Goal: Task Accomplishment & Management: Complete application form

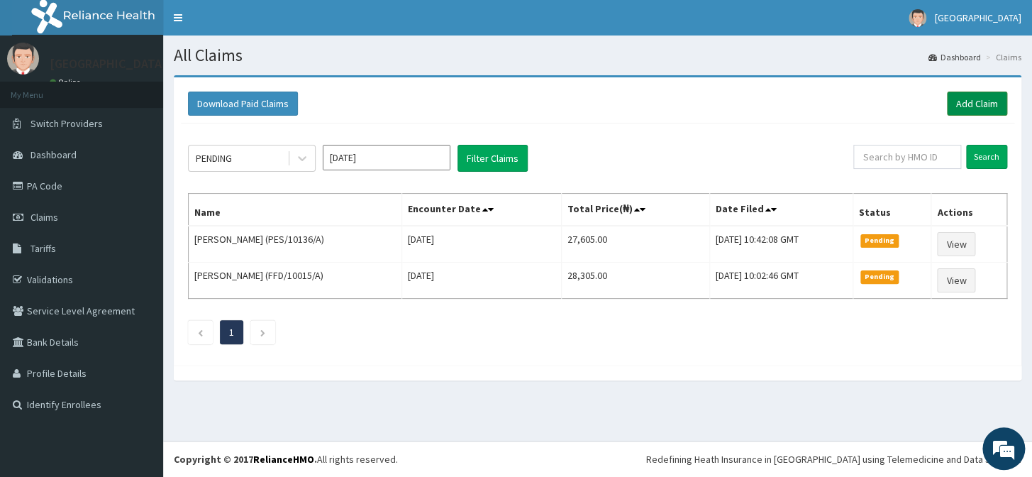
click at [963, 106] on link "Add Claim" at bounding box center [977, 104] width 60 height 24
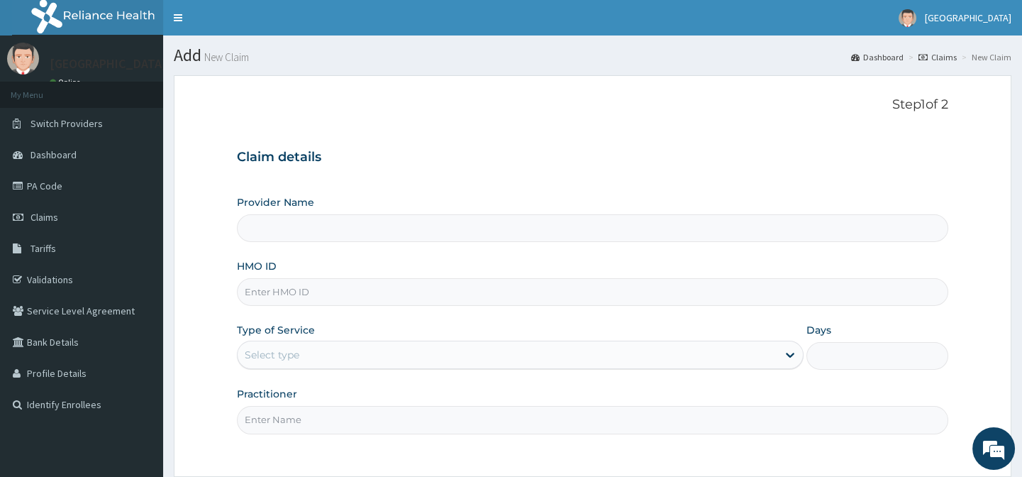
click at [314, 299] on input "HMO ID" at bounding box center [592, 292] width 711 height 28
paste input "ORV/10005/D"
type input "ORV/10005/D"
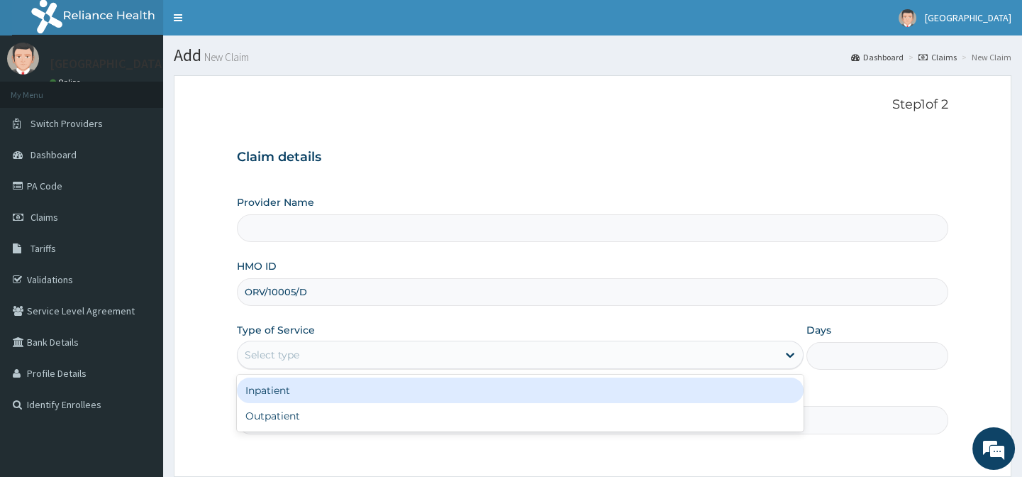
click at [340, 365] on div "Select type" at bounding box center [508, 354] width 540 height 23
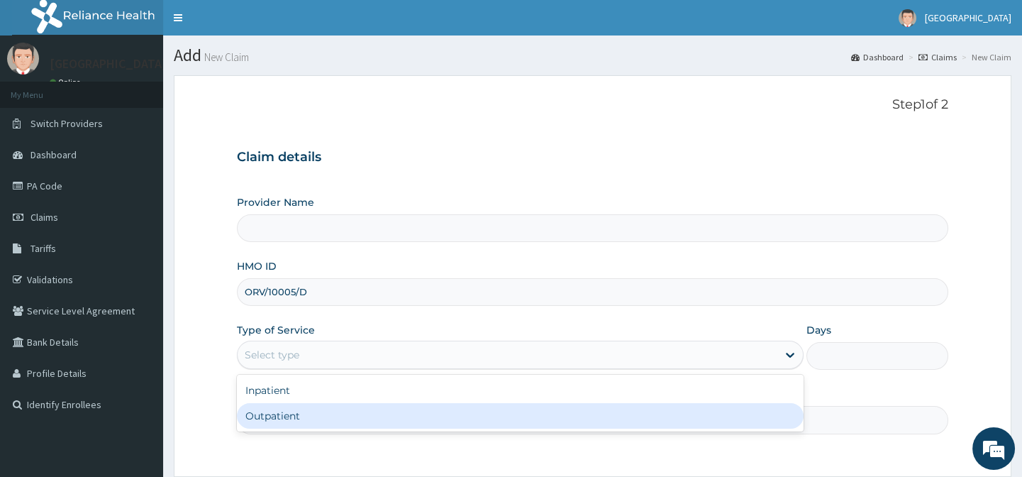
click at [330, 411] on div "Outpatient" at bounding box center [520, 416] width 567 height 26
type input "1"
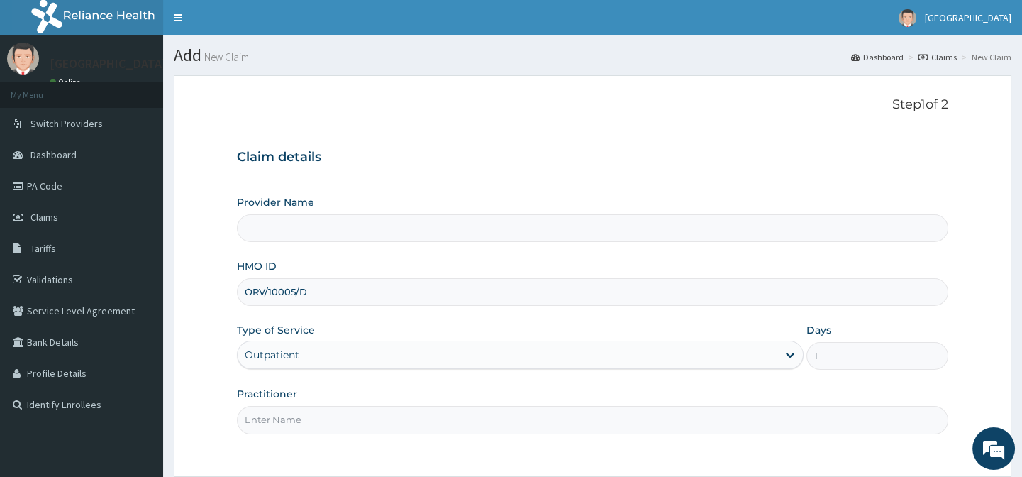
click at [330, 411] on input "Practitioner" at bounding box center [592, 420] width 711 height 28
type input "Lily Hospital-BENIN"
type input "."
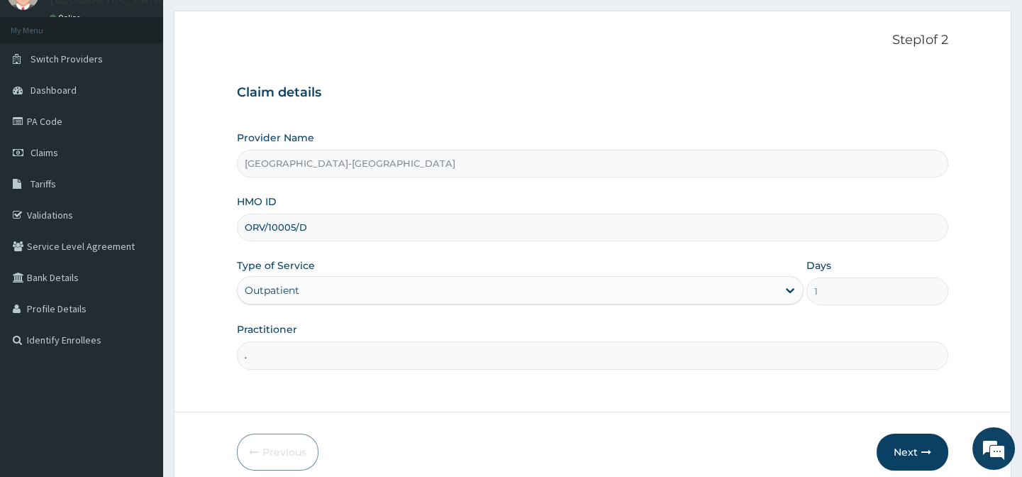
scroll to position [127, 0]
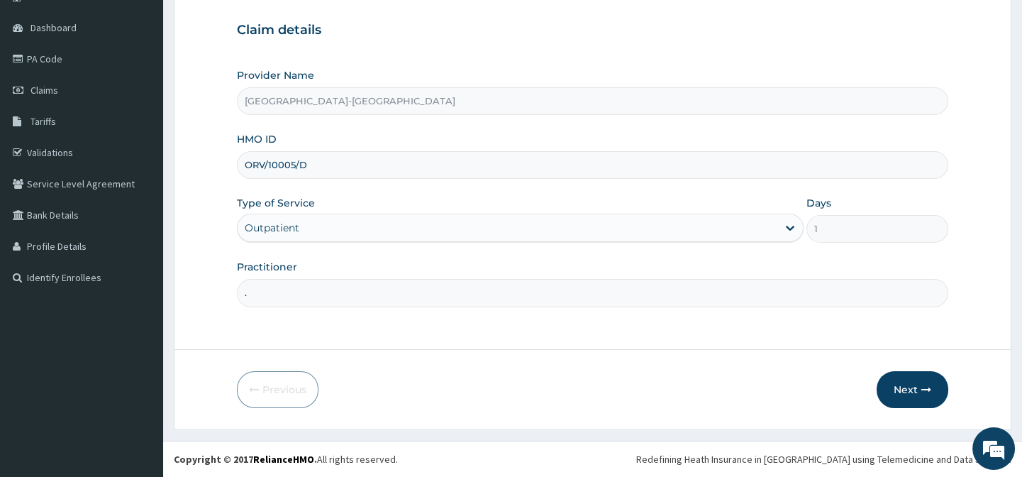
click at [665, 385] on div "Previous Next" at bounding box center [592, 389] width 711 height 37
click at [901, 388] on button "Next" at bounding box center [913, 389] width 72 height 37
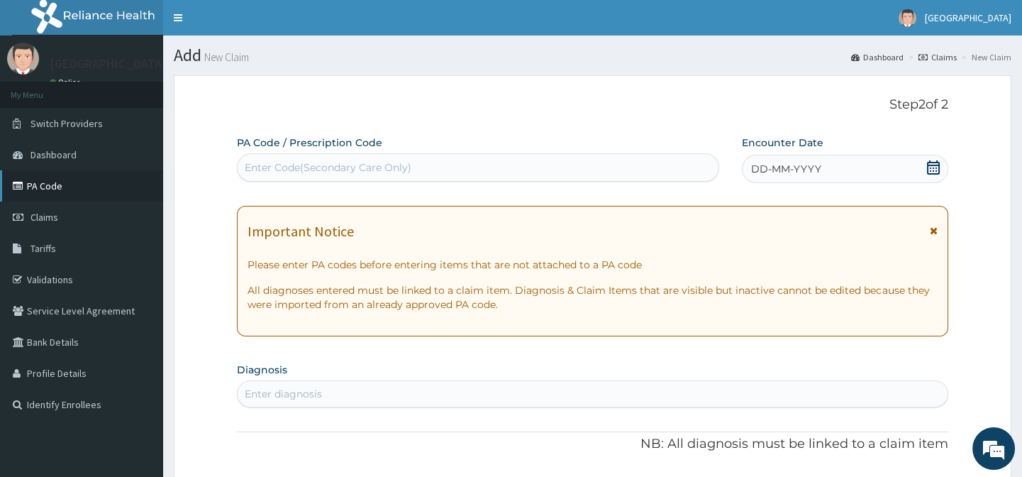
scroll to position [0, 0]
click at [307, 172] on div "Enter Code(Secondary Care Only)" at bounding box center [328, 167] width 167 height 14
paste input "PA/F8D4CB"
type input "PA/F8D4CB"
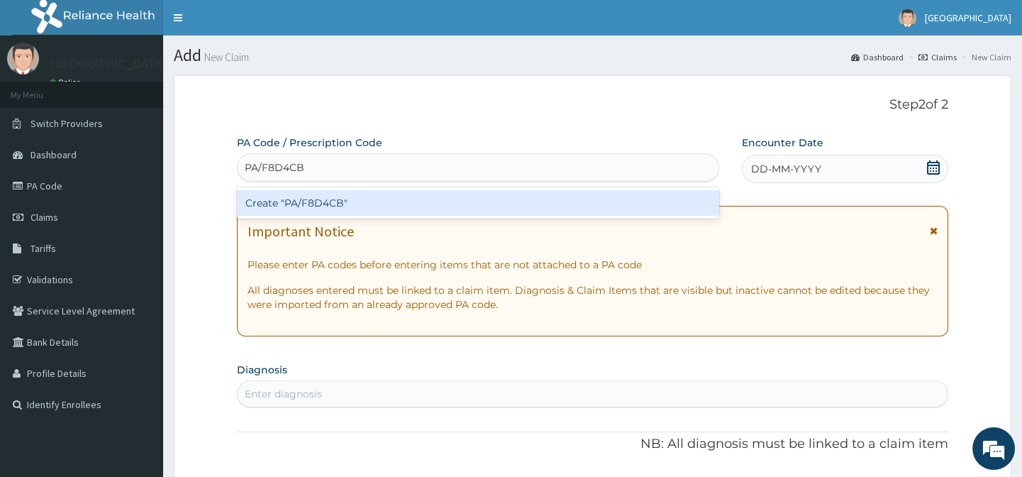
click at [331, 206] on div "Create "PA/F8D4CB"" at bounding box center [478, 203] width 482 height 26
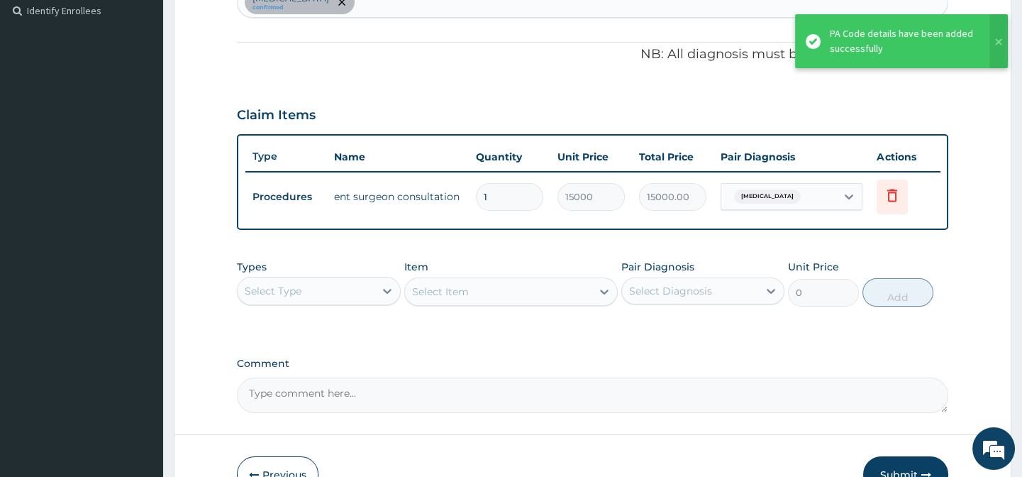
scroll to position [416, 0]
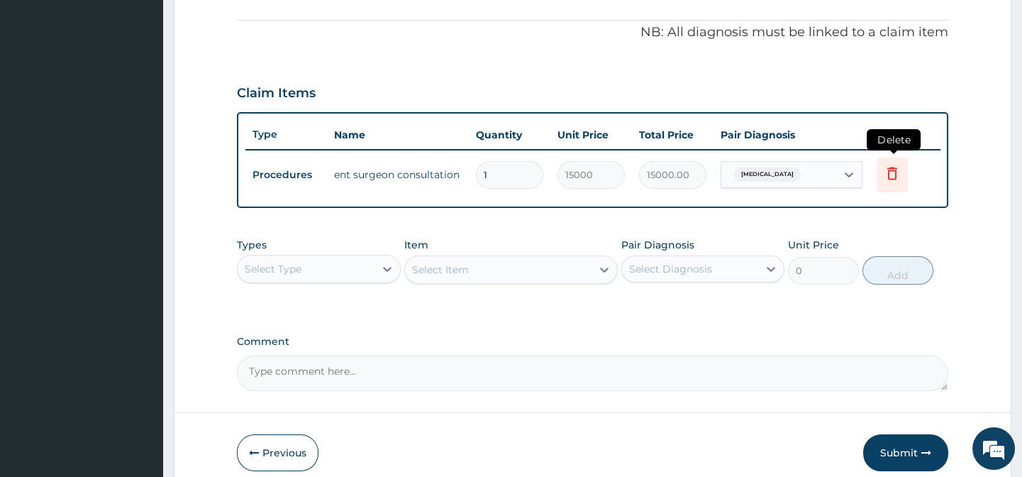
click at [888, 172] on icon at bounding box center [892, 173] width 10 height 13
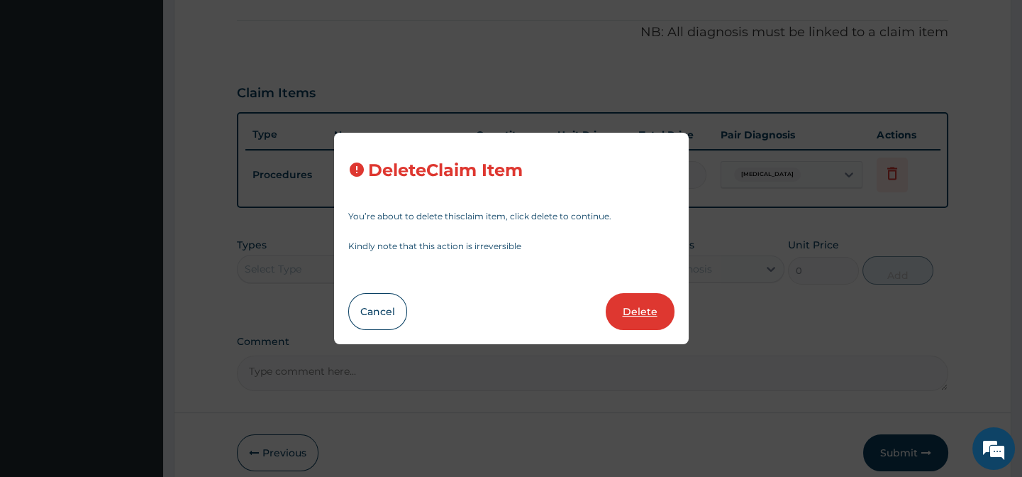
click at [643, 316] on button "Delete" at bounding box center [640, 311] width 69 height 37
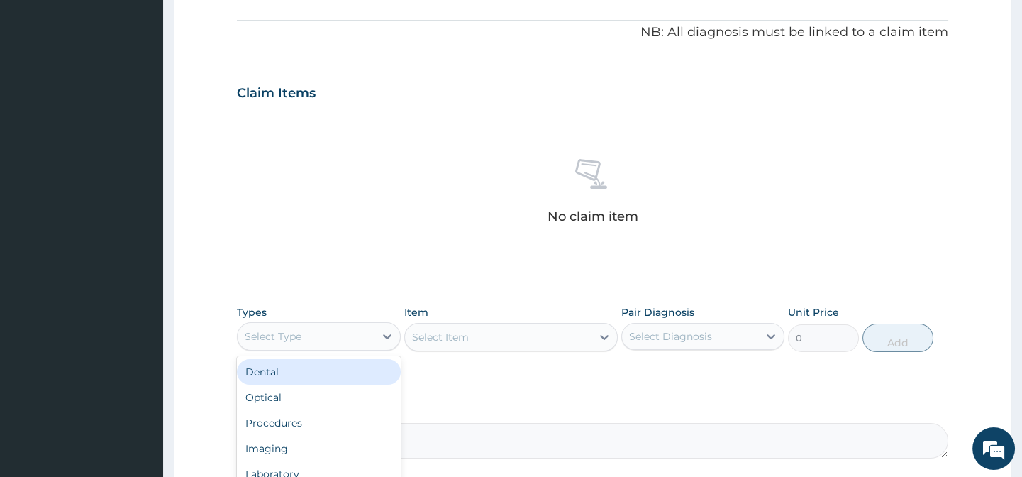
click at [328, 341] on div "Select Type" at bounding box center [306, 336] width 136 height 23
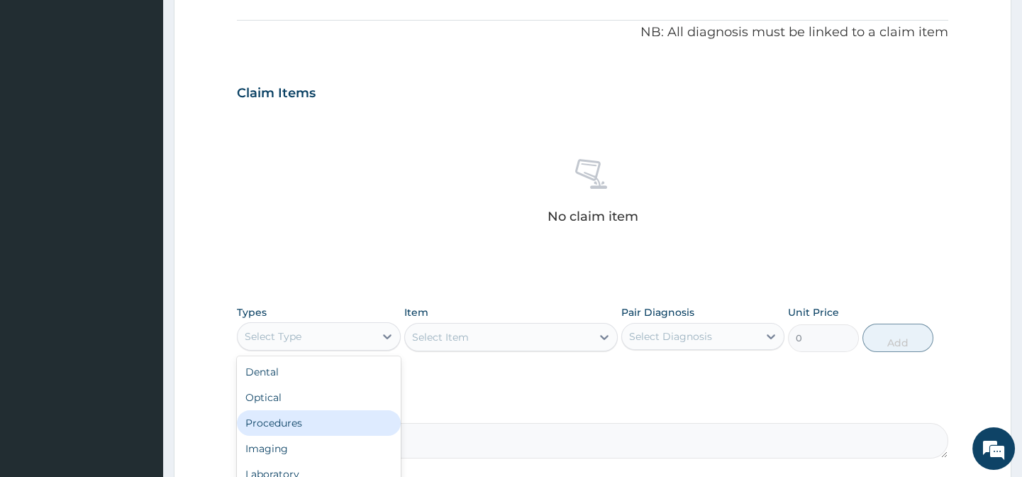
click at [318, 426] on div "Procedures" at bounding box center [318, 423] width 163 height 26
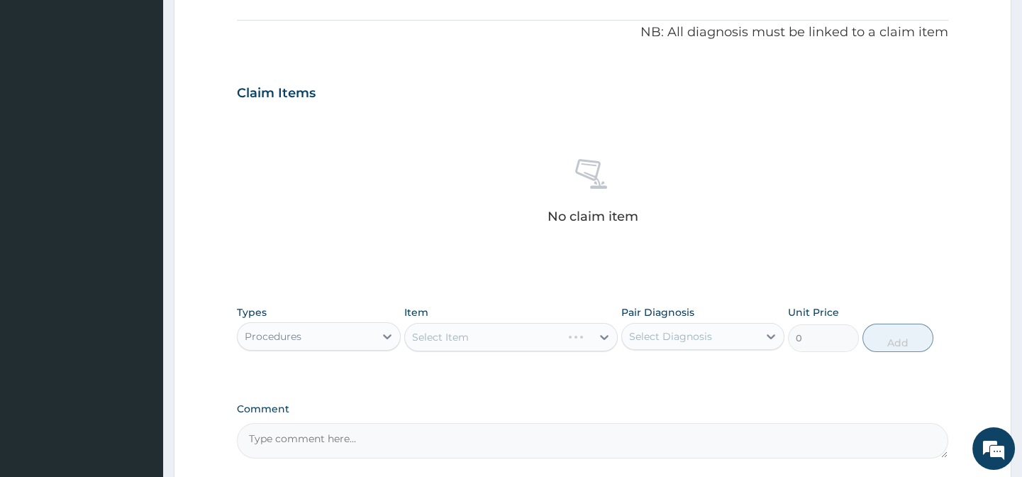
click at [466, 401] on div "PA Code / Prescription Code PA/F8D4CB Encounter Date 06-09-2025 Important Notic…" at bounding box center [592, 89] width 711 height 739
click at [452, 333] on div "Select Item" at bounding box center [440, 337] width 57 height 14
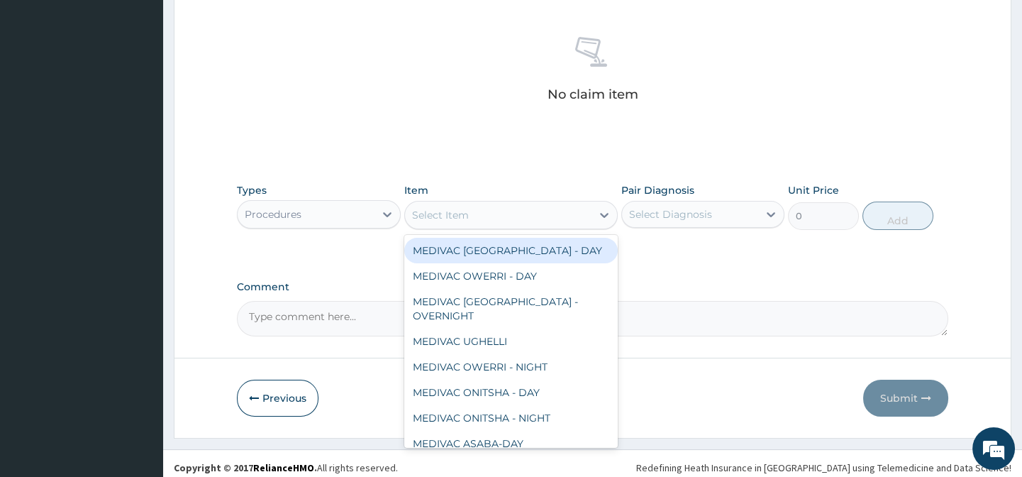
scroll to position [546, 0]
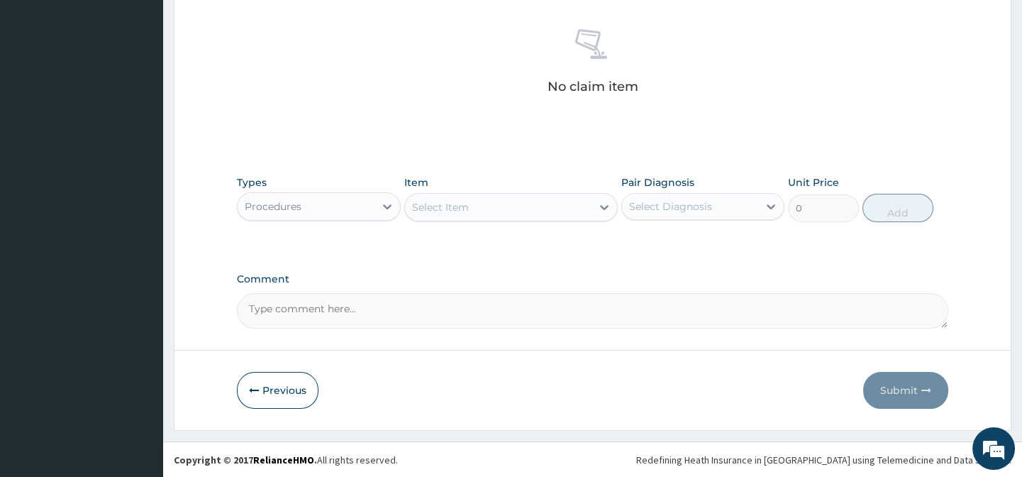
paste input "Ent Surgeon"
type input "Ent Surgeon"
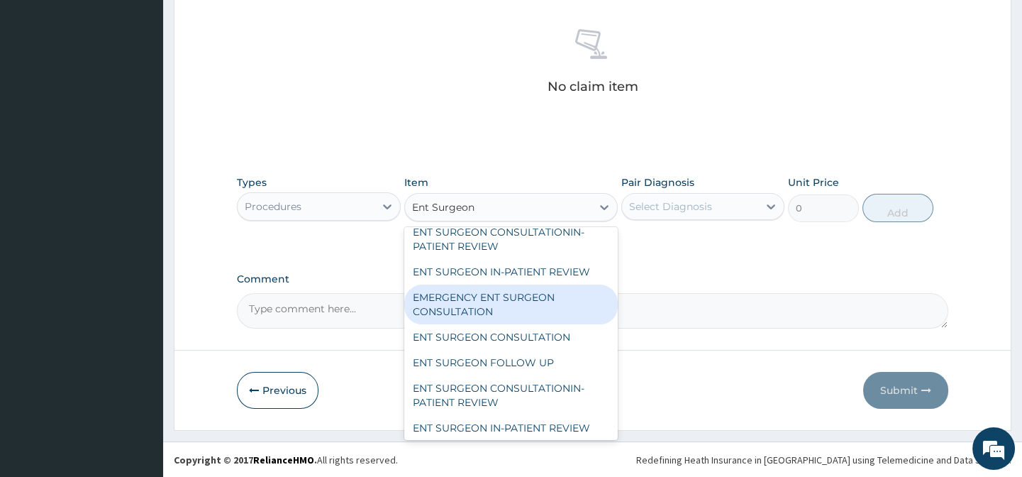
scroll to position [105, 0]
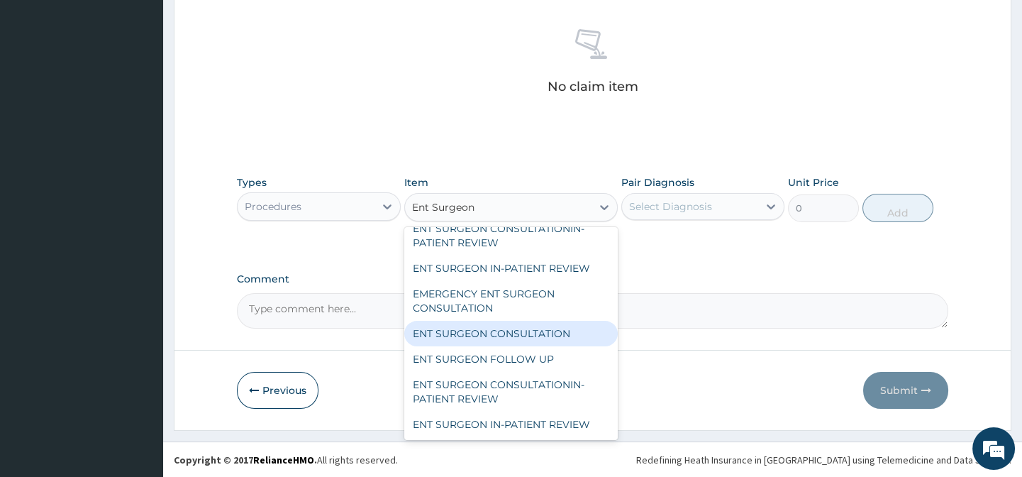
click at [511, 321] on div "ENT SURGEON CONSULTATION" at bounding box center [511, 334] width 214 height 26
type input "18750"
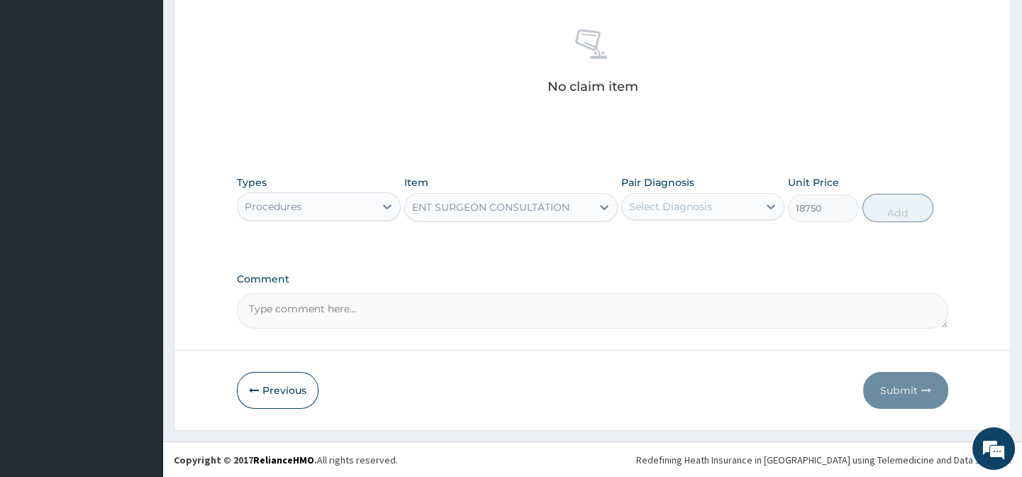
click at [737, 195] on div "Select Diagnosis" at bounding box center [690, 206] width 136 height 23
click at [712, 247] on div "Tinnitus" at bounding box center [702, 242] width 163 height 29
checkbox input "true"
click at [846, 240] on div "Types Procedures Item ENT SURGEON CONSULTATION Pair Diagnosis option Tinnitus, …" at bounding box center [592, 209] width 711 height 82
click at [894, 211] on button "Add" at bounding box center [898, 208] width 71 height 28
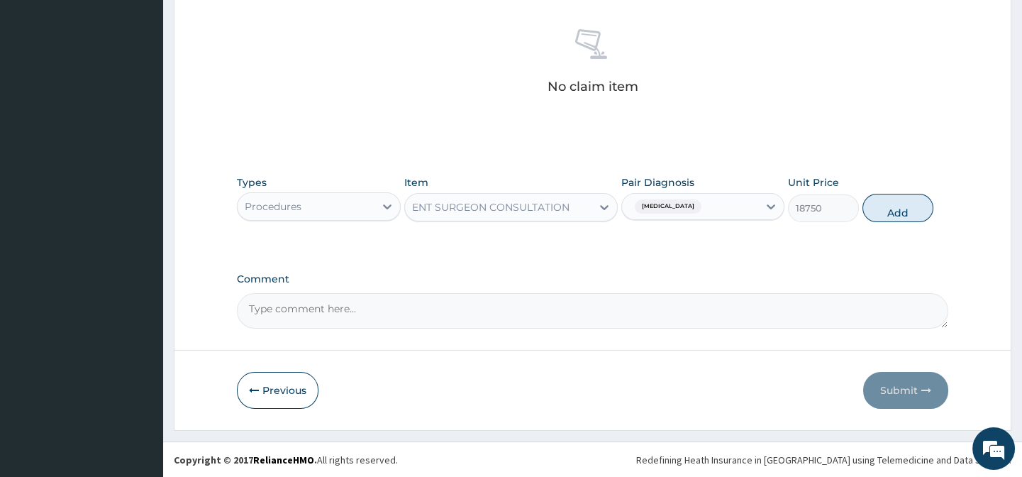
type input "0"
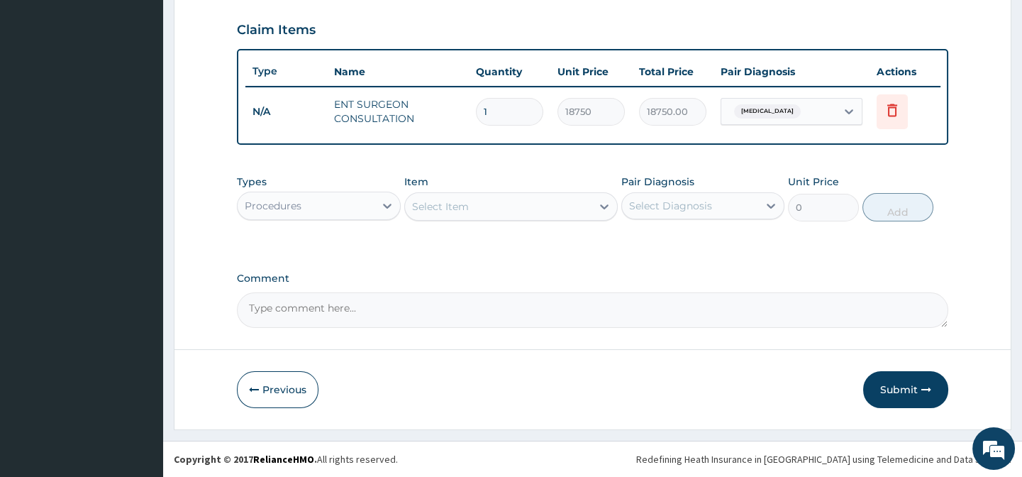
click at [319, 201] on div "Procedures" at bounding box center [306, 205] width 136 height 23
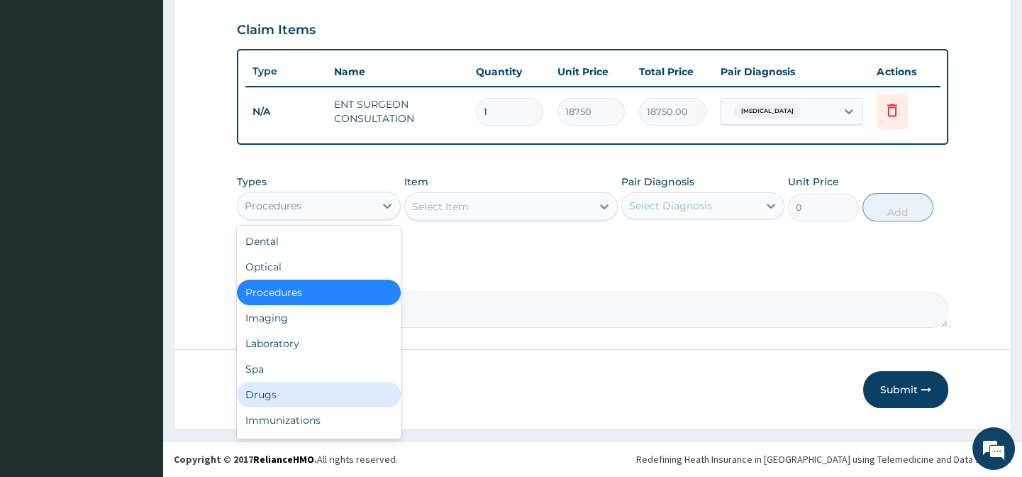
click at [311, 392] on div "Drugs" at bounding box center [318, 395] width 163 height 26
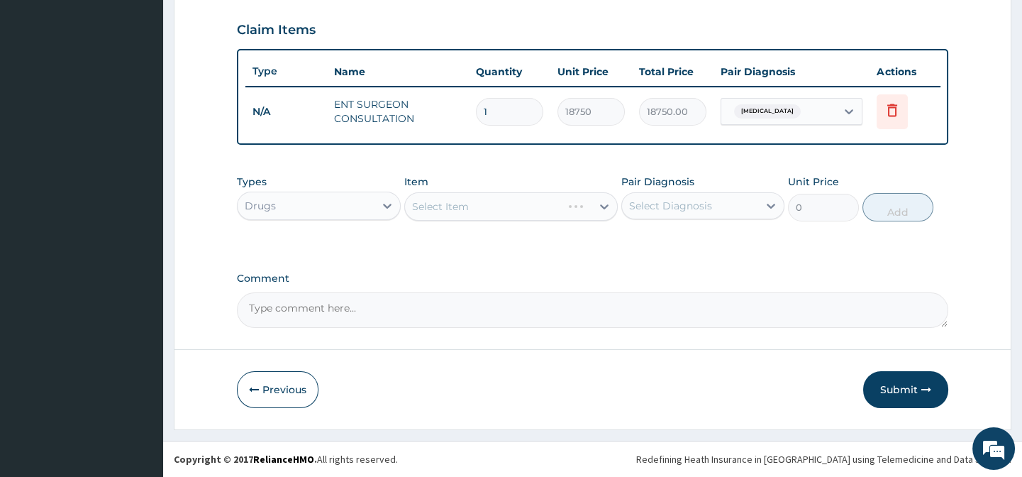
click at [451, 204] on div "Select Item" at bounding box center [511, 206] width 214 height 28
click at [463, 206] on div "Select Item" at bounding box center [511, 206] width 214 height 28
click at [630, 210] on div "Select Diagnosis" at bounding box center [670, 206] width 83 height 14
click at [518, 213] on div "Select Item" at bounding box center [511, 206] width 214 height 28
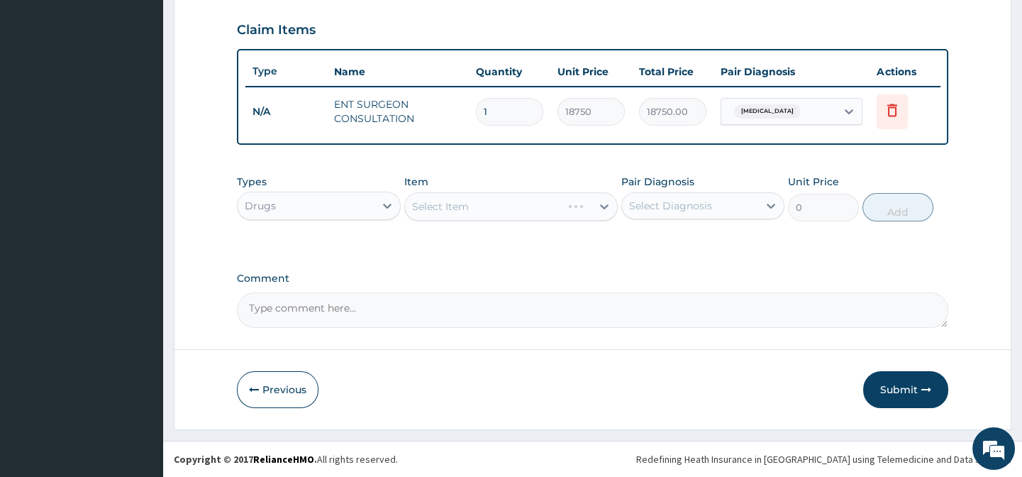
click at [517, 172] on div "Types Drugs Item Select Item Pair Diagnosis Select Diagnosis Unit Price 0 Add" at bounding box center [592, 197] width 711 height 61
click at [514, 206] on div "Select Item" at bounding box center [511, 206] width 214 height 28
click at [470, 200] on div "Select Item" at bounding box center [511, 206] width 214 height 28
click at [526, 200] on div "Select Item" at bounding box center [498, 206] width 187 height 23
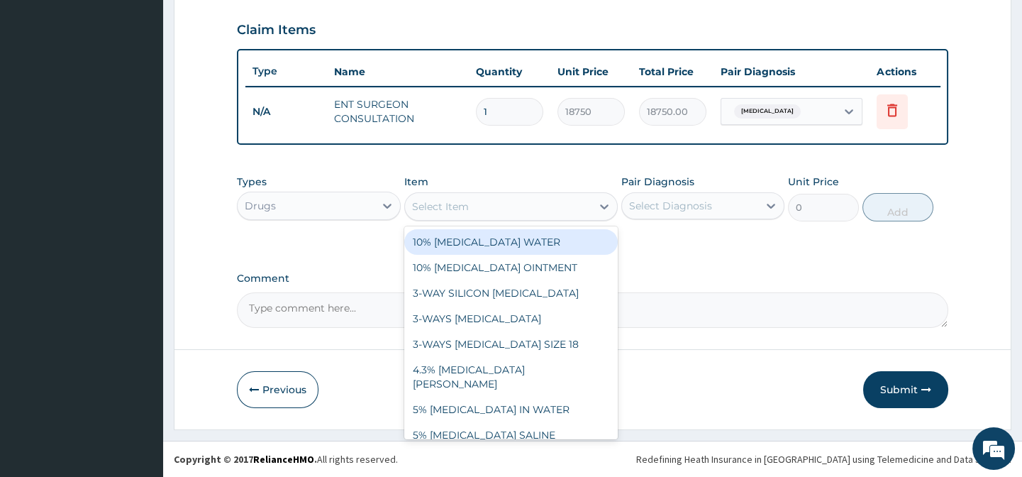
paste input "BILATERAL EAR SYRINGING"
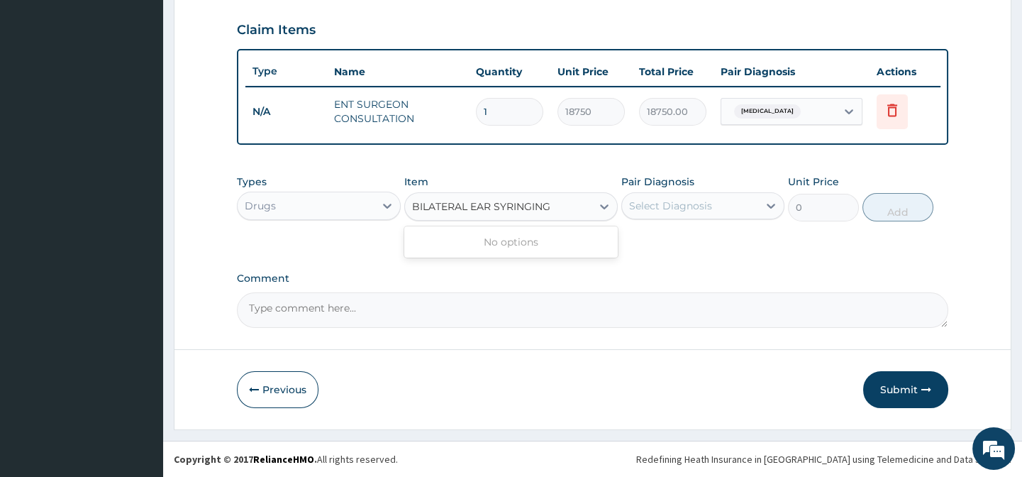
type input "BILATERAL EAR SYRINGING"
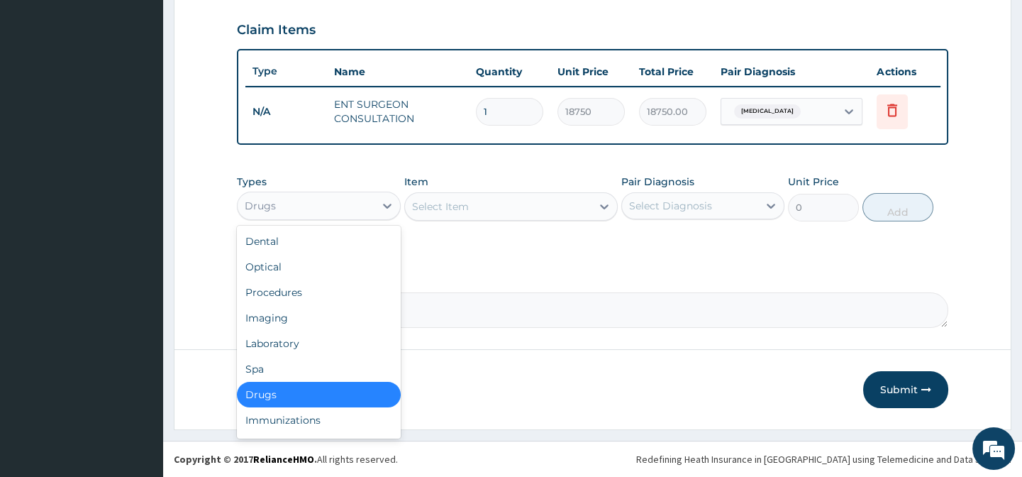
click at [273, 208] on div "Drugs" at bounding box center [260, 206] width 31 height 14
click at [292, 297] on div "Procedures" at bounding box center [318, 293] width 163 height 26
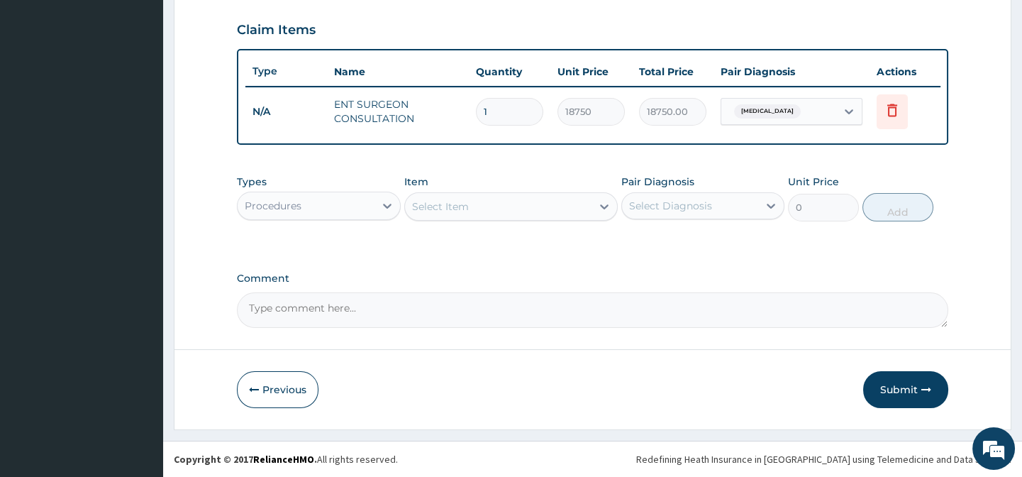
click at [466, 210] on div "Select Item" at bounding box center [440, 206] width 57 height 14
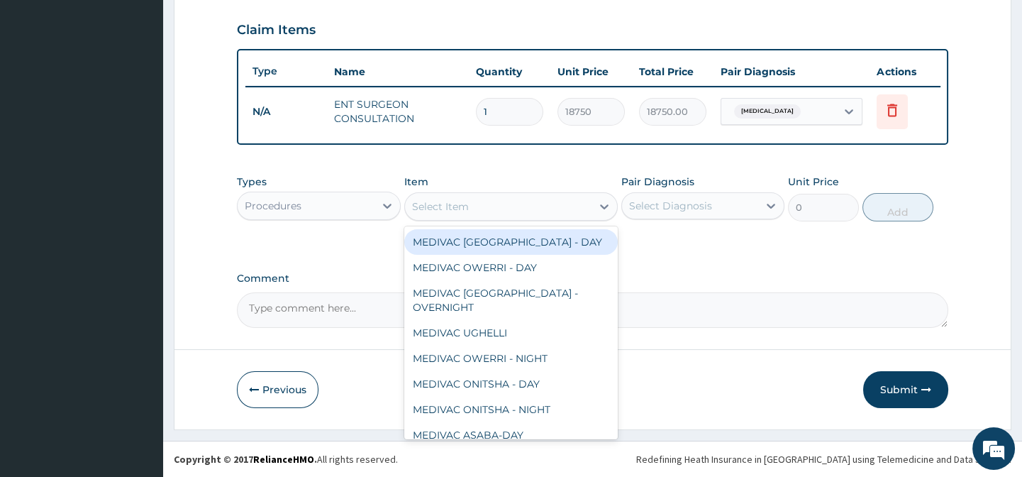
paste input "BILATERAL EAR SYRINGING"
type input "BILATERAL EAR SYRINGING"
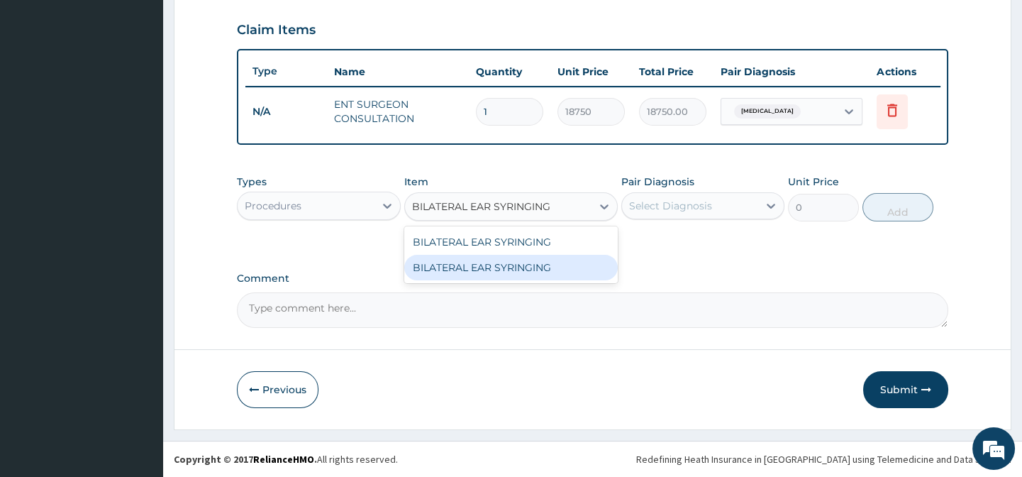
click at [557, 266] on div "BILATERAL EAR SYRINGING" at bounding box center [511, 268] width 214 height 26
type input "14580"
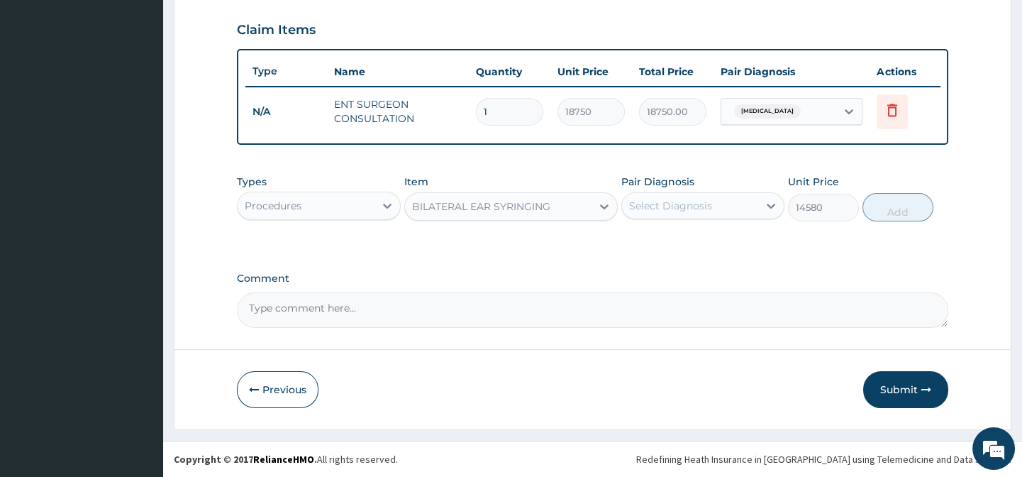
click at [677, 208] on div "Select Diagnosis" at bounding box center [670, 206] width 83 height 14
click at [713, 243] on div "Tinnitus" at bounding box center [702, 242] width 163 height 29
checkbox input "true"
drag, startPoint x: 831, startPoint y: 240, endPoint x: 890, endPoint y: 216, distance: 63.6
click at [845, 236] on div "Types Procedures Item BILATERAL EAR SYRINGING Pair Diagnosis option Tinnitus, s…" at bounding box center [592, 208] width 711 height 82
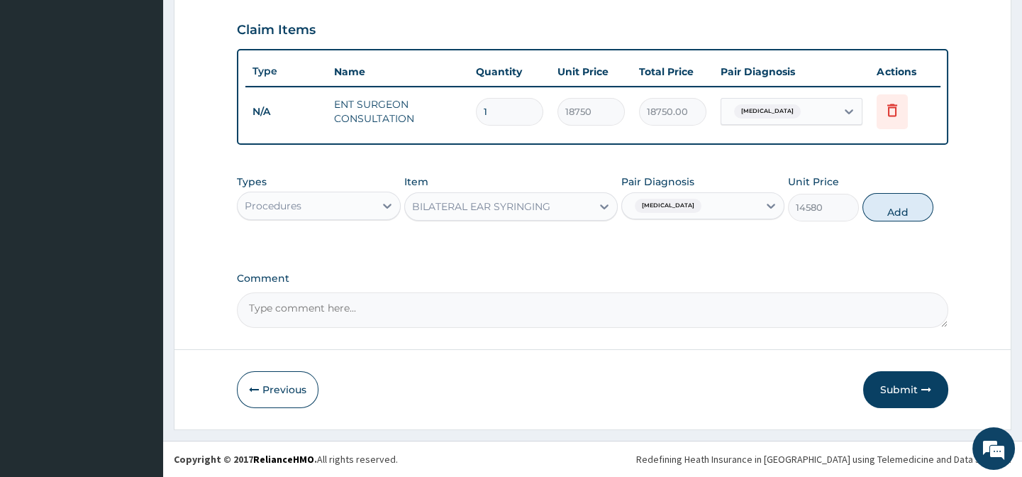
click at [892, 214] on button "Add" at bounding box center [898, 207] width 71 height 28
type input "0"
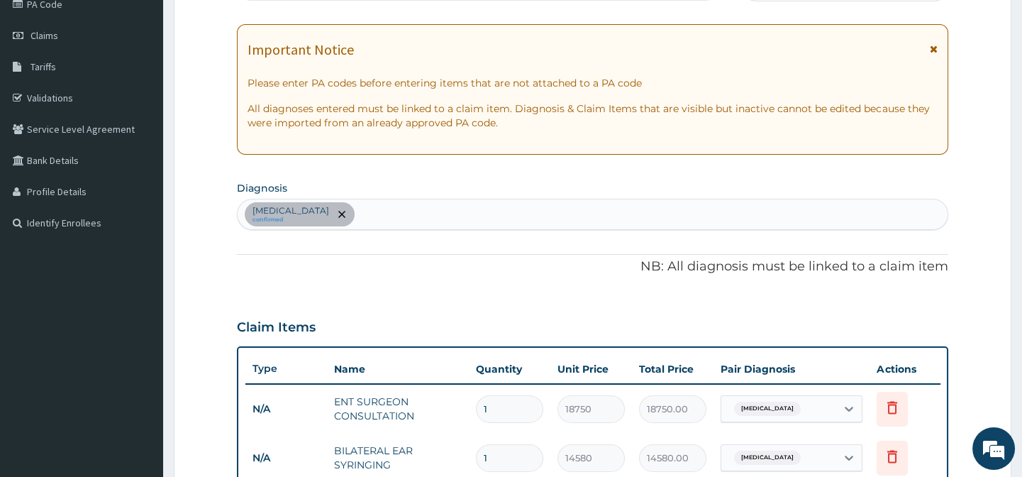
scroll to position [165, 0]
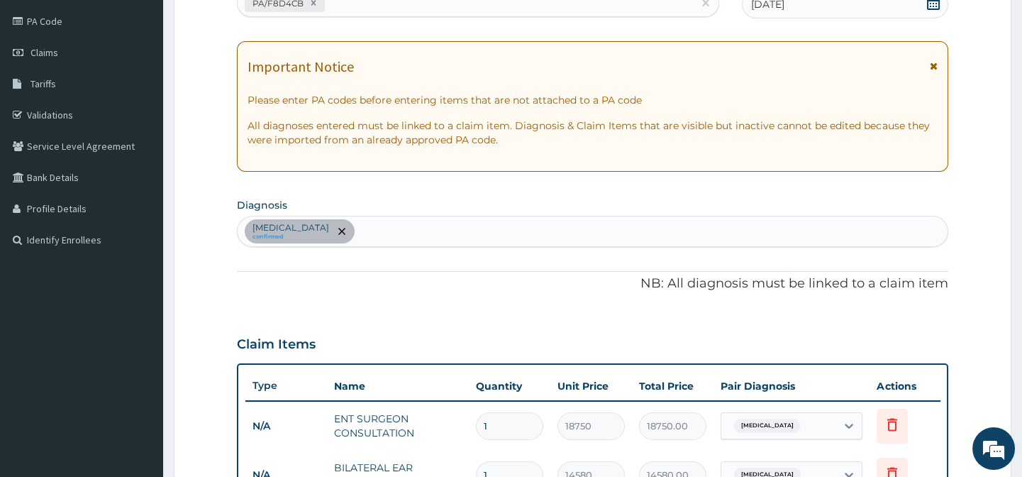
click at [338, 237] on div "Tinnitus confirmed" at bounding box center [592, 231] width 709 height 30
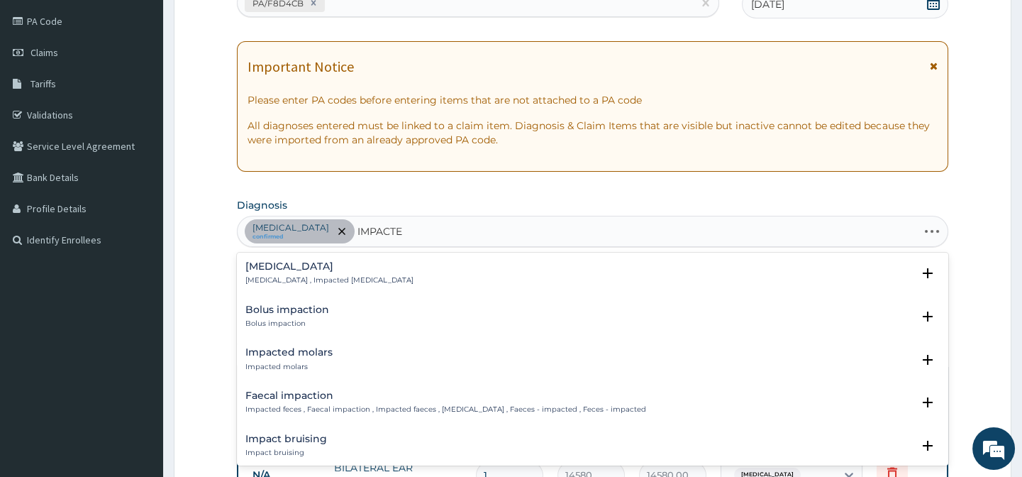
type input "IMPACTED"
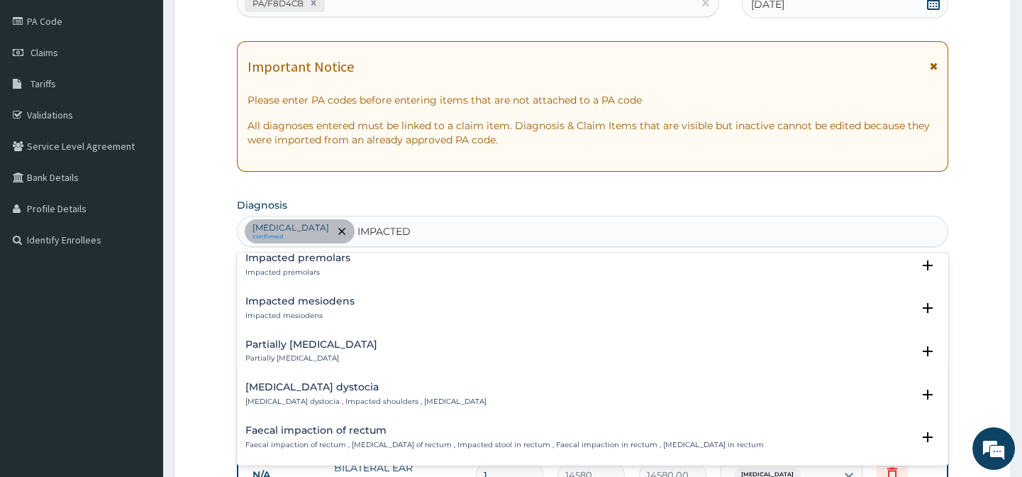
scroll to position [0, 0]
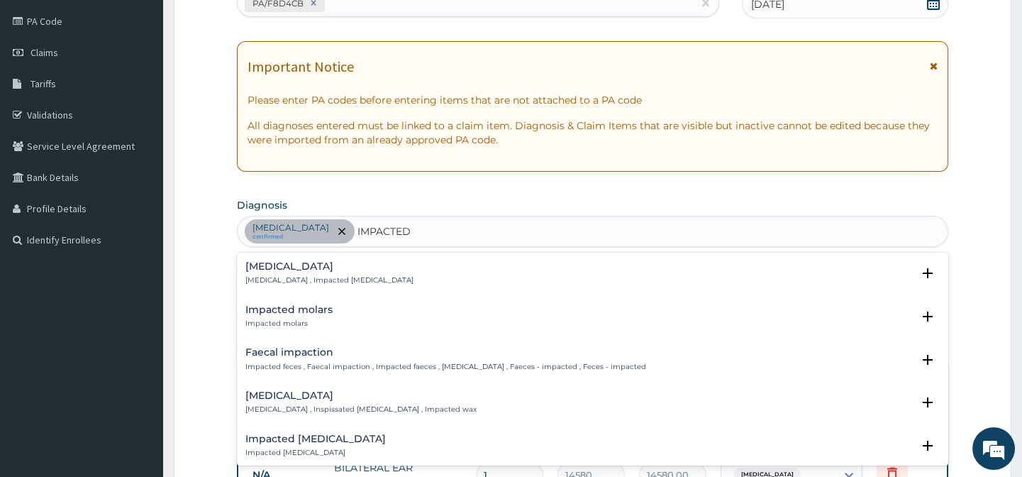
click at [324, 397] on h4 "Impacted cerumen" at bounding box center [360, 395] width 231 height 11
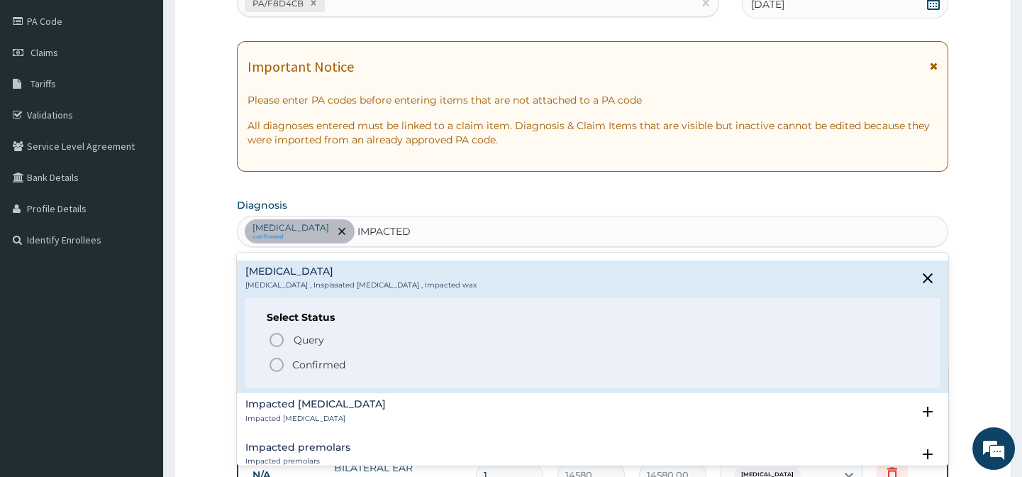
scroll to position [128, 0]
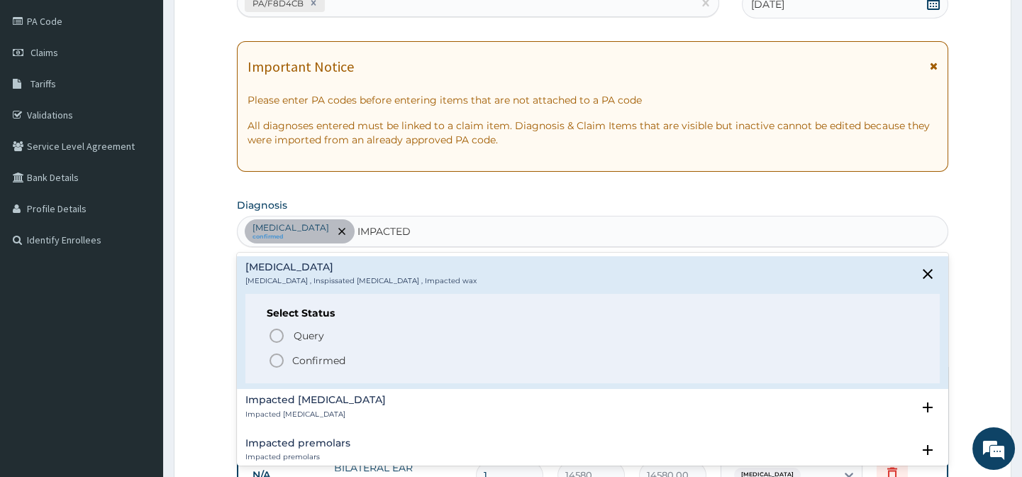
click at [277, 362] on icon "status option filled" at bounding box center [276, 360] width 17 height 17
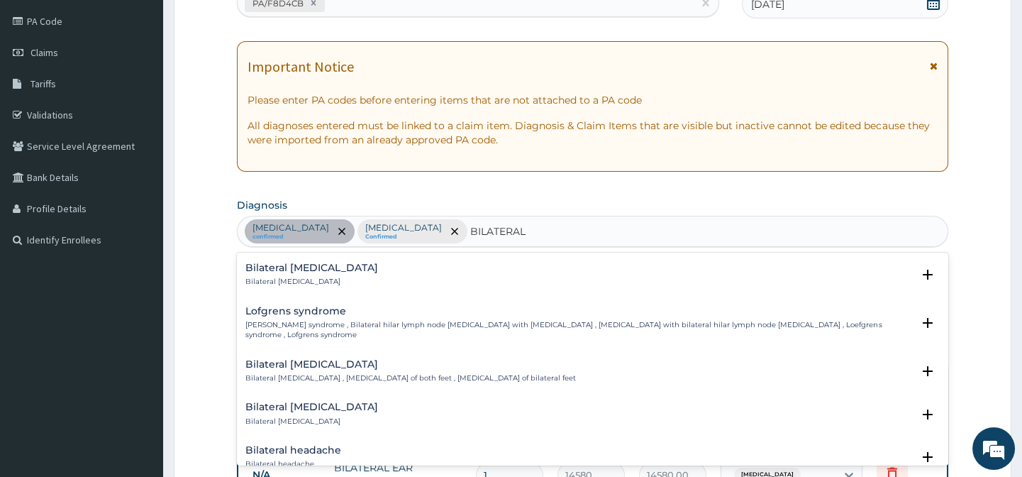
scroll to position [159, 0]
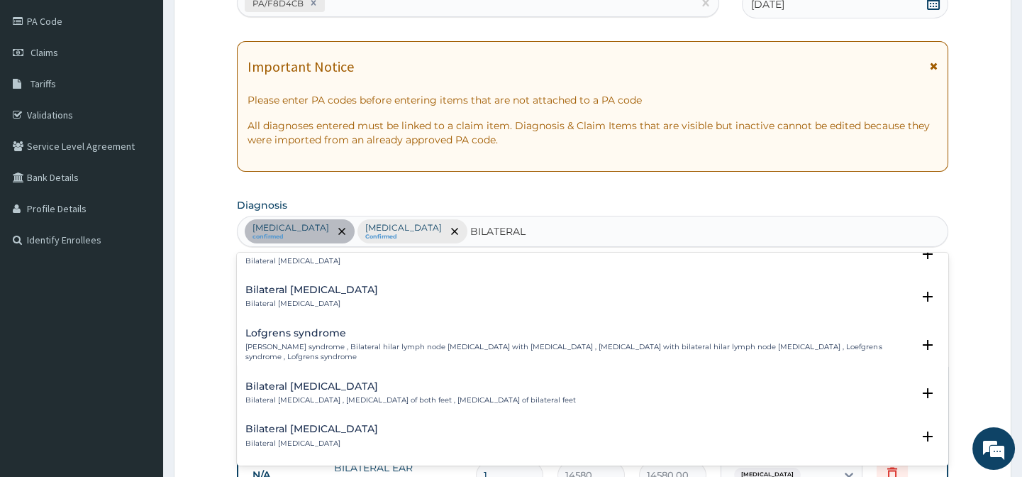
type input "BILATERAL"
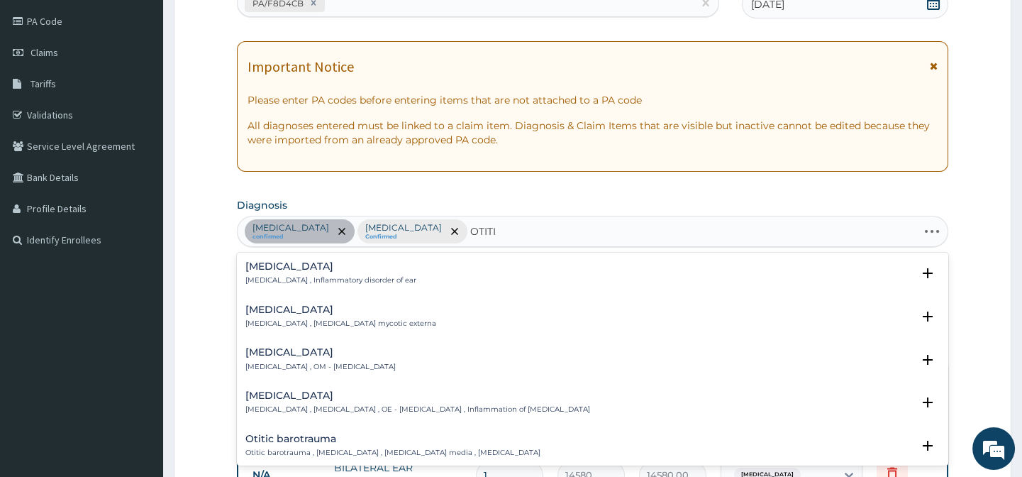
type input "OTITIS"
click at [292, 357] on div "Otitis media Otitis media , OM - Otitis media" at bounding box center [320, 359] width 150 height 25
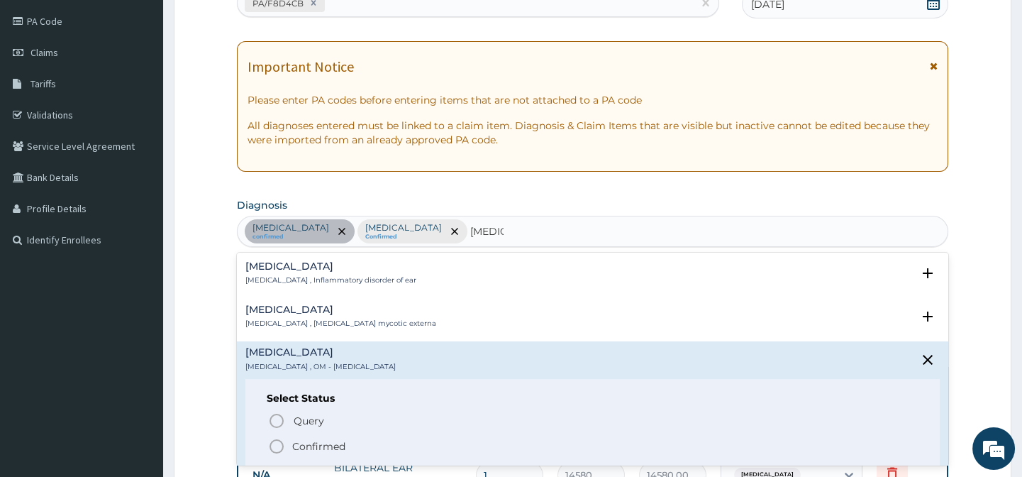
click at [279, 446] on icon "status option filled" at bounding box center [276, 446] width 17 height 17
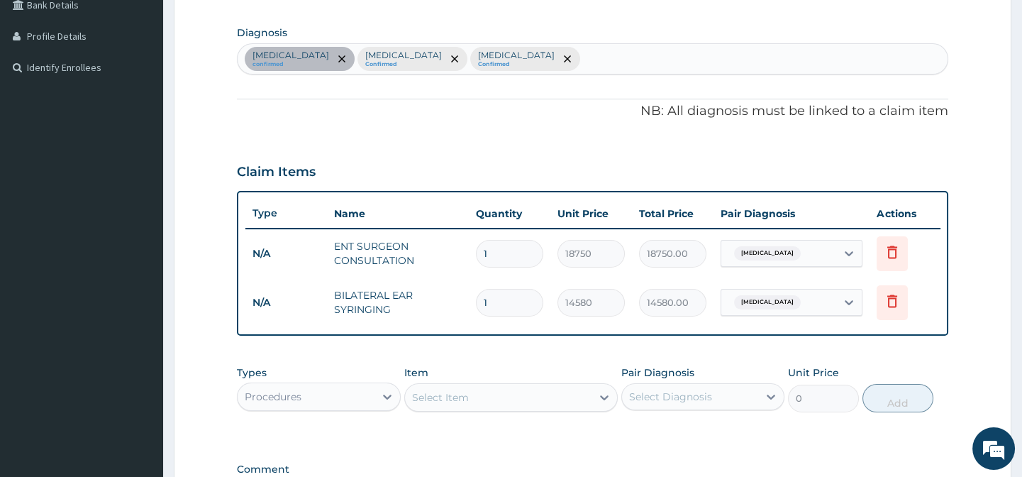
scroll to position [487, 0]
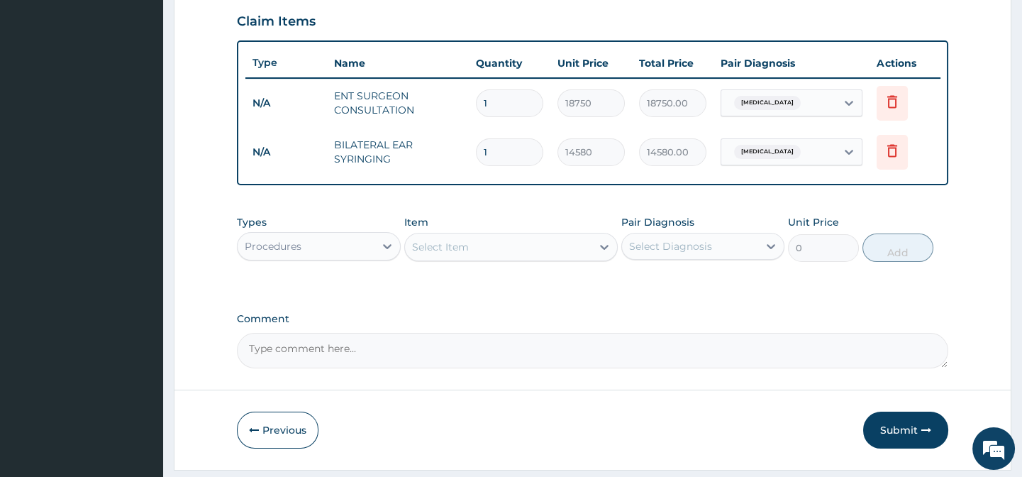
click at [790, 157] on div "Tinnitus" at bounding box center [778, 152] width 115 height 24
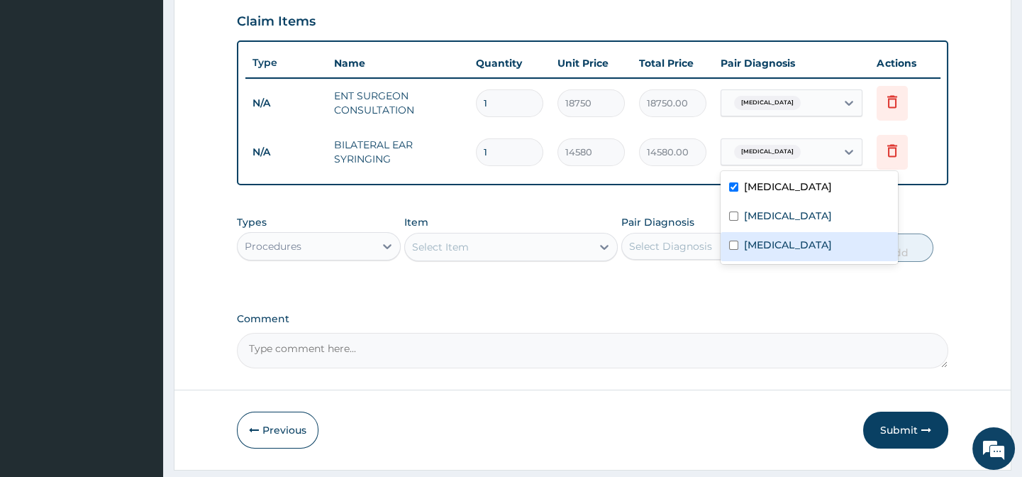
click at [795, 243] on label "Otitis media" at bounding box center [788, 245] width 88 height 14
checkbox input "true"
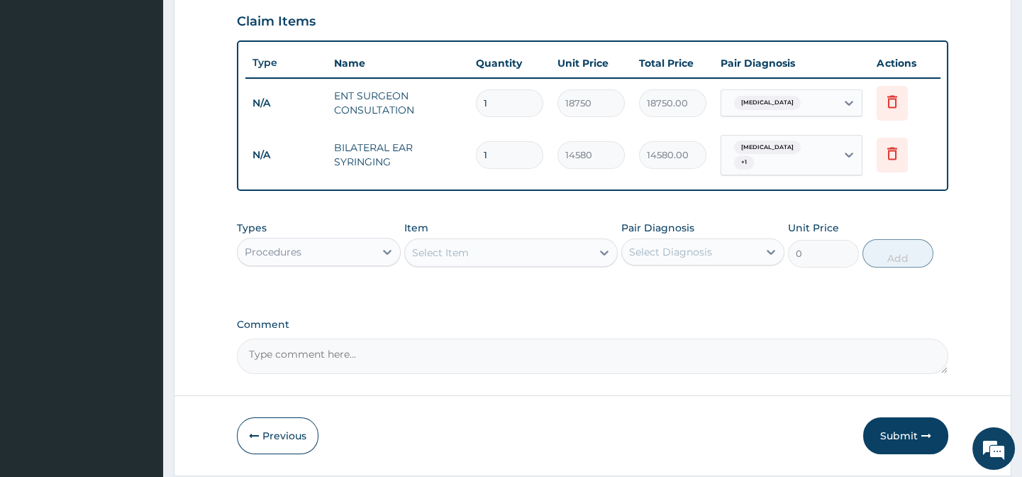
click at [644, 223] on div "Types Procedures Item Select Item Pair Diagnosis Select Diagnosis Unit Price 0 …" at bounding box center [592, 244] width 711 height 61
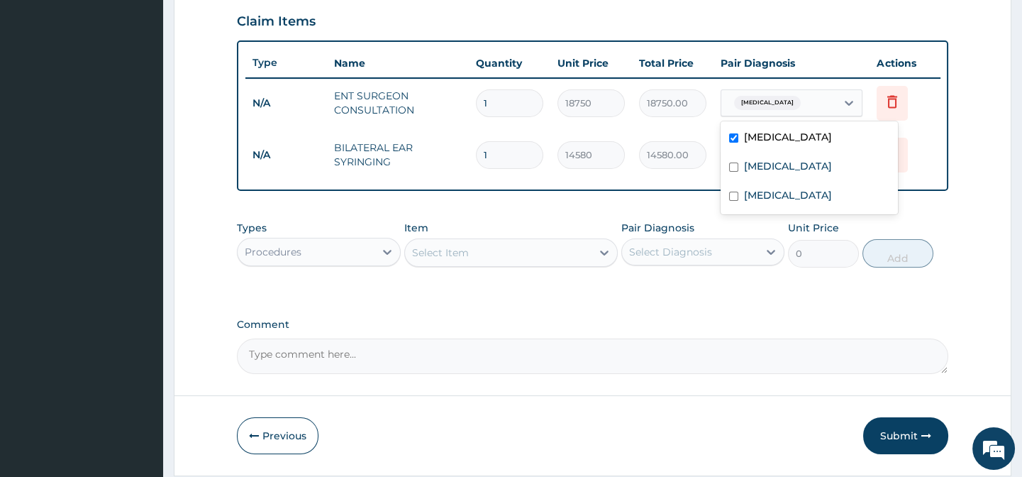
click at [810, 98] on div "Tinnitus" at bounding box center [778, 103] width 115 height 24
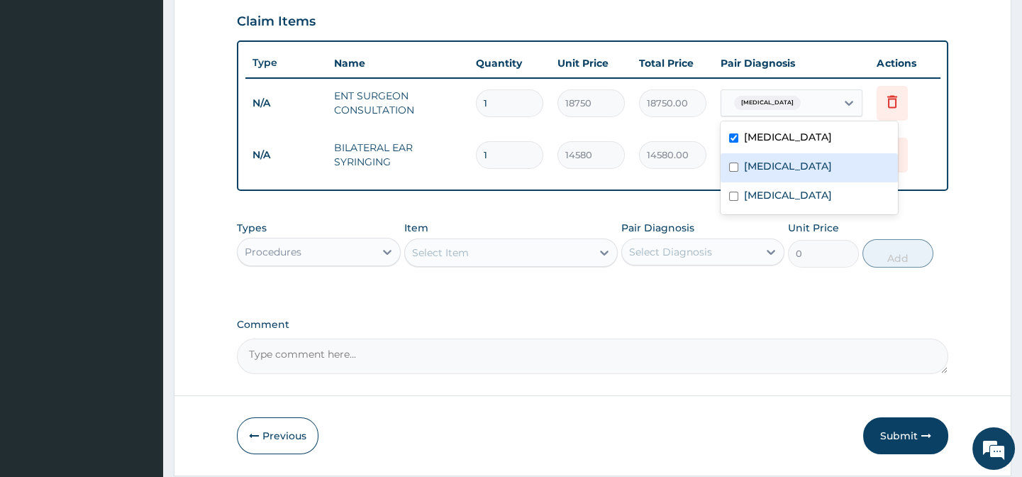
click at [797, 157] on div "Impacted cerumen" at bounding box center [809, 167] width 177 height 29
checkbox input "true"
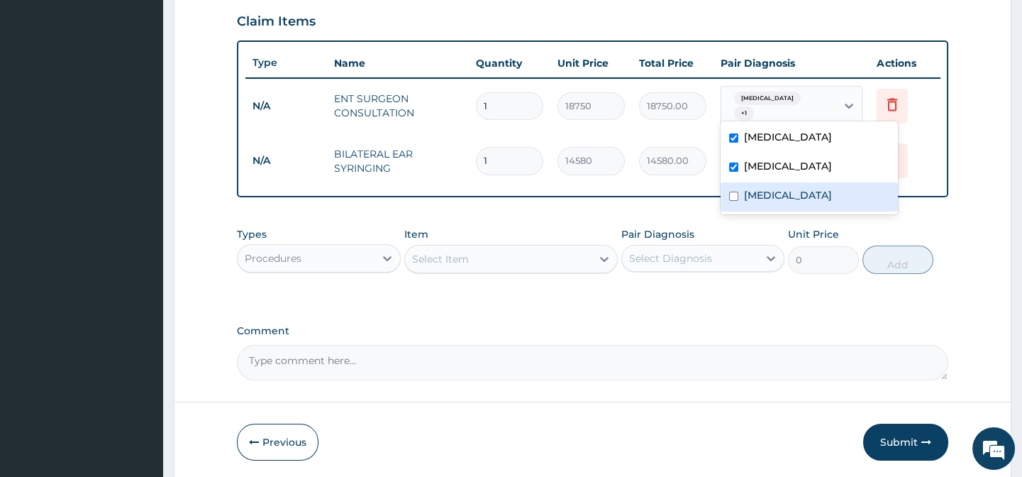
click at [795, 194] on label "Otitis media" at bounding box center [788, 195] width 88 height 14
checkbox input "true"
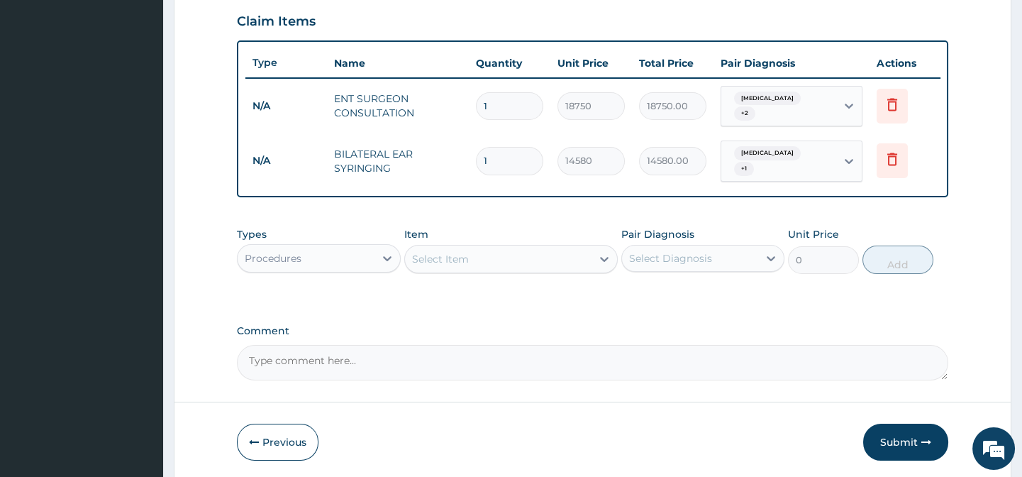
click at [687, 208] on div "PA Code / Prescription Code PA/F8D4CB Encounter Date 06-09-2025 Important Notic…" at bounding box center [592, 14] width 711 height 732
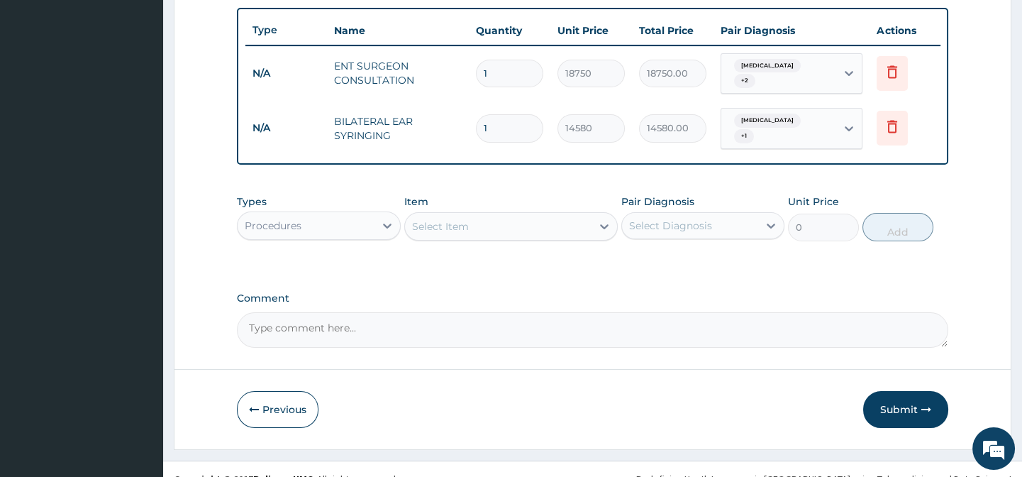
scroll to position [537, 0]
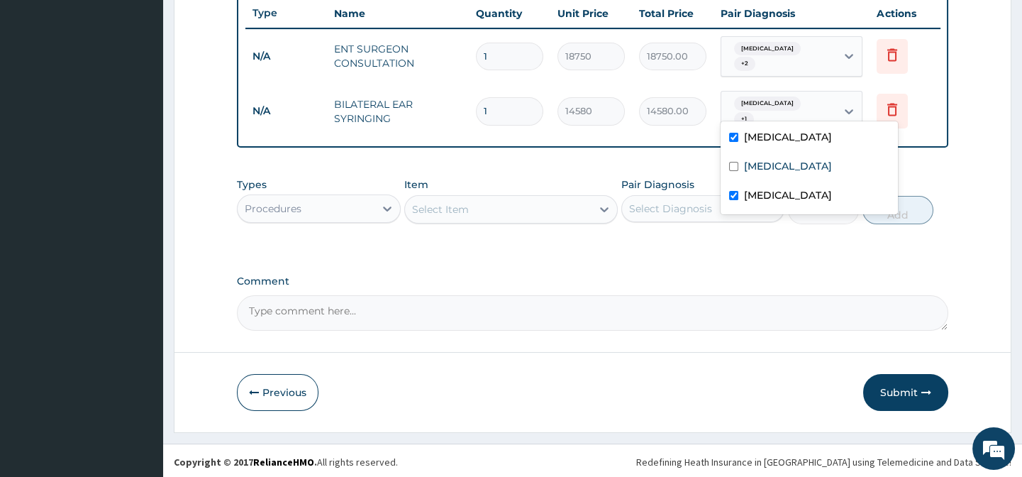
click at [823, 97] on div "Tinnitus + 1" at bounding box center [778, 112] width 115 height 40
drag, startPoint x: 797, startPoint y: 132, endPoint x: 787, endPoint y: 140, distance: 13.6
click at [797, 132] on div "Tinnitus" at bounding box center [809, 138] width 177 height 29
checkbox input "false"
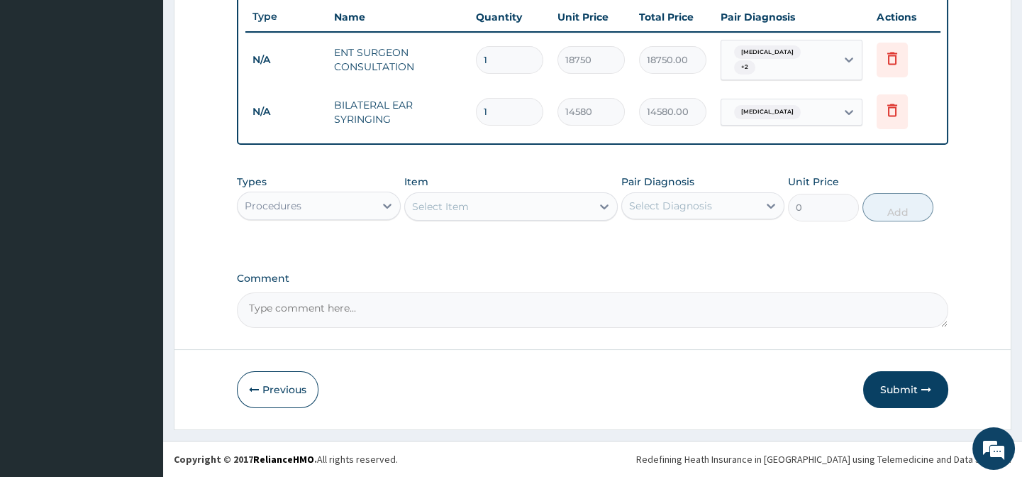
click at [808, 100] on div "Otitis media" at bounding box center [778, 112] width 115 height 24
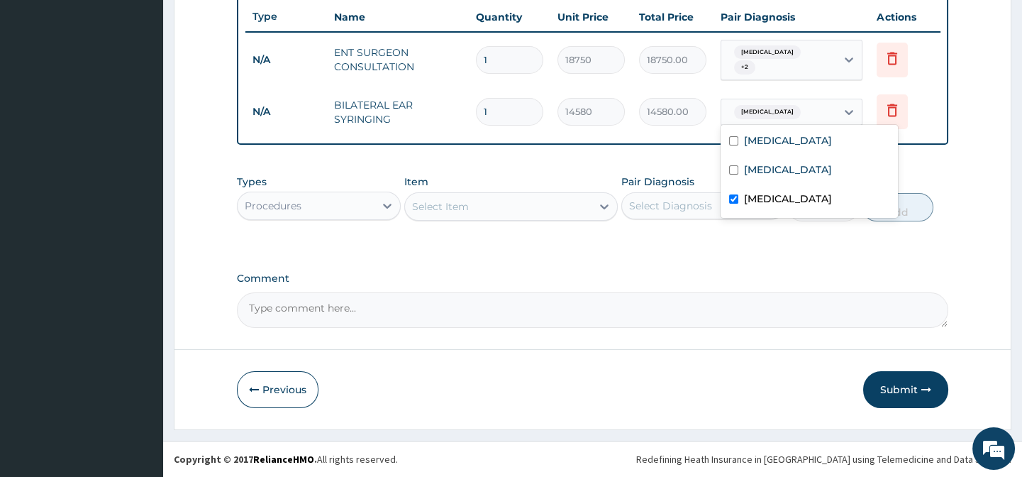
drag, startPoint x: 794, startPoint y: 197, endPoint x: 802, endPoint y: 167, distance: 30.1
click at [795, 195] on label "Otitis media" at bounding box center [788, 199] width 88 height 14
checkbox input "false"
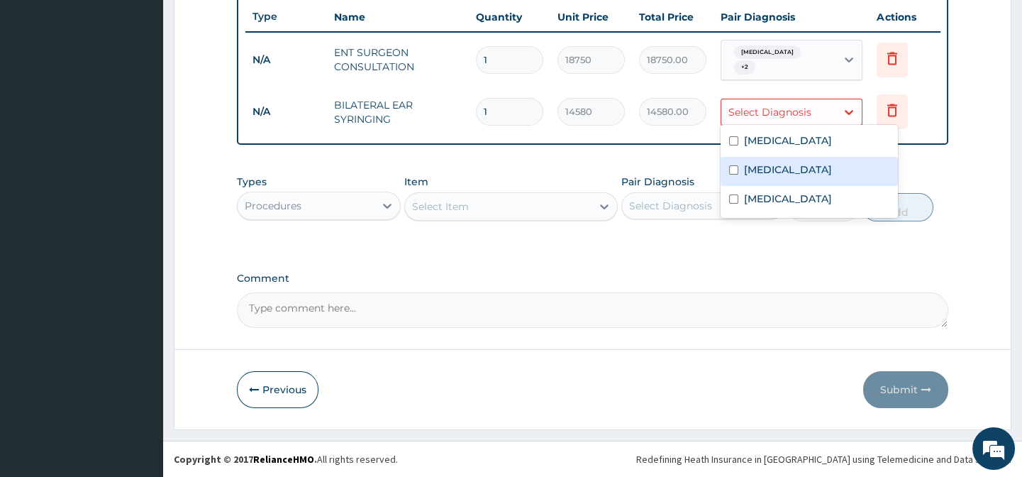
click at [802, 167] on label "Impacted cerumen" at bounding box center [788, 169] width 88 height 14
checkbox input "true"
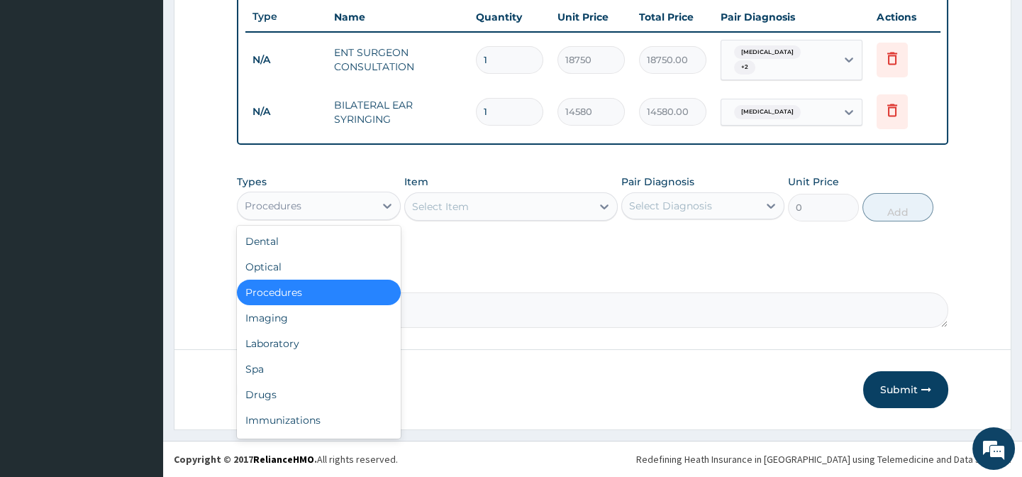
click at [311, 211] on div "Procedures" at bounding box center [306, 205] width 136 height 23
click at [302, 399] on div "Drugs" at bounding box center [318, 395] width 163 height 26
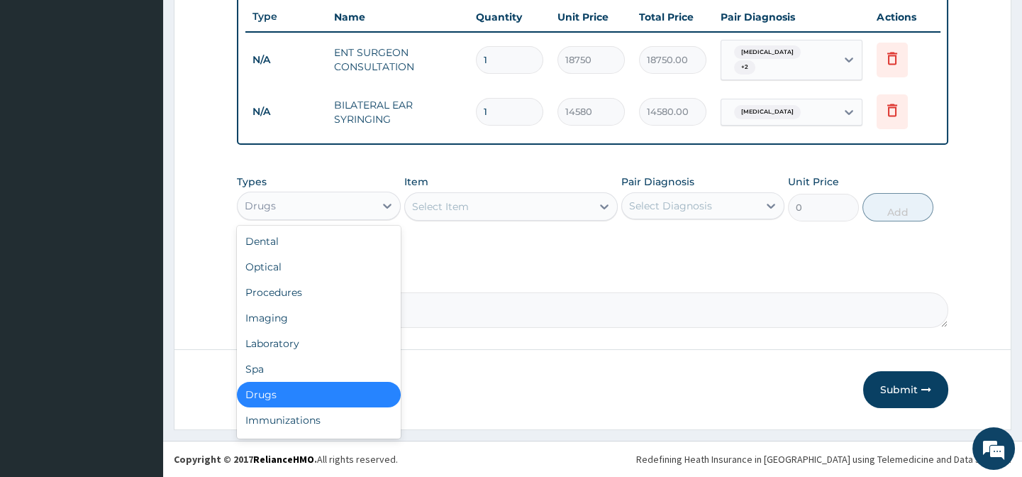
click at [354, 208] on div "Drugs" at bounding box center [306, 205] width 136 height 23
click at [341, 292] on div "Procedures" at bounding box center [318, 293] width 163 height 26
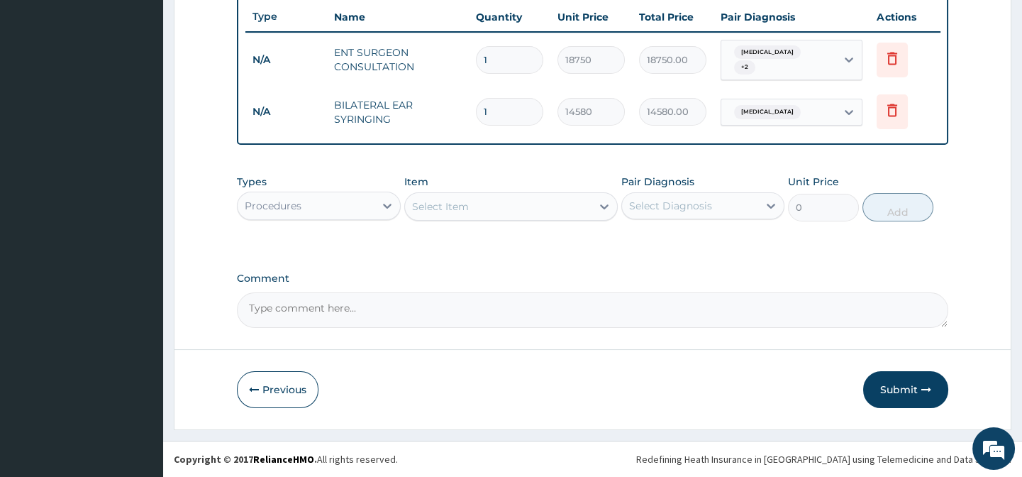
click at [447, 199] on div "Select Item" at bounding box center [440, 206] width 57 height 14
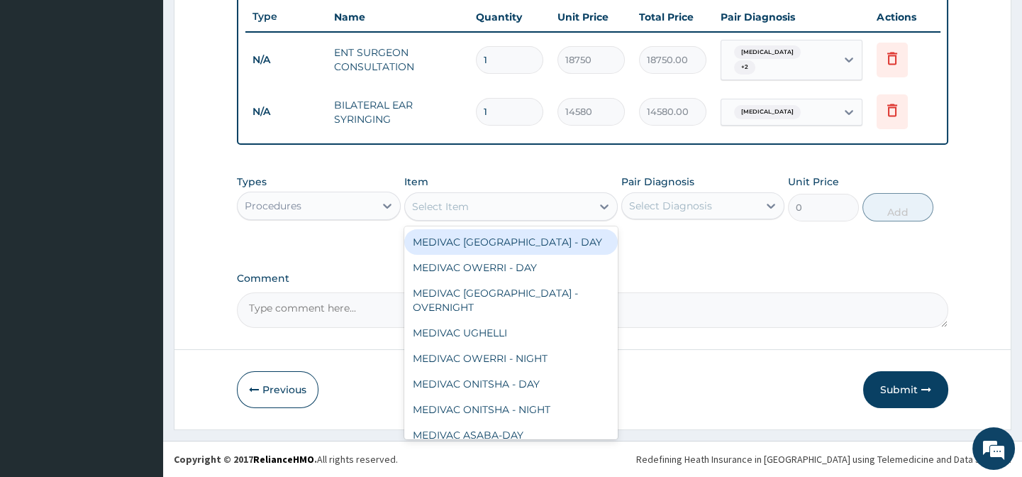
paste input "EAR DRESSING (PER EAR) CHILD"
type input "EAR DRESSING (PER EAR) CHILD"
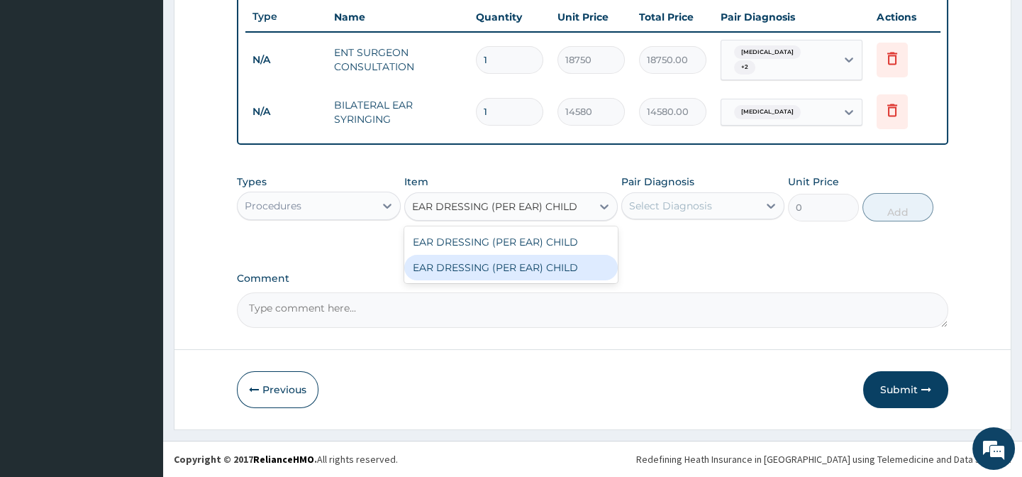
click at [571, 270] on div "EAR DRESSING (PER EAR) CHILD" at bounding box center [511, 268] width 214 height 26
type input "3240"
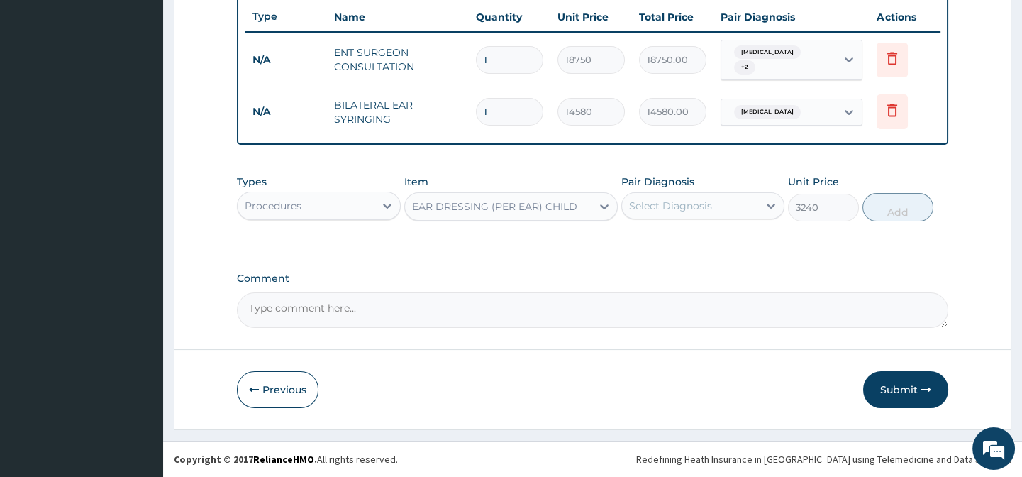
click at [719, 212] on div "Select Diagnosis" at bounding box center [690, 205] width 136 height 23
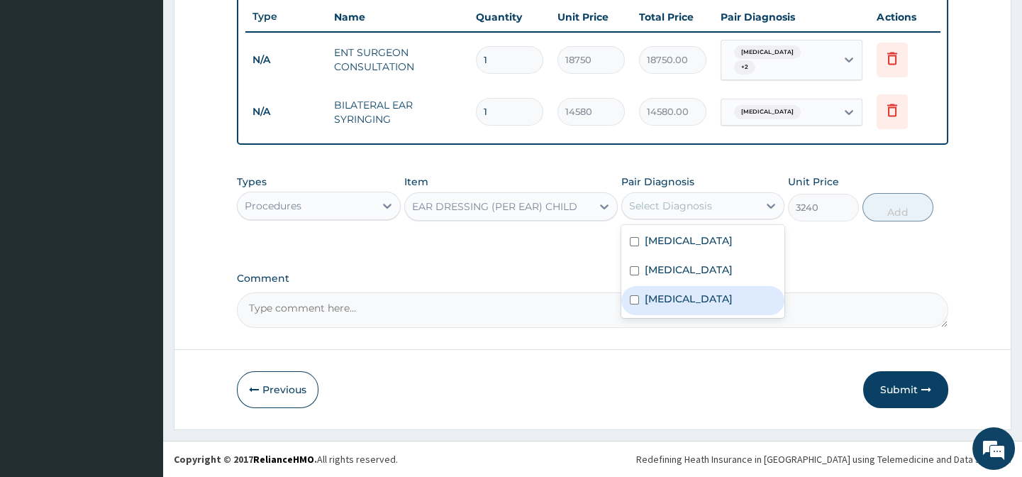
click at [738, 298] on div "Otitis media" at bounding box center [702, 300] width 163 height 29
checkbox input "true"
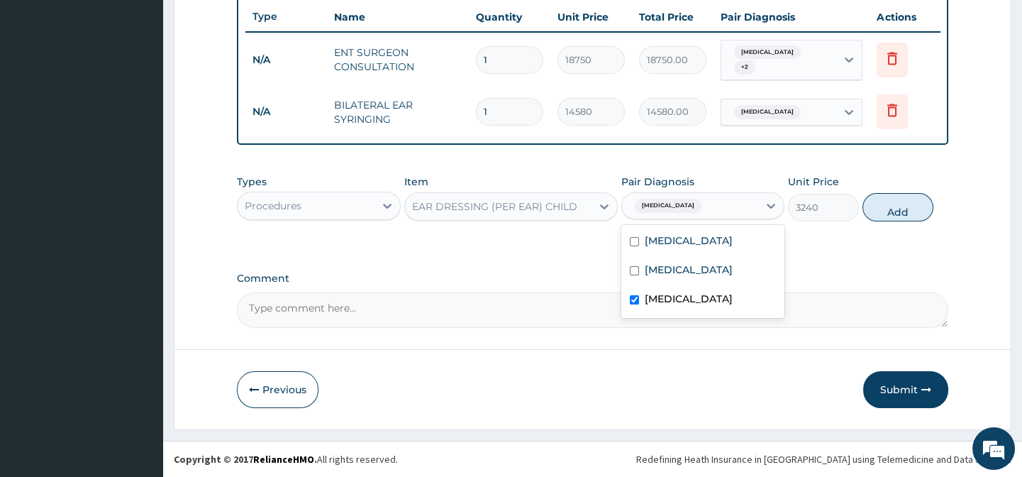
click at [901, 206] on button "Add" at bounding box center [898, 207] width 71 height 28
type input "0"
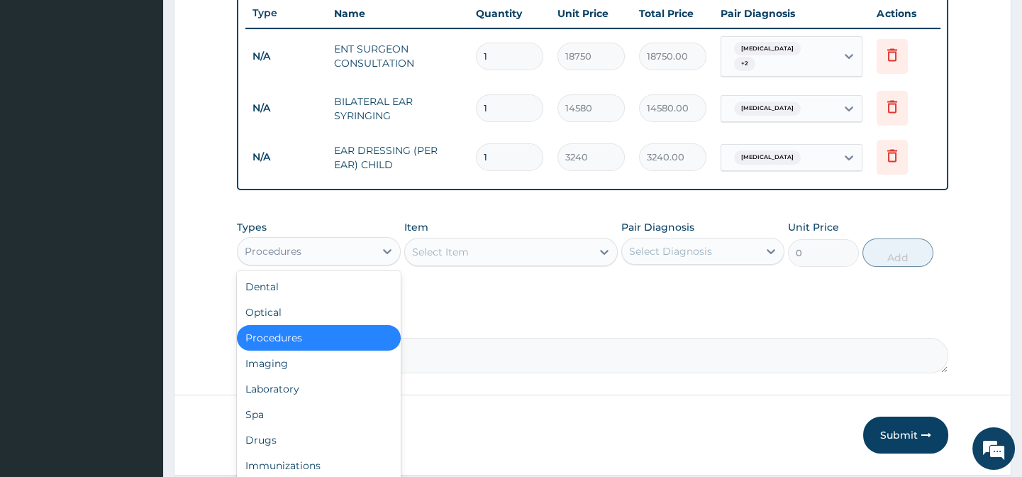
click at [306, 250] on div "Procedures" at bounding box center [306, 251] width 136 height 23
click at [297, 450] on div "Drugs" at bounding box center [318, 440] width 163 height 26
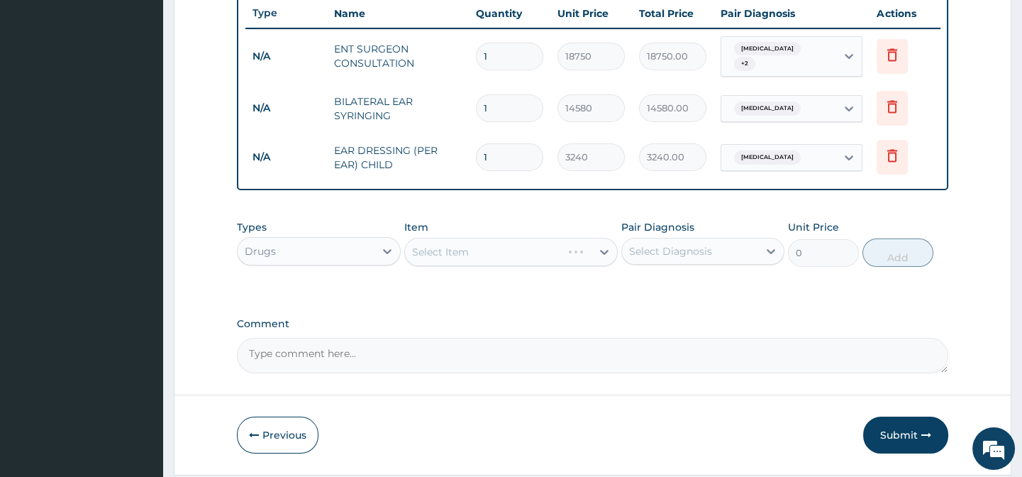
click at [478, 262] on div "Select Item" at bounding box center [511, 252] width 214 height 28
click at [478, 262] on div "Select Item" at bounding box center [498, 251] width 187 height 23
paste input "VITAMIN C 100MG TAB"
type input "VITAMIN C 100MG TAB"
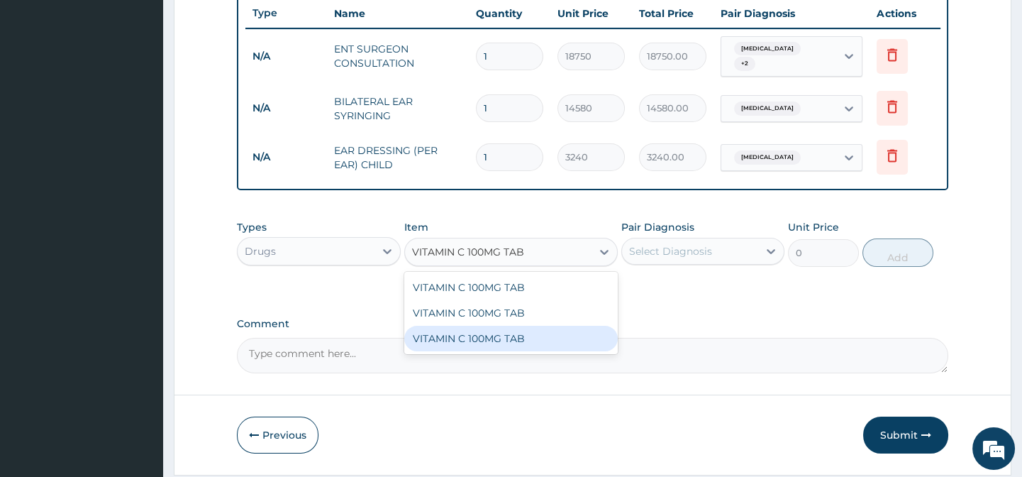
drag, startPoint x: 536, startPoint y: 346, endPoint x: 695, endPoint y: 266, distance: 177.4
click at [537, 346] on div "VITAMIN C 100MG TAB" at bounding box center [511, 339] width 214 height 26
type input "20"
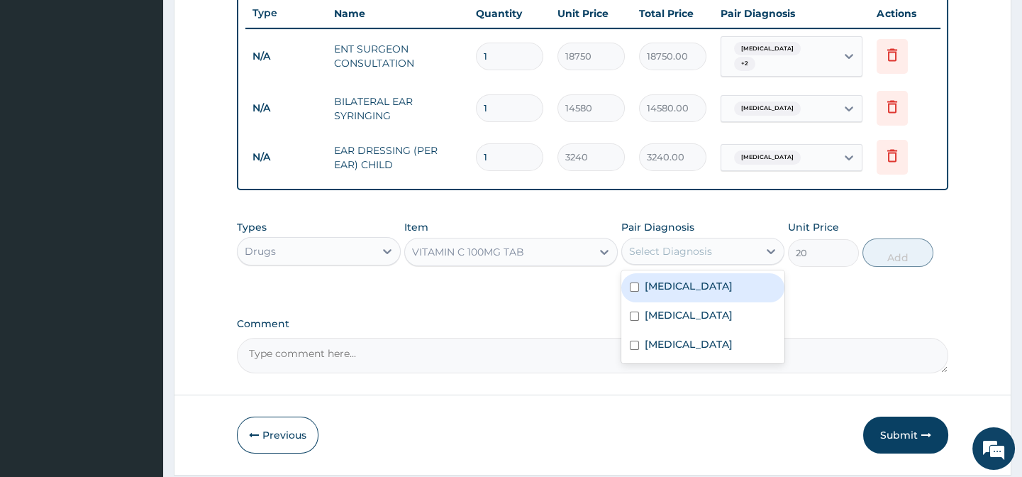
click at [708, 245] on div "Select Diagnosis" at bounding box center [690, 251] width 136 height 23
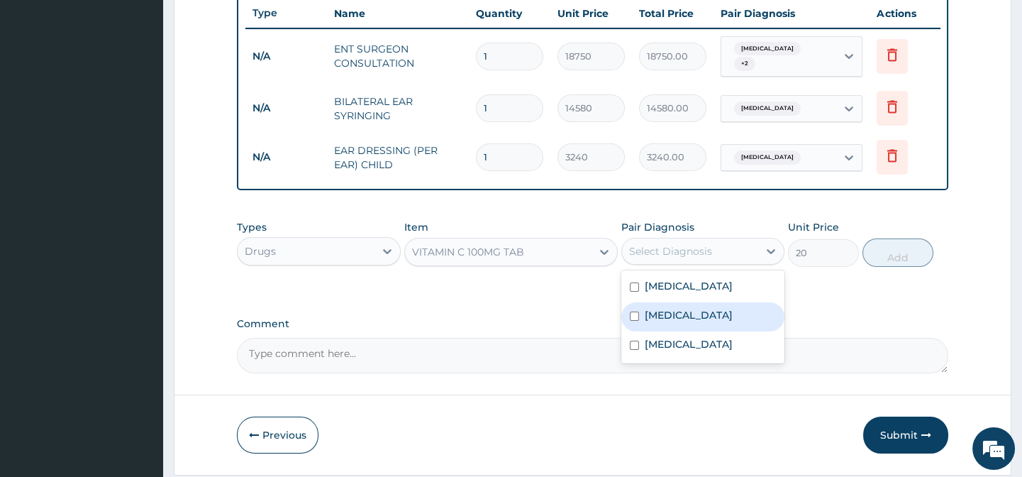
click at [722, 305] on div "Impacted cerumen" at bounding box center [702, 316] width 163 height 29
checkbox input "true"
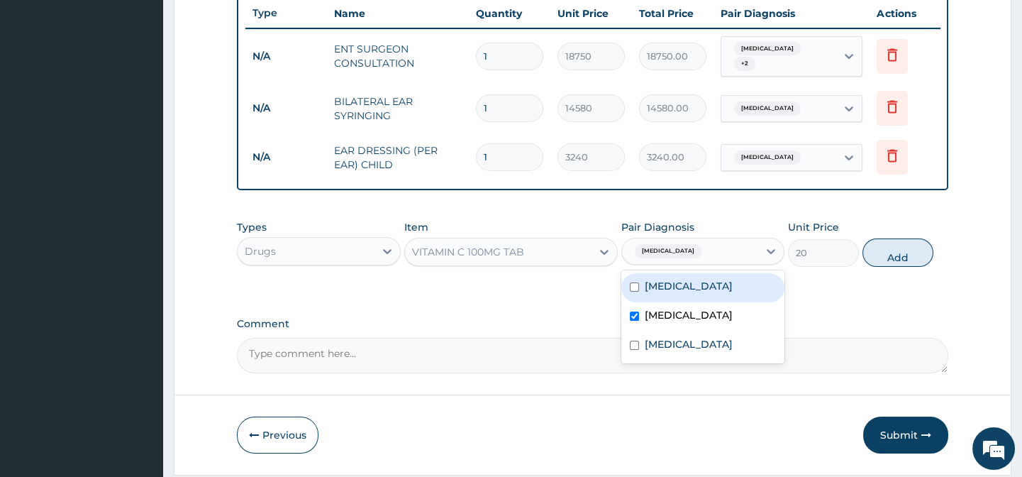
click at [719, 293] on div "Tinnitus" at bounding box center [702, 287] width 163 height 29
checkbox input "true"
click at [725, 338] on div "Otitis media" at bounding box center [702, 345] width 163 height 29
checkbox input "true"
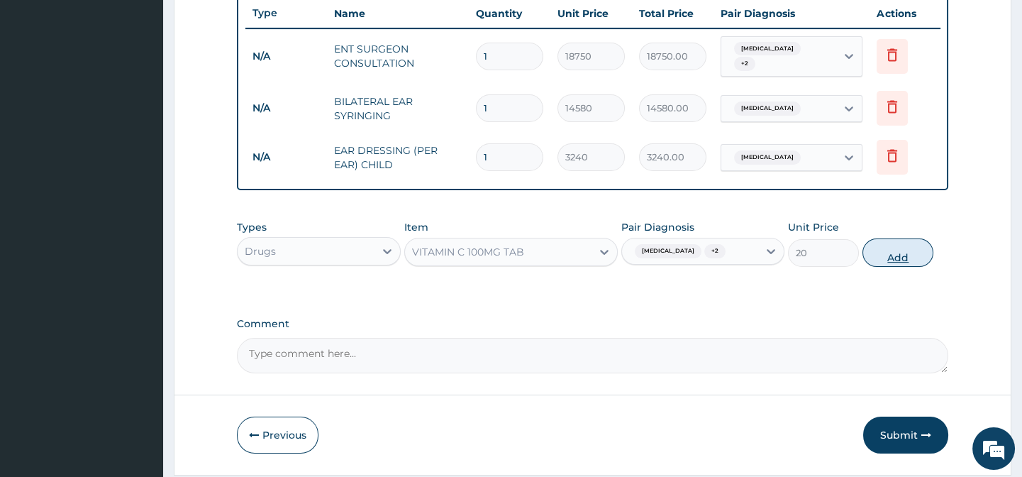
drag, startPoint x: 813, startPoint y: 297, endPoint x: 887, endPoint y: 260, distance: 82.8
click at [846, 280] on div "Types Drugs Item VITAMIN C 100MG TAB Pair Diagnosis Impacted cerumen + 2 Unit P…" at bounding box center [592, 254] width 711 height 82
click at [887, 260] on button "Add" at bounding box center [898, 252] width 71 height 28
type input "0"
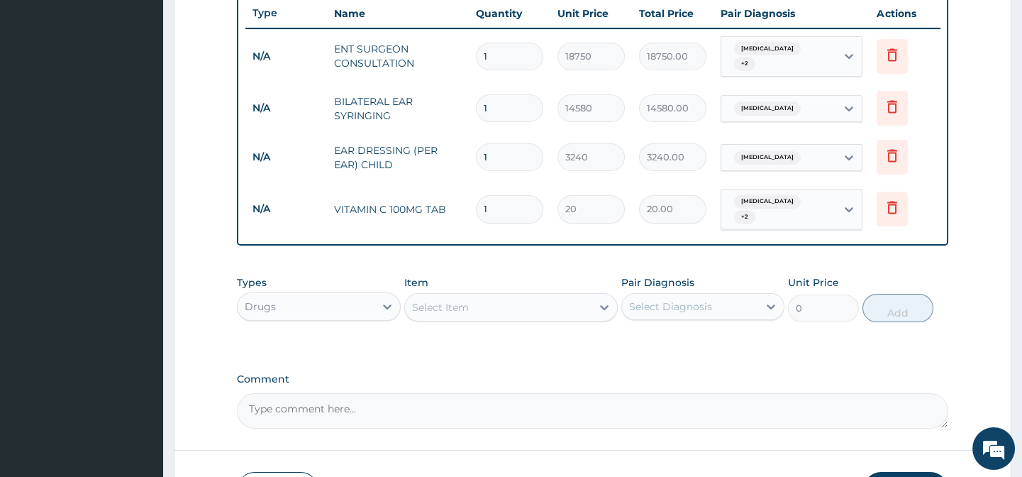
click at [446, 314] on div "Select Item" at bounding box center [440, 307] width 57 height 14
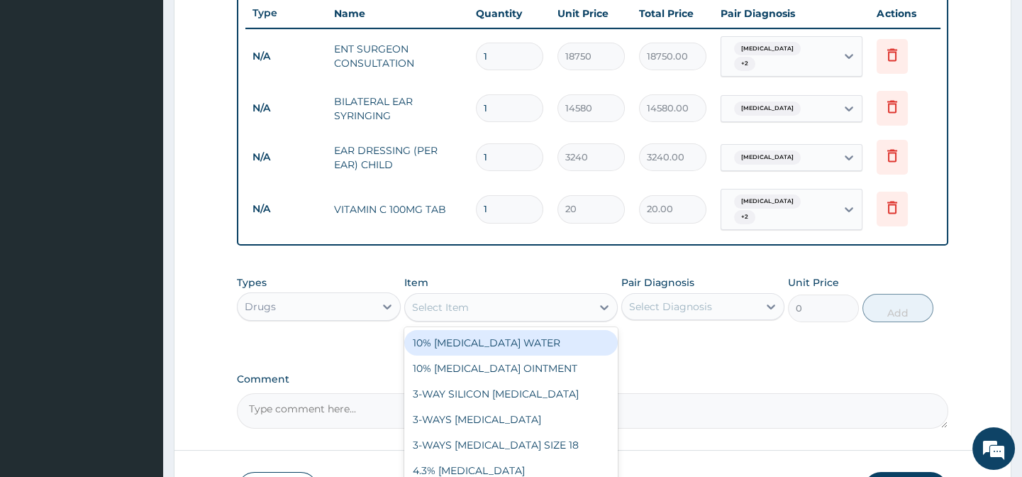
paste input "[MEDICAL_DATA] EYE/EARDROPS"
type input "[MEDICAL_DATA] EYE/EARDROPS"
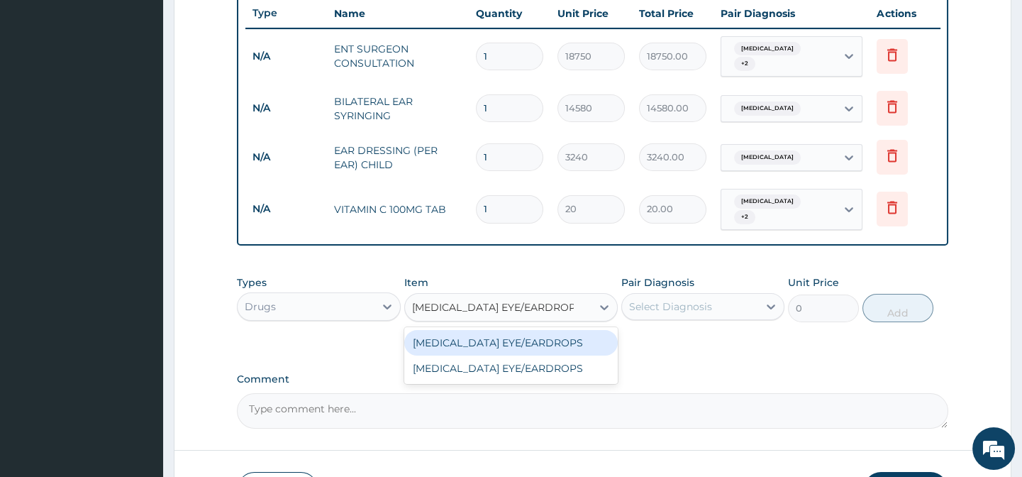
click at [533, 350] on div "[MEDICAL_DATA] EYE/EARDROPS" at bounding box center [511, 343] width 214 height 26
type input "2560"
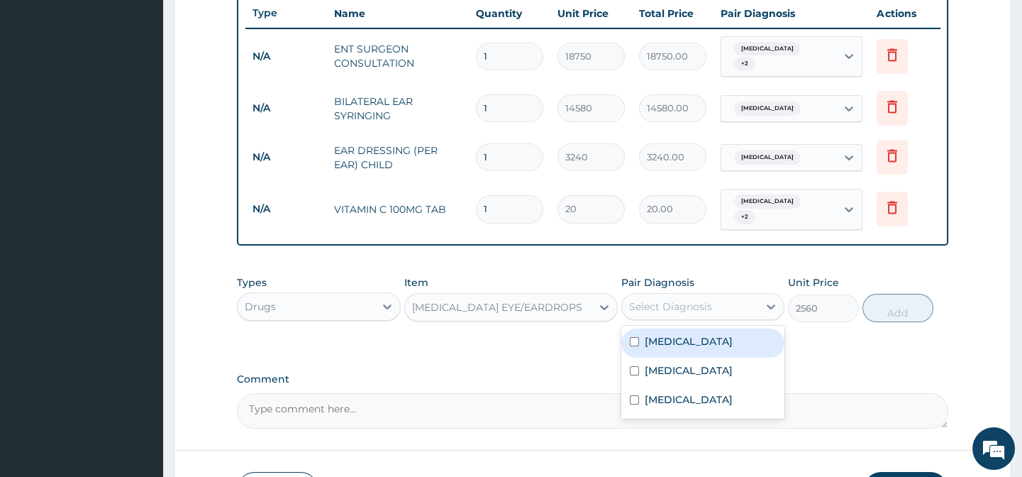
click at [677, 306] on div "Select Diagnosis" at bounding box center [670, 306] width 83 height 14
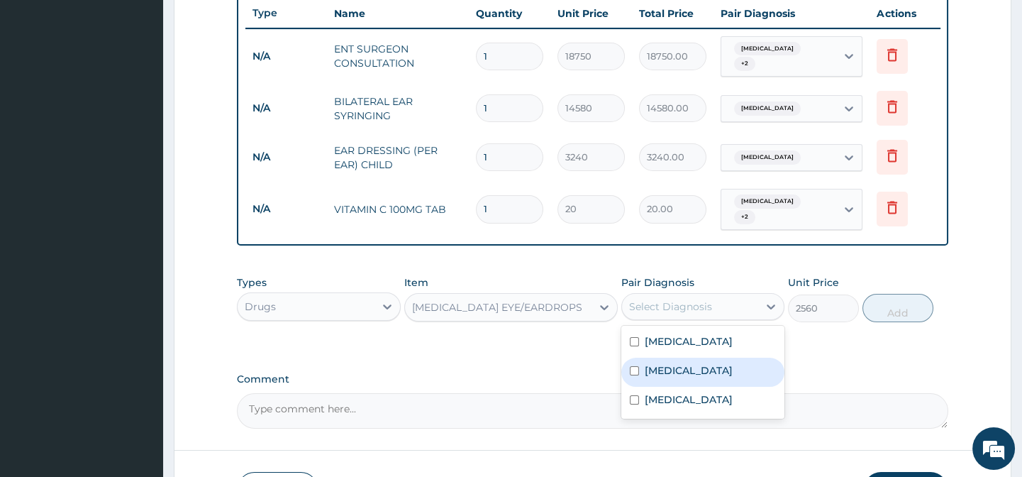
click at [714, 377] on label "Impacted cerumen" at bounding box center [689, 370] width 88 height 14
checkbox input "true"
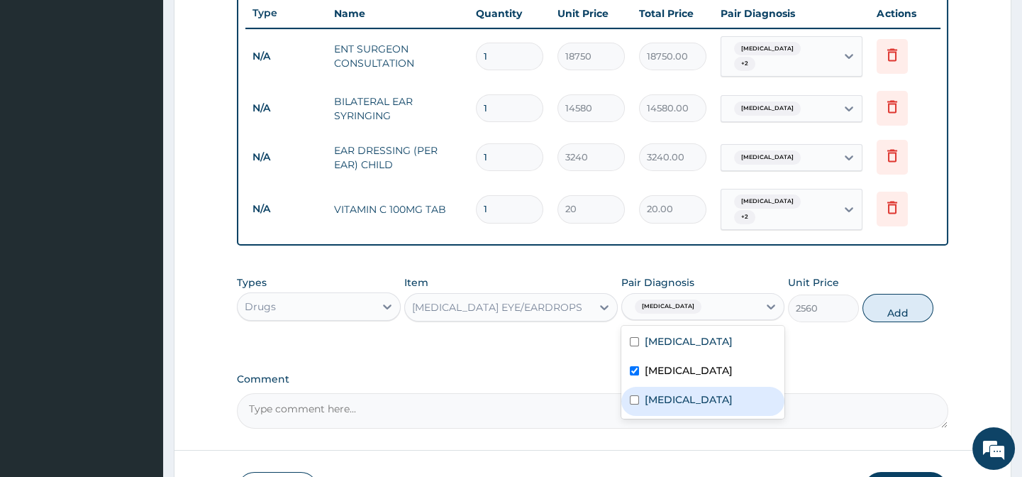
click at [706, 399] on label "Otitis media" at bounding box center [689, 399] width 88 height 14
checkbox input "true"
click at [707, 373] on label "Impacted cerumen" at bounding box center [689, 370] width 88 height 14
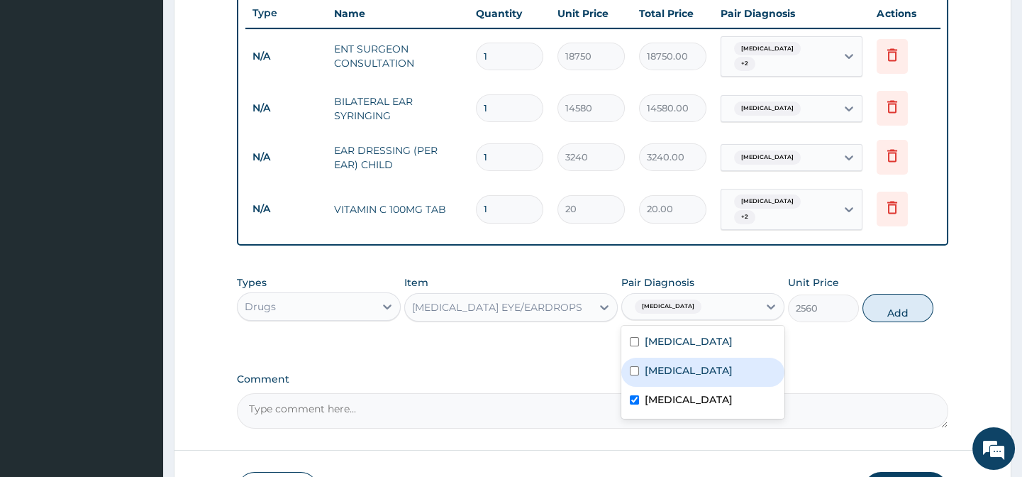
click at [714, 369] on label "Impacted cerumen" at bounding box center [689, 370] width 88 height 14
checkbox input "true"
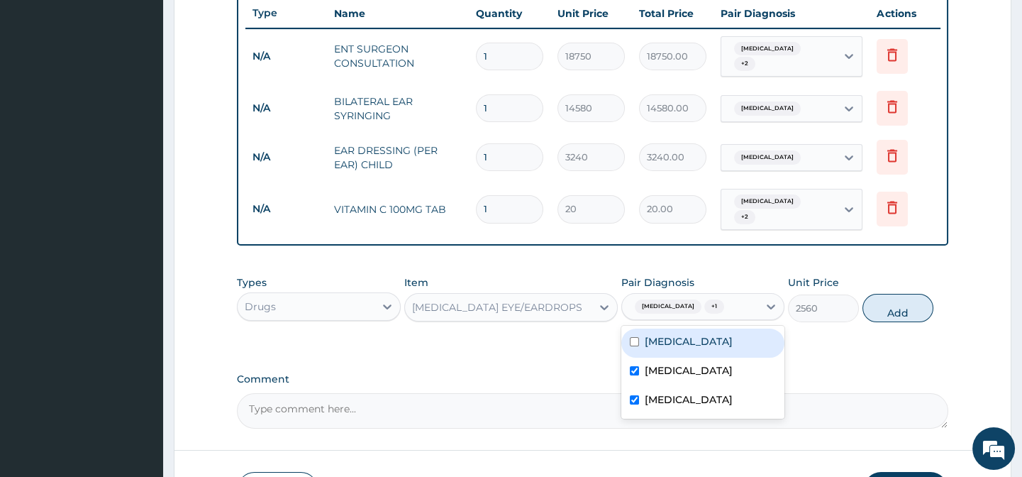
click at [669, 348] on label "Tinnitus" at bounding box center [689, 341] width 88 height 14
click at [709, 342] on div "Tinnitus" at bounding box center [702, 342] width 163 height 29
checkbox input "false"
drag, startPoint x: 840, startPoint y: 348, endPoint x: 890, endPoint y: 329, distance: 53.2
click at [844, 348] on div "Types Drugs Item FLUCONAZOLE EYE/EARDROPS Pair Diagnosis option Tinnitus, desel…" at bounding box center [592, 309] width 711 height 82
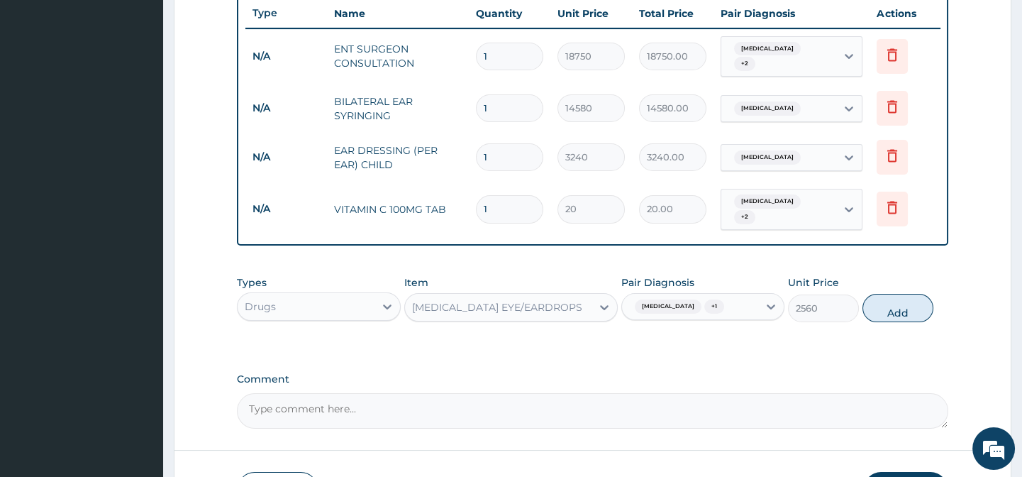
click at [892, 327] on div "Types Drugs Item FLUCONAZOLE EYE/EARDROPS Pair Diagnosis Otitis media + 1 Unit …" at bounding box center [592, 298] width 711 height 61
click at [887, 315] on button "Add" at bounding box center [898, 308] width 71 height 28
type input "0"
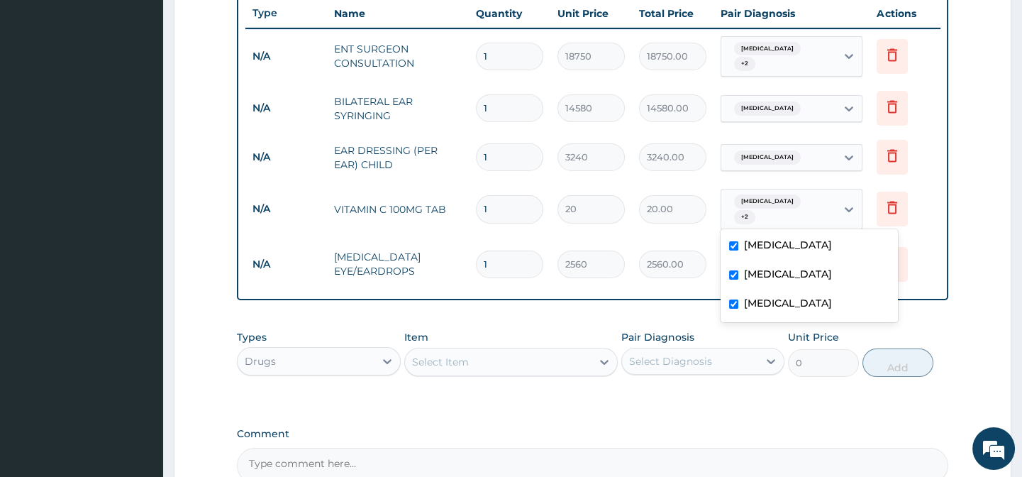
click at [769, 214] on div "Impacted cerumen + 2" at bounding box center [777, 209] width 96 height 34
click at [759, 243] on label "Tinnitus" at bounding box center [788, 245] width 88 height 14
checkbox input "false"
click at [631, 311] on div "PA Code / Prescription Code PA/F8D4CB Encounter Date 06-09-2025 Important Notic…" at bounding box center [592, 40] width 711 height 885
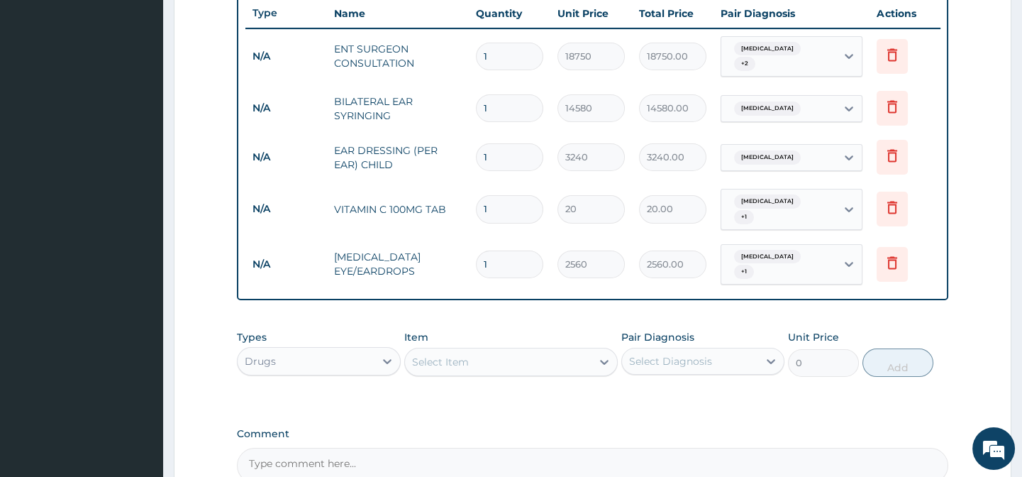
click at [454, 363] on div "Select Item" at bounding box center [440, 362] width 57 height 14
paste input "CANULAR (GREEN)"
type input "CANULAR (GREEN)"
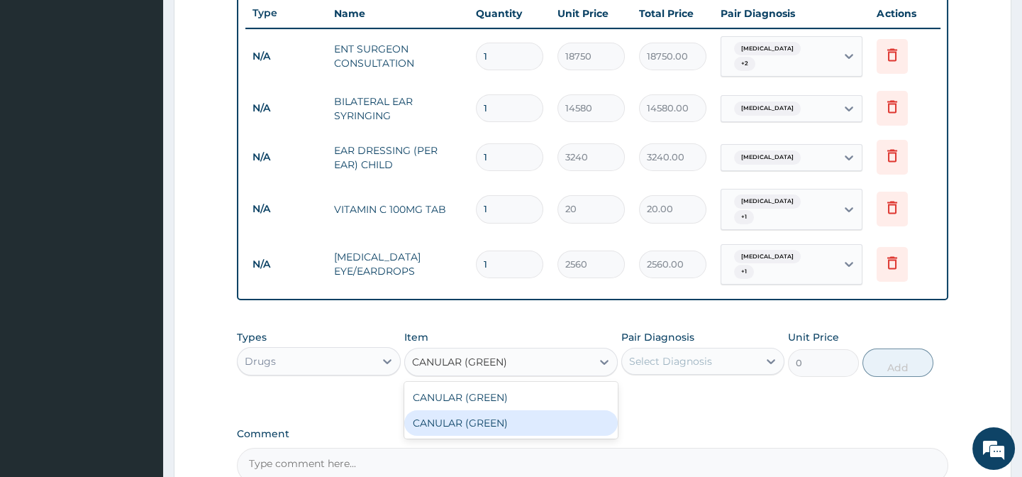
drag, startPoint x: 520, startPoint y: 411, endPoint x: 607, endPoint y: 387, distance: 89.8
click at [521, 411] on div "CANULAR (GREEN)" at bounding box center [511, 423] width 214 height 26
type input "320"
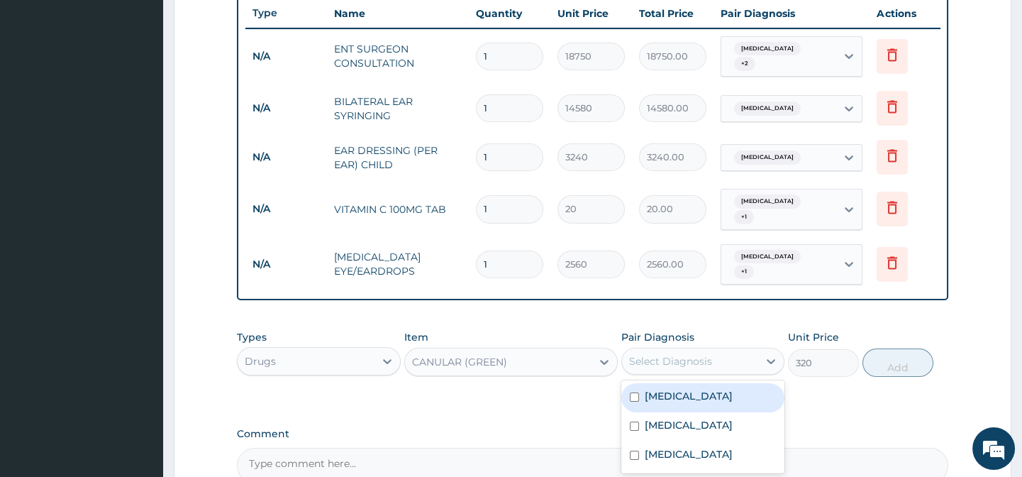
click at [680, 354] on div "Select Diagnosis" at bounding box center [670, 361] width 83 height 14
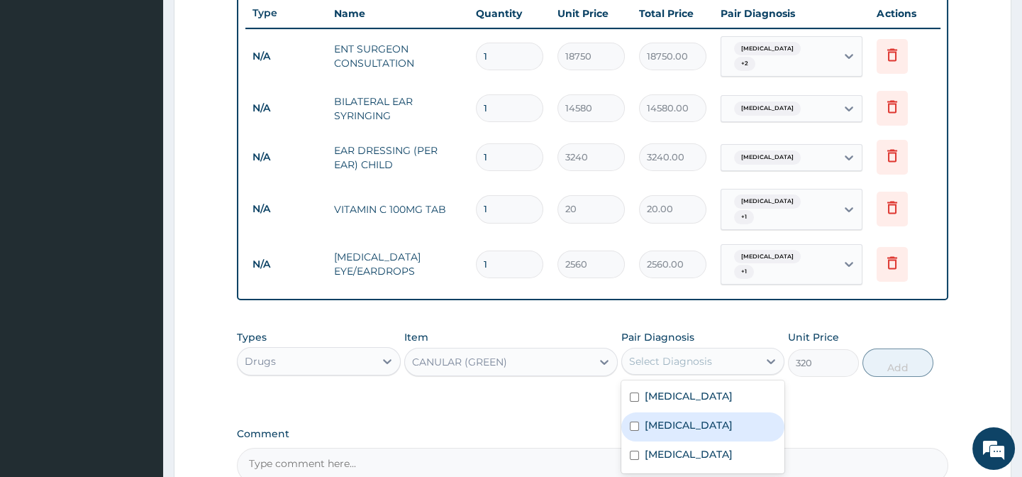
drag, startPoint x: 738, startPoint y: 416, endPoint x: 730, endPoint y: 430, distance: 15.6
click at [733, 418] on label "Impacted cerumen" at bounding box center [689, 425] width 88 height 14
checkbox input "true"
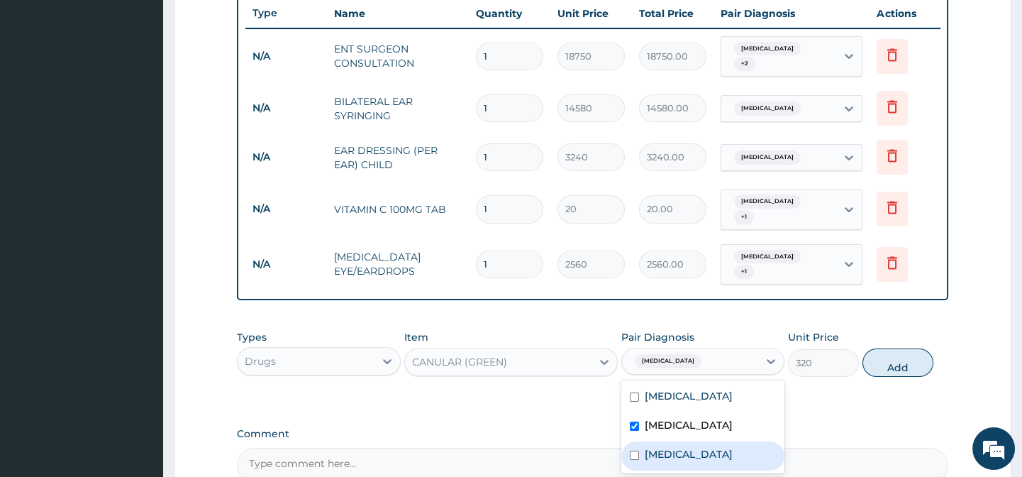
click at [724, 455] on div "Otitis media" at bounding box center [702, 455] width 163 height 29
checkbox input "true"
click at [878, 396] on div "Types Drugs Item CANULAR (GREEN) Pair Diagnosis option Otitis media, selected. …" at bounding box center [592, 364] width 711 height 82
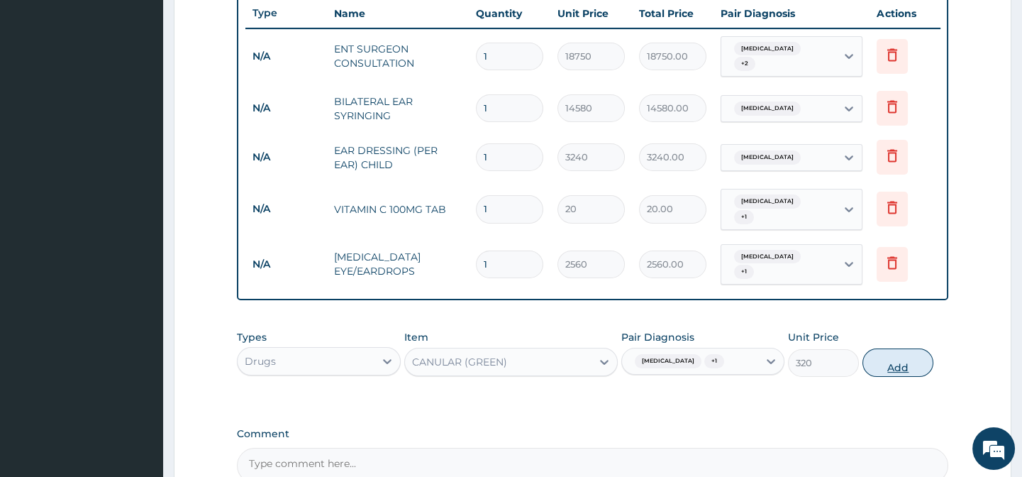
click at [900, 365] on button "Add" at bounding box center [898, 362] width 71 height 28
type input "0"
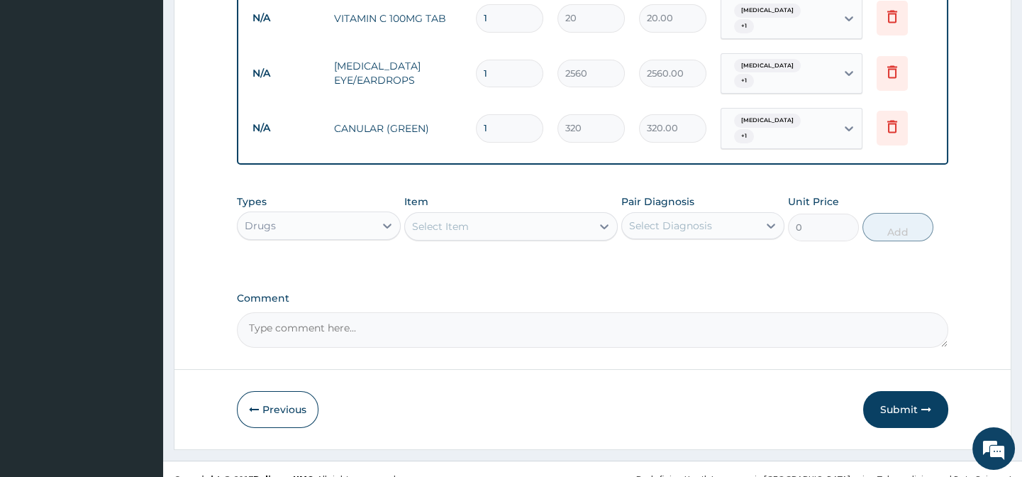
scroll to position [731, 0]
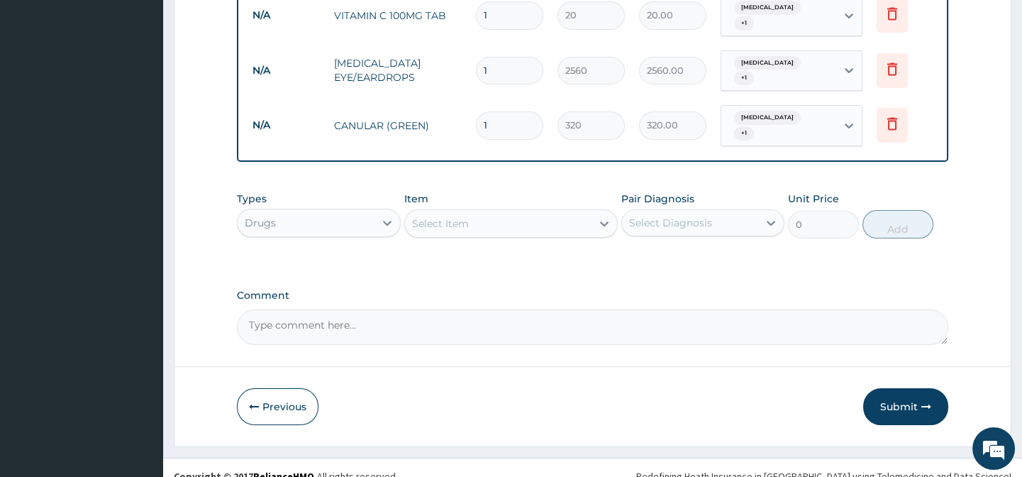
click at [439, 227] on div "Select Item" at bounding box center [440, 223] width 57 height 14
paste input "[MEDICAL_DATA] EYE/EAR DROP"
type input "[MEDICAL_DATA] EYE/EAR DROP"
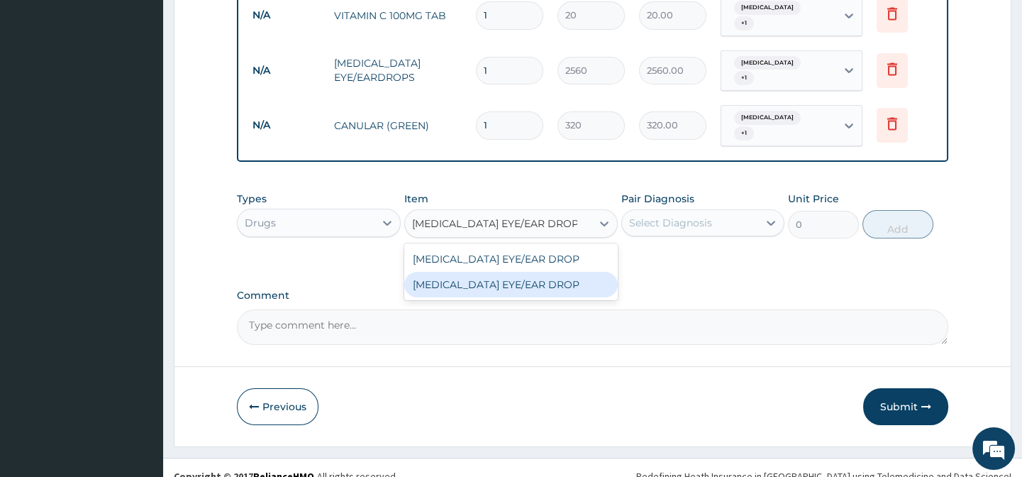
click at [525, 287] on div "[MEDICAL_DATA] EYE/EAR DROP" at bounding box center [511, 285] width 214 height 26
type input "1575"
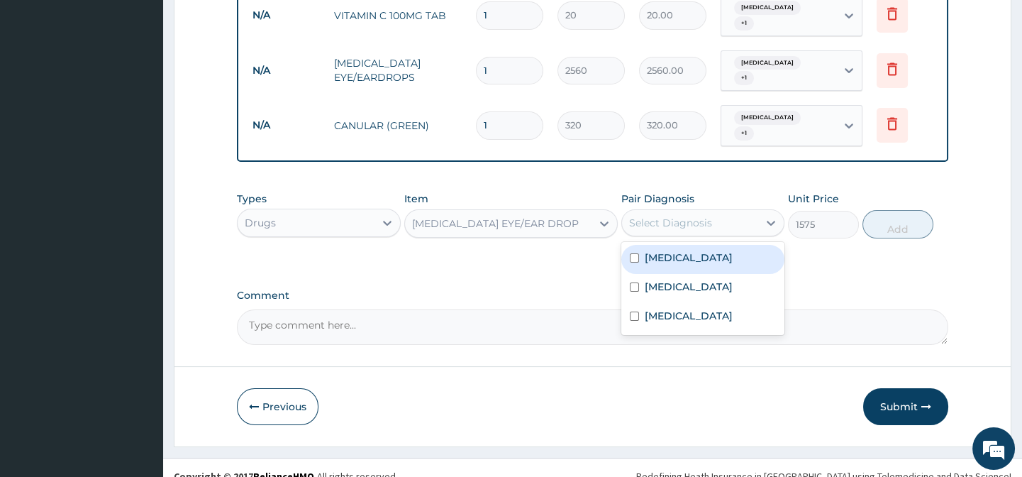
click at [682, 225] on div "Select Diagnosis" at bounding box center [670, 223] width 83 height 14
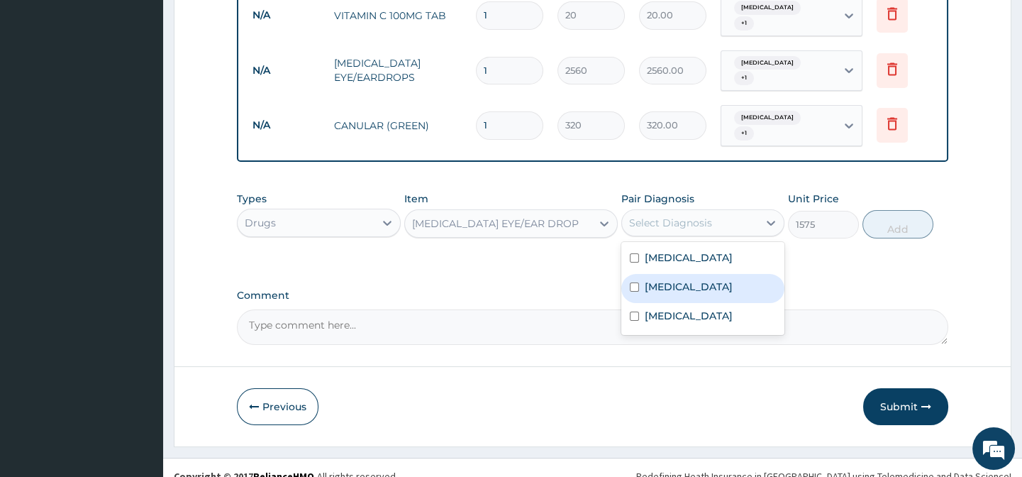
drag, startPoint x: 731, startPoint y: 280, endPoint x: 729, endPoint y: 302, distance: 22.9
click at [731, 280] on label "Impacted cerumen" at bounding box center [689, 287] width 88 height 14
checkbox input "true"
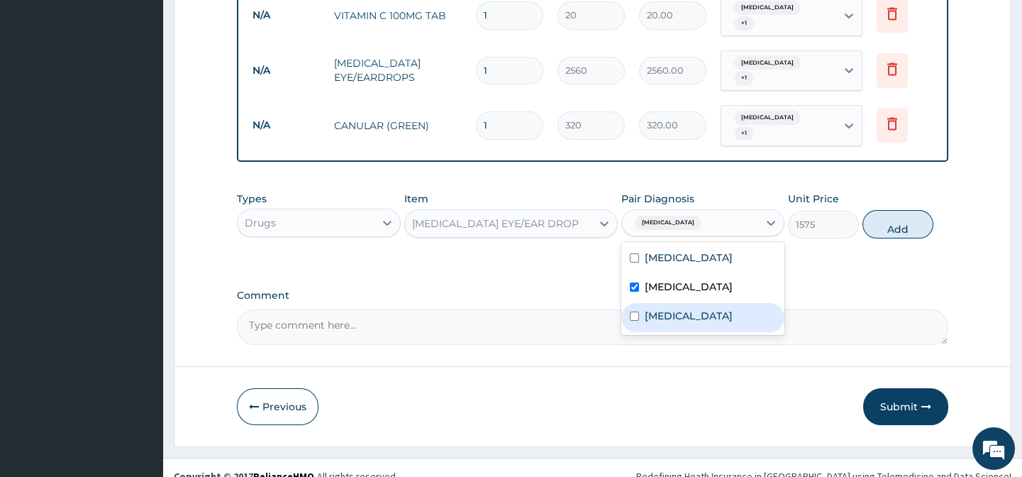
click at [729, 303] on div "Otitis media" at bounding box center [702, 317] width 163 height 29
checkbox input "true"
click at [858, 262] on div "Types Drugs Item CIPROFLOXACIN EYE/EAR DROP Pair Diagnosis option Otitis media,…" at bounding box center [592, 225] width 711 height 82
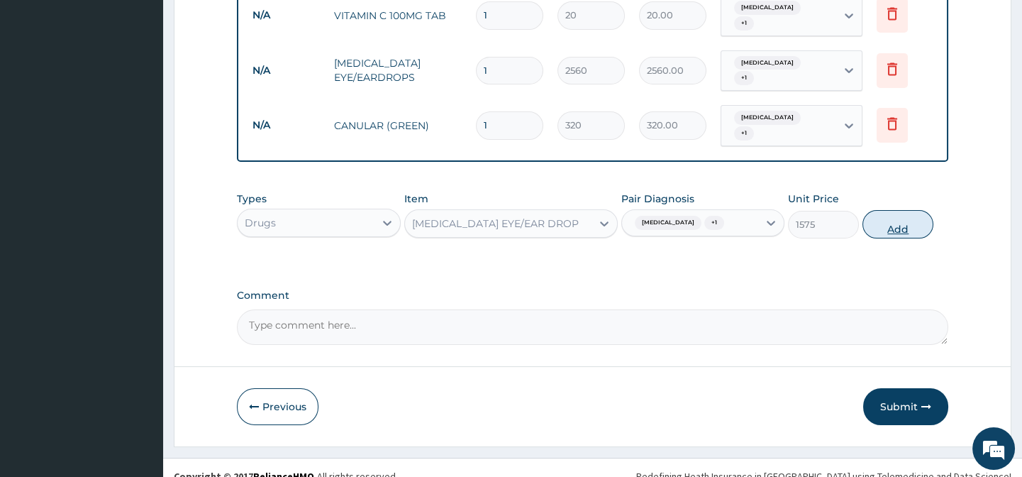
click at [904, 210] on button "Add" at bounding box center [898, 224] width 71 height 28
type input "0"
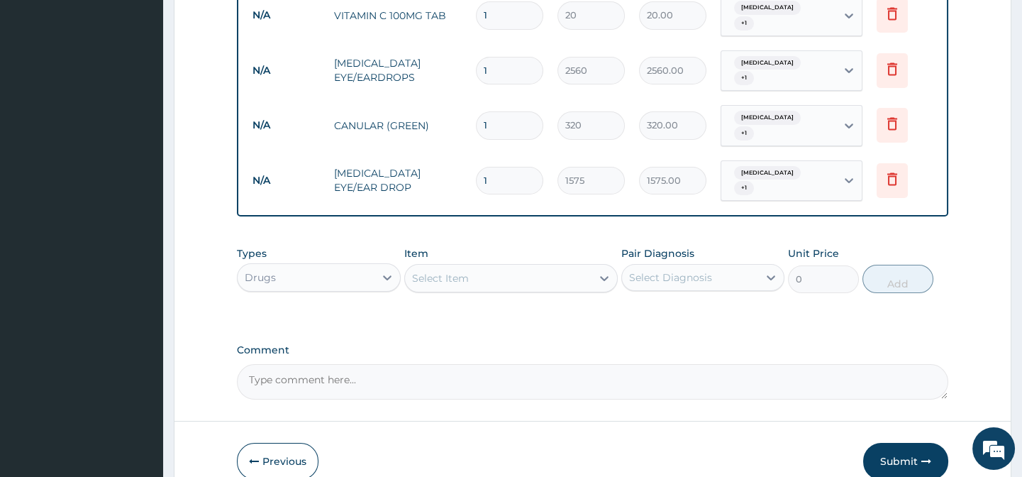
click at [457, 280] on div "Select Item" at bounding box center [440, 278] width 57 height 14
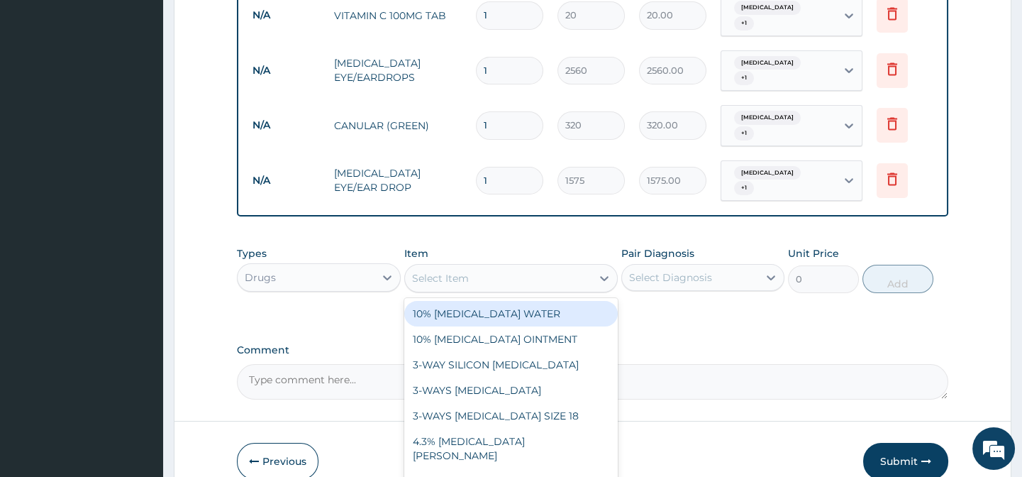
paste input "[MEDICAL_DATA] 500MG TAB"
type input "[MEDICAL_DATA] 500MG TAB"
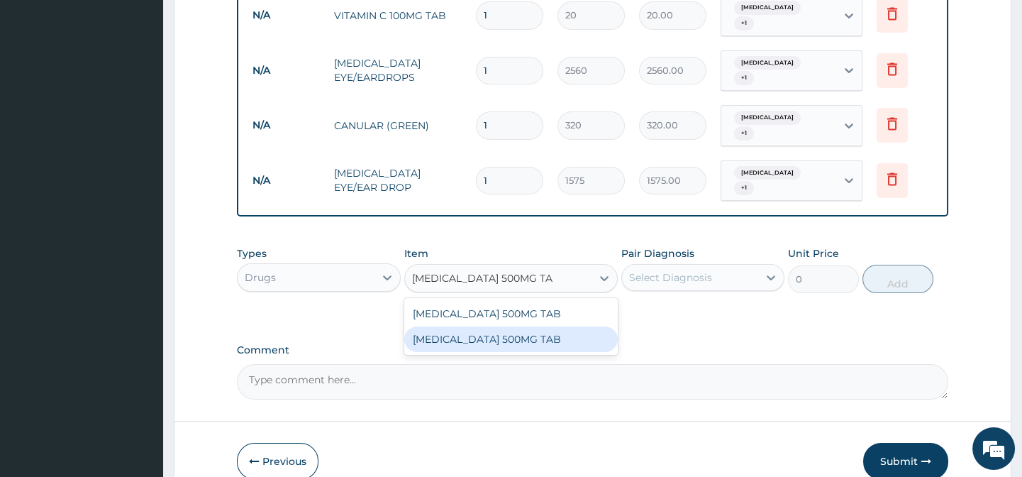
click at [543, 339] on div "[MEDICAL_DATA] 500MG TAB" at bounding box center [511, 339] width 214 height 26
type input "20"
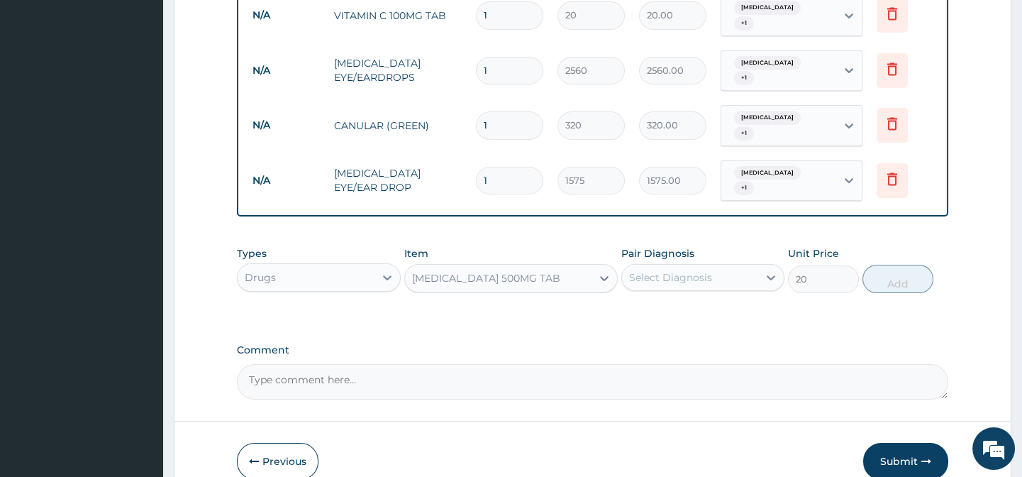
click at [694, 270] on div "Select Diagnosis" at bounding box center [670, 277] width 83 height 14
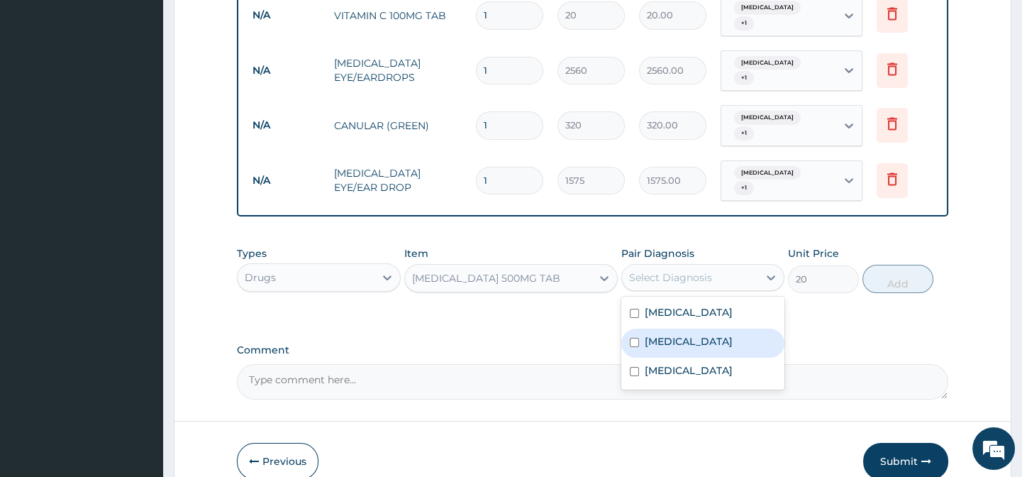
drag, startPoint x: 748, startPoint y: 333, endPoint x: 747, endPoint y: 346, distance: 13.5
click at [747, 333] on div "Impacted cerumen" at bounding box center [702, 342] width 163 height 29
checkbox input "true"
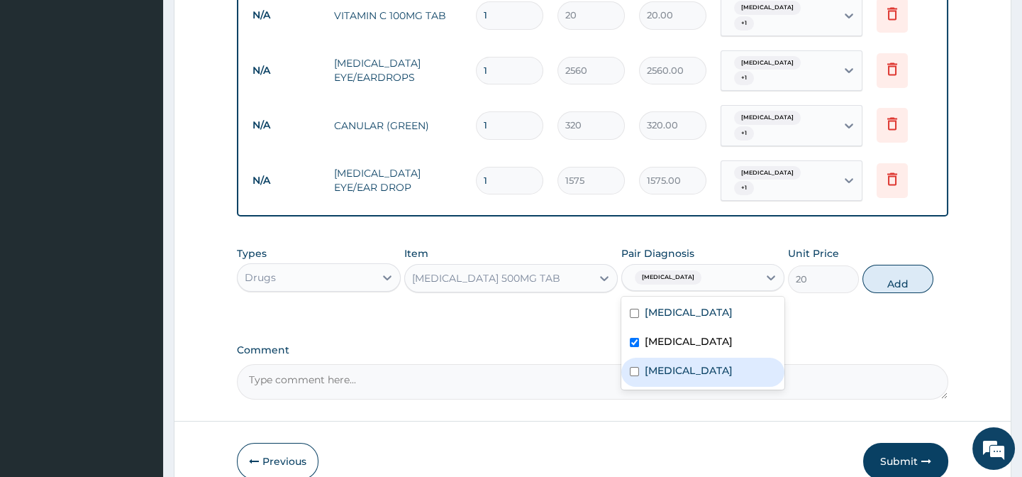
click at [747, 358] on div "Otitis media" at bounding box center [702, 372] width 163 height 29
checkbox input "true"
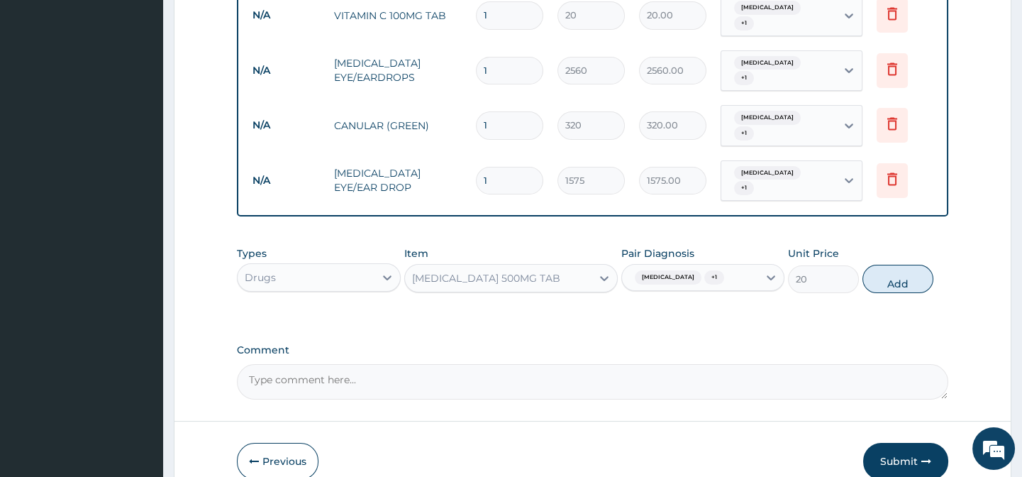
click at [881, 274] on button "Add" at bounding box center [898, 279] width 71 height 28
type input "0"
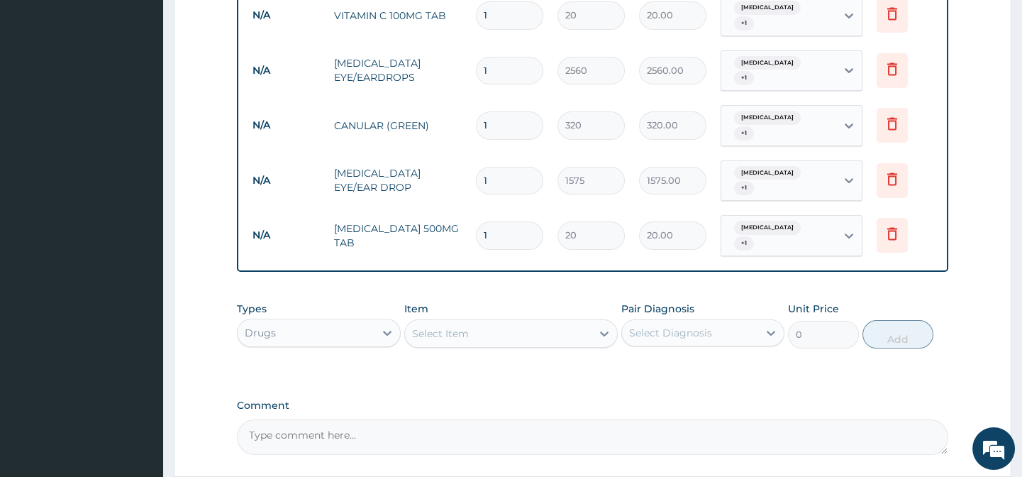
click at [454, 333] on div "Select Item" at bounding box center [440, 333] width 57 height 14
paste input "NEEDLE AND SYRINGE 20ML"
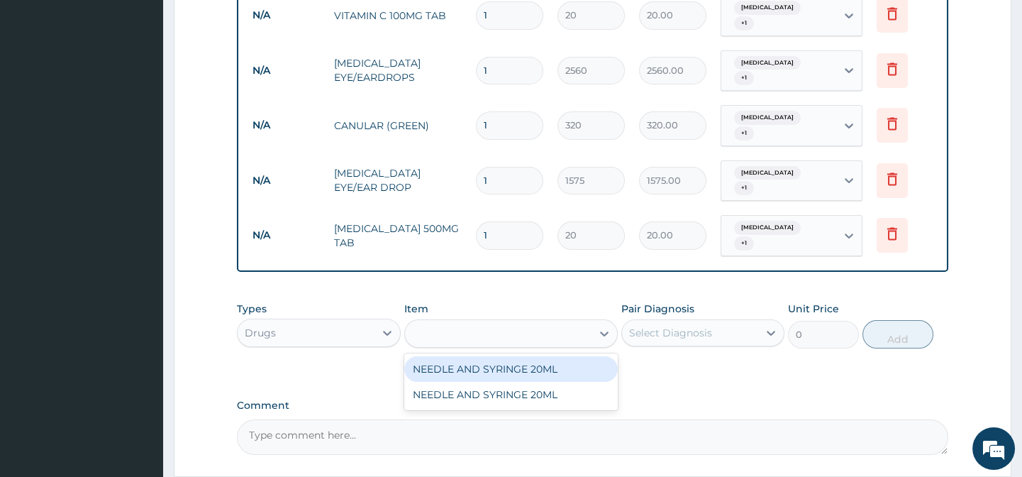
type input "NEEDLE AND SYRINGE 20ML"
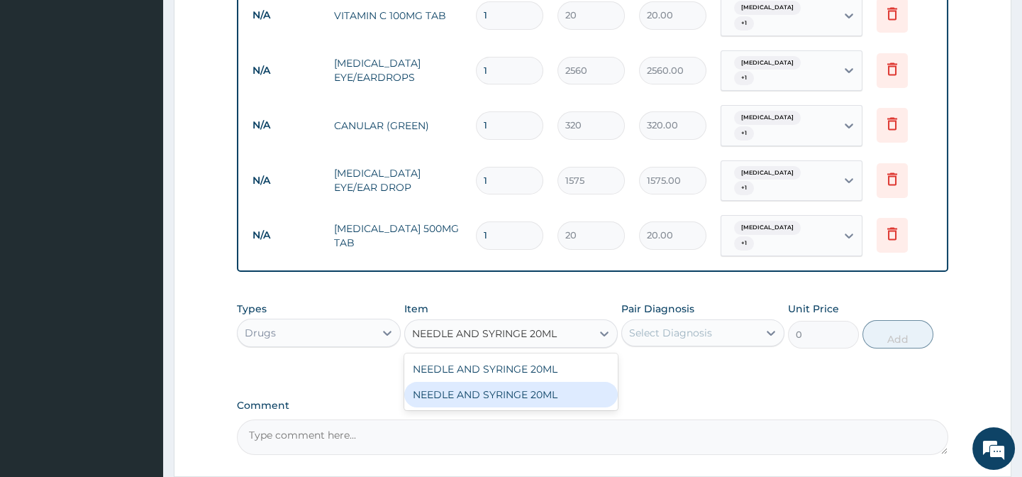
click at [564, 386] on div "NEEDLE AND SYRINGE 20ML" at bounding box center [511, 395] width 214 height 26
type input "320"
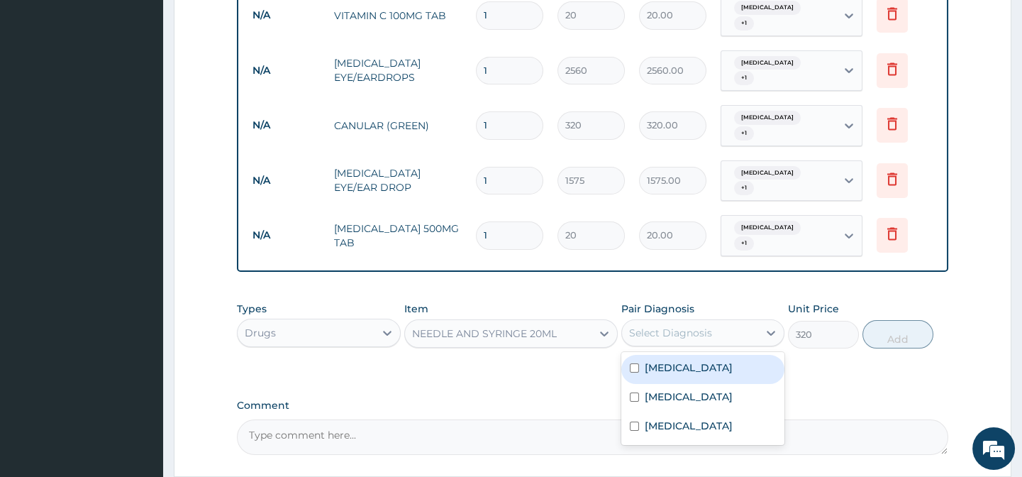
click at [677, 333] on div "Select Diagnosis" at bounding box center [670, 333] width 83 height 14
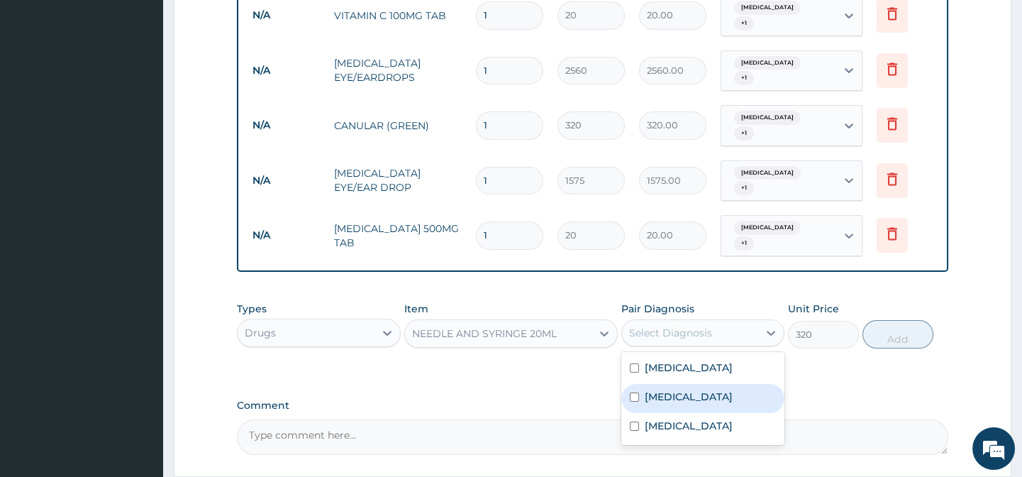
drag, startPoint x: 737, startPoint y: 391, endPoint x: 739, endPoint y: 411, distance: 20.7
click at [739, 401] on div "Impacted cerumen" at bounding box center [702, 398] width 163 height 29
checkbox input "true"
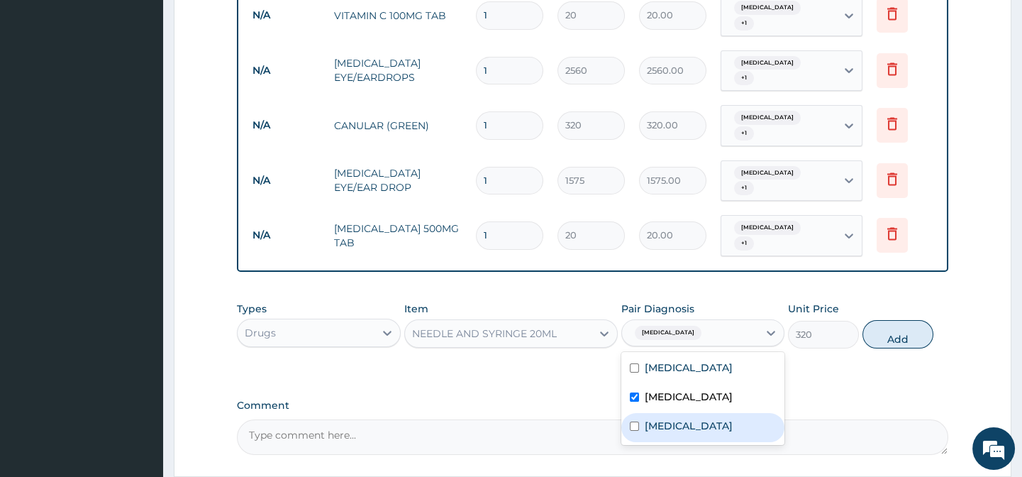
click at [739, 416] on div "Otitis media" at bounding box center [702, 427] width 163 height 29
checkbox input "true"
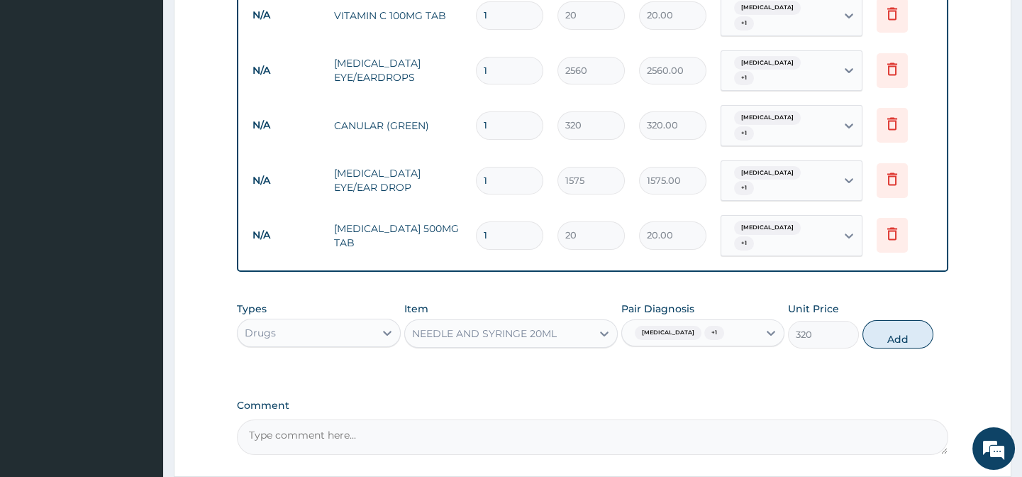
drag, startPoint x: 840, startPoint y: 382, endPoint x: 919, endPoint y: 336, distance: 90.9
click at [917, 327] on button "Add" at bounding box center [898, 334] width 71 height 28
type input "0"
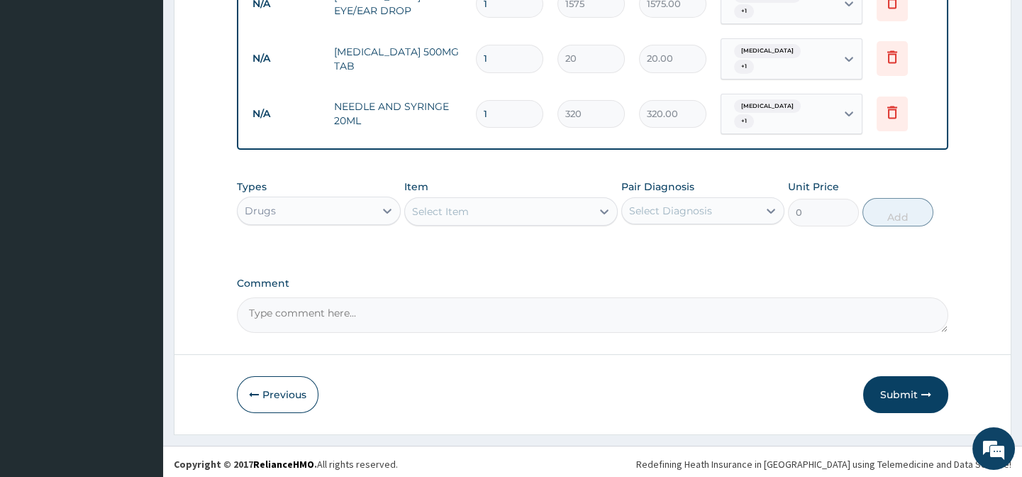
scroll to position [909, 0]
click at [449, 206] on div "Select Item" at bounding box center [440, 210] width 57 height 14
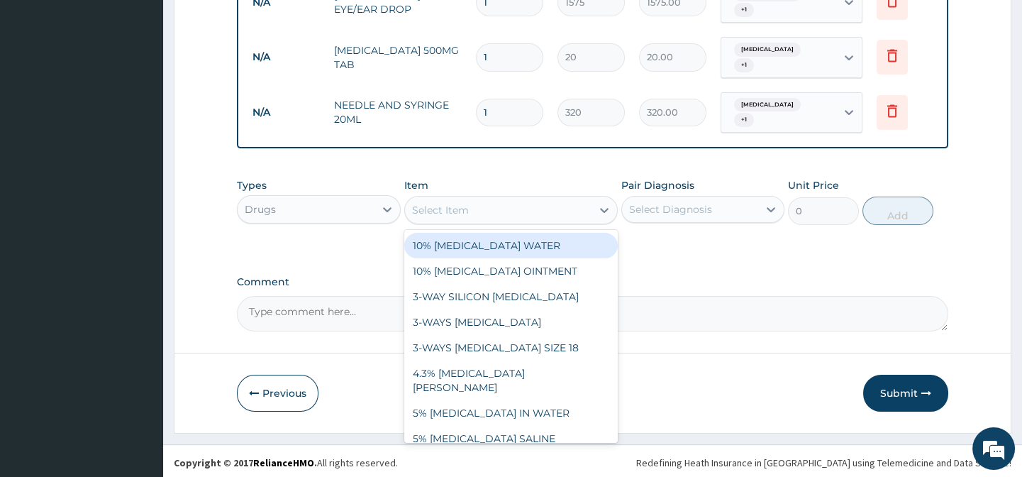
paste input "NORMAL SALINE 0.9% INFUSION 500MLS"
type input "NORMAL SALINE 0.9% INFUSION 500MLS"
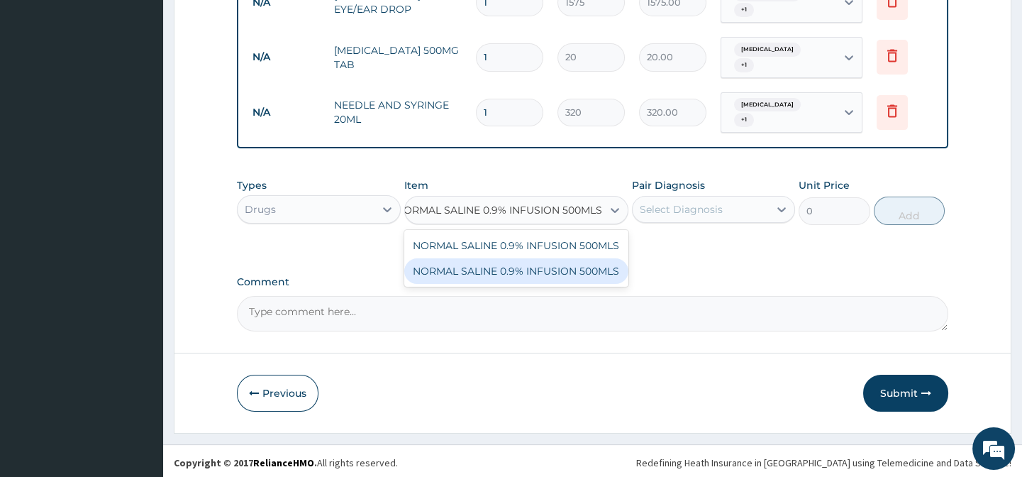
click at [566, 265] on div "NORMAL SALINE 0.9% INFUSION 500MLS" at bounding box center [516, 271] width 224 height 26
type input "1440"
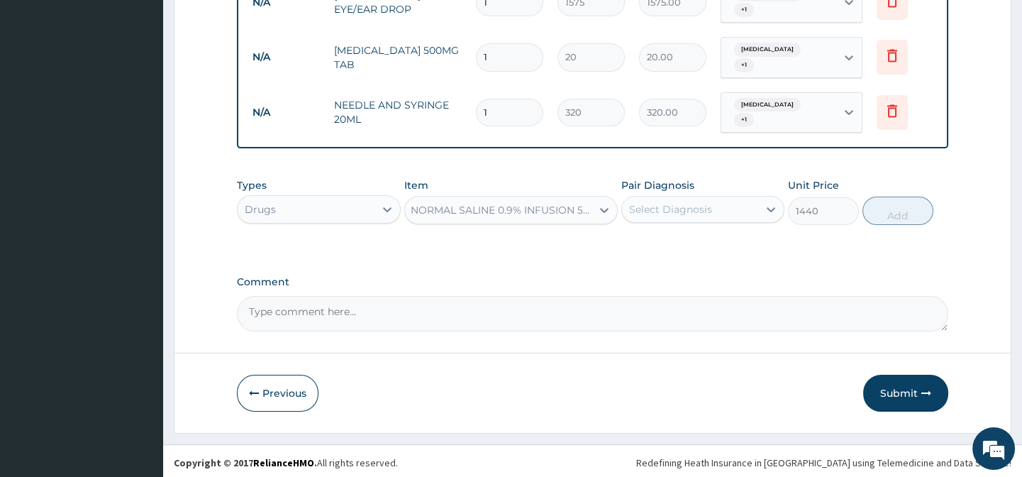
scroll to position [0, 1]
click at [695, 206] on div "Select Diagnosis" at bounding box center [670, 209] width 83 height 14
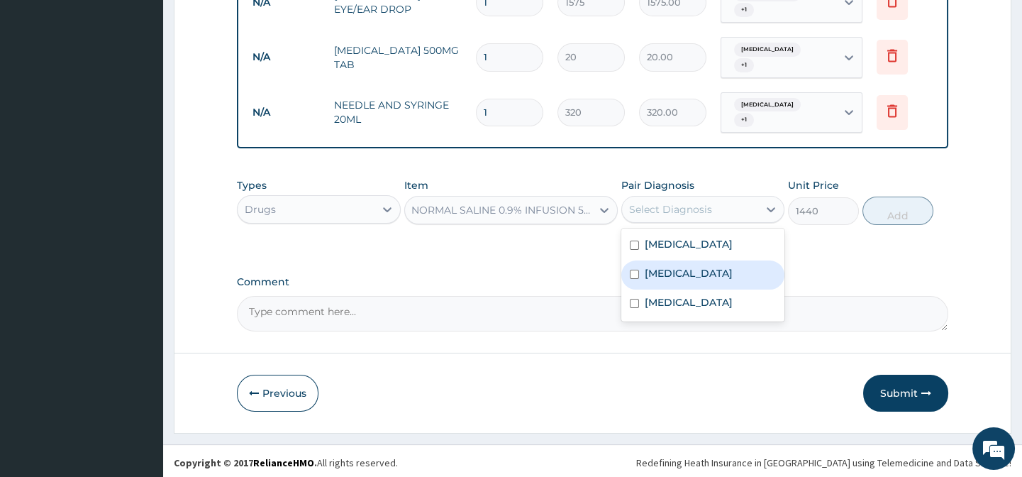
click at [733, 275] on label "Impacted cerumen" at bounding box center [689, 273] width 88 height 14
checkbox input "true"
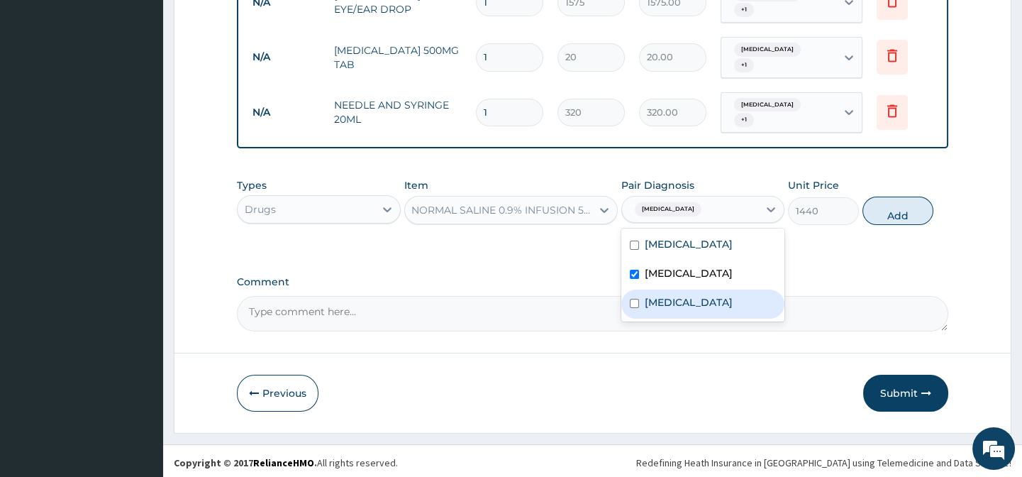
click at [740, 293] on div "Otitis media" at bounding box center [702, 303] width 163 height 29
checkbox input "true"
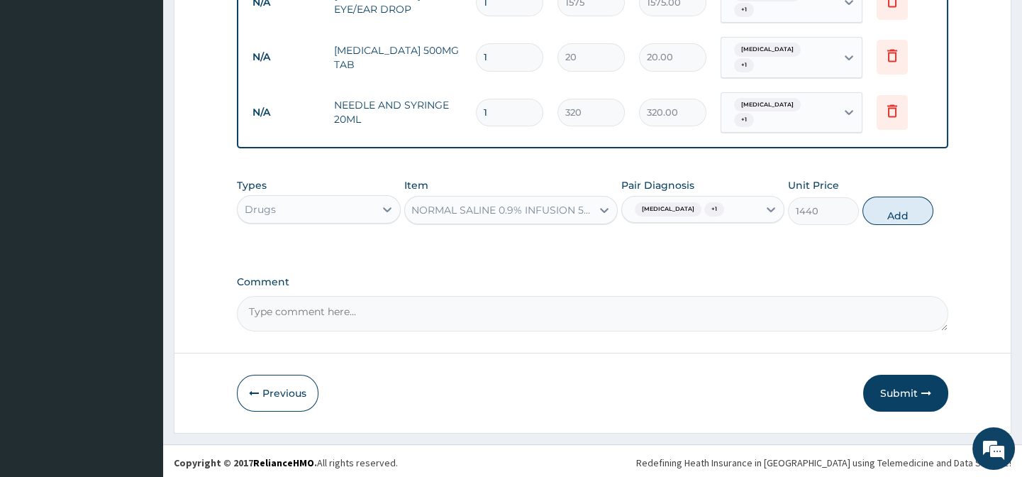
drag, startPoint x: 856, startPoint y: 253, endPoint x: 897, endPoint y: 215, distance: 55.2
click at [897, 215] on button "Add" at bounding box center [898, 211] width 71 height 28
type input "0"
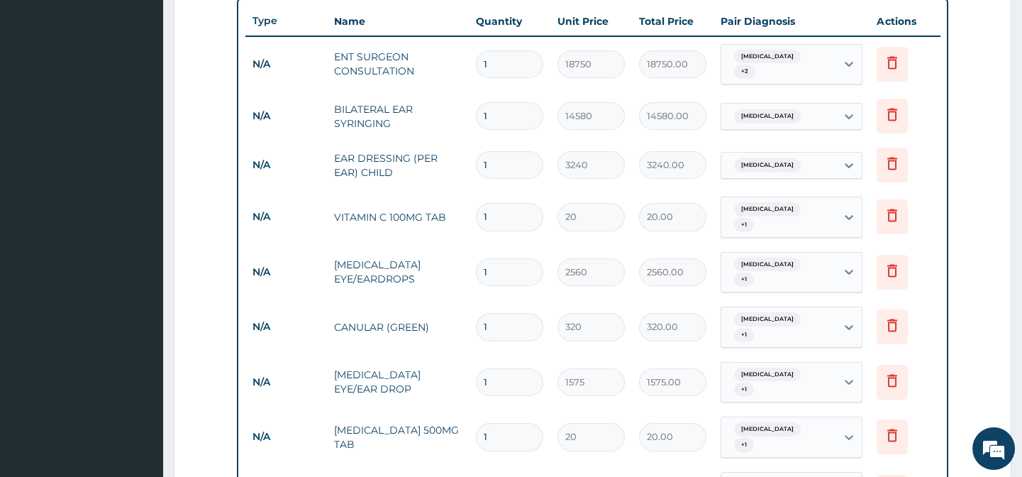
scroll to position [651, 0]
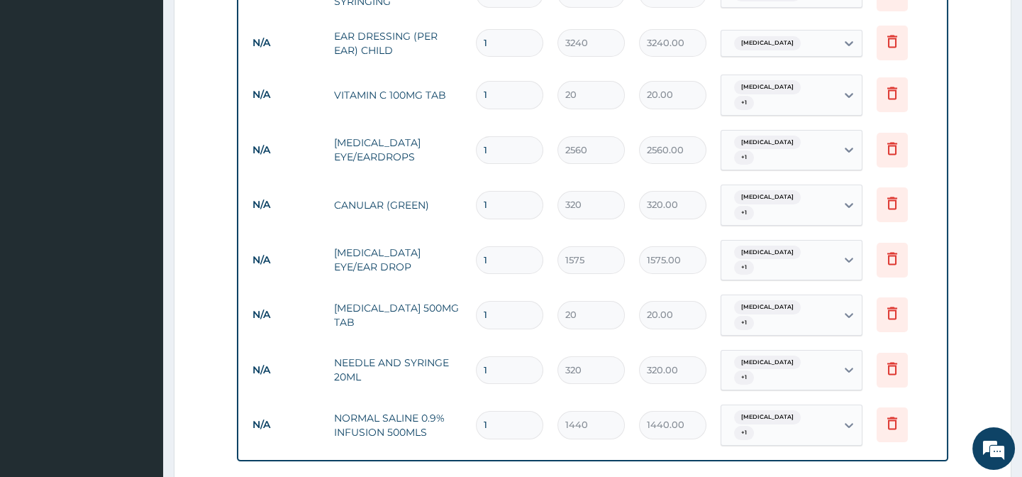
click at [507, 304] on input "1" at bounding box center [509, 315] width 67 height 28
type input "9"
type input "180.00"
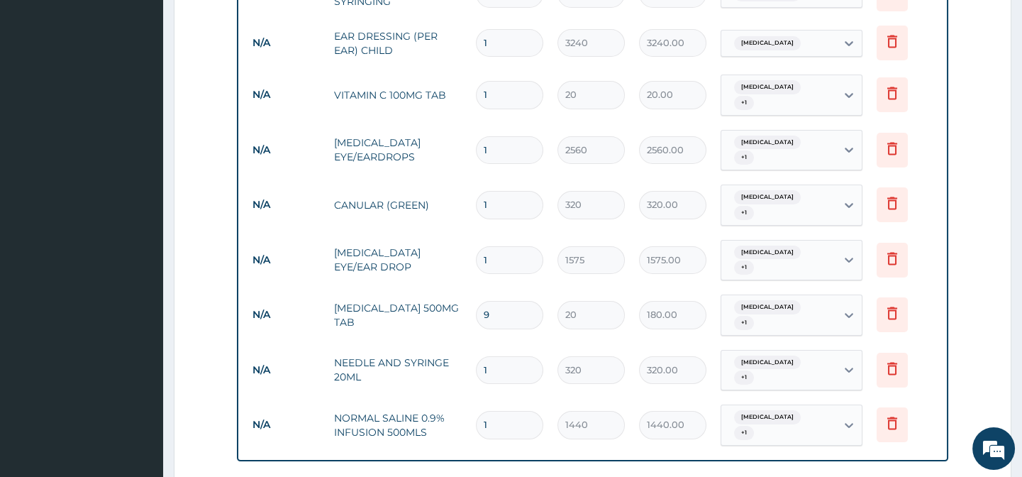
type input "9"
click at [482, 91] on input "1" at bounding box center [509, 95] width 67 height 28
type input "21"
type input "420.00"
type input "21"
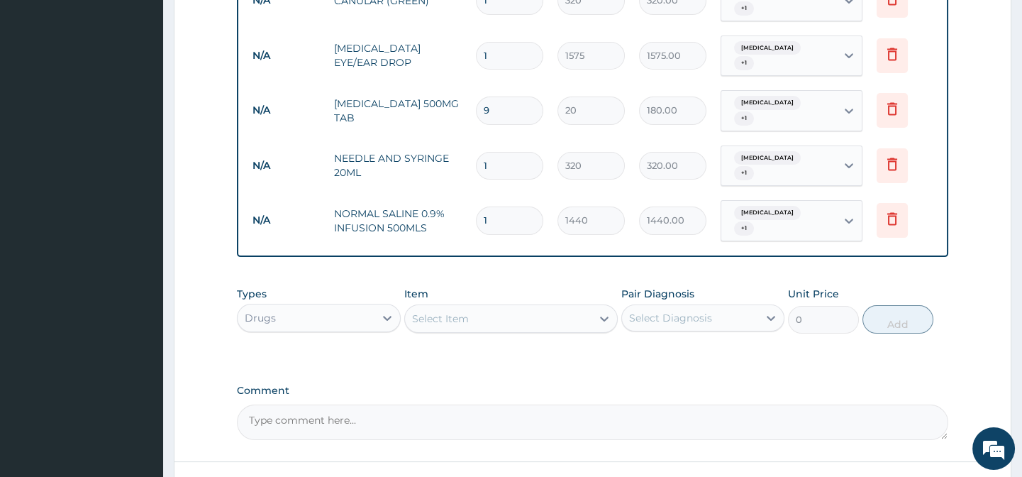
scroll to position [964, 0]
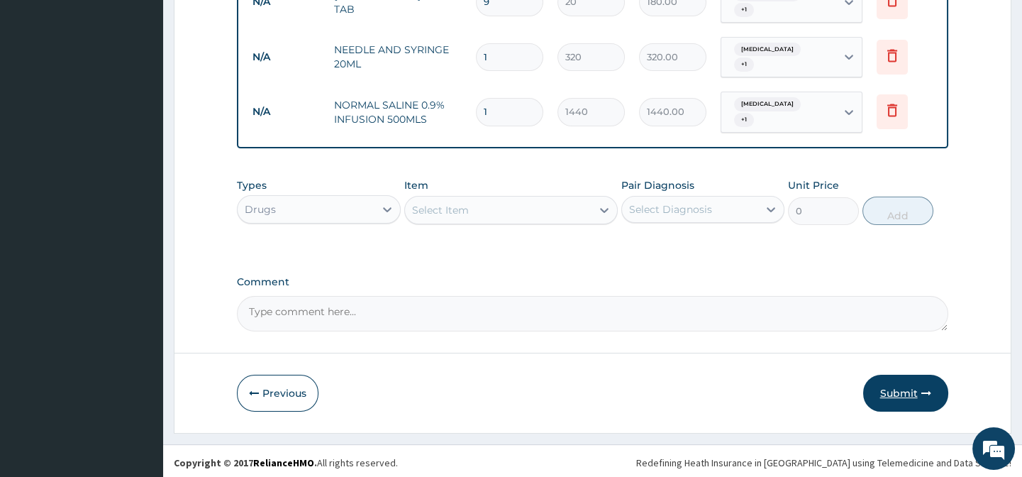
click at [924, 392] on icon "button" at bounding box center [927, 393] width 10 height 10
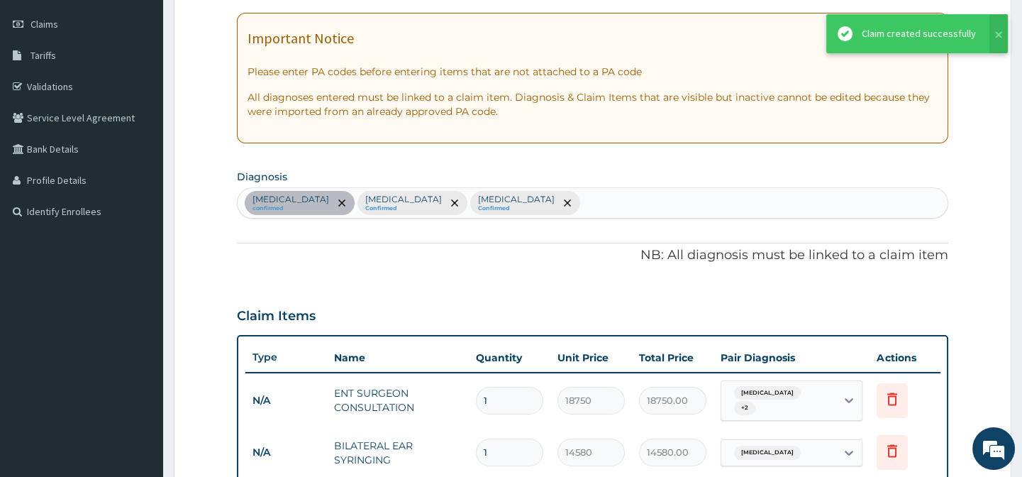
scroll to position [322, 0]
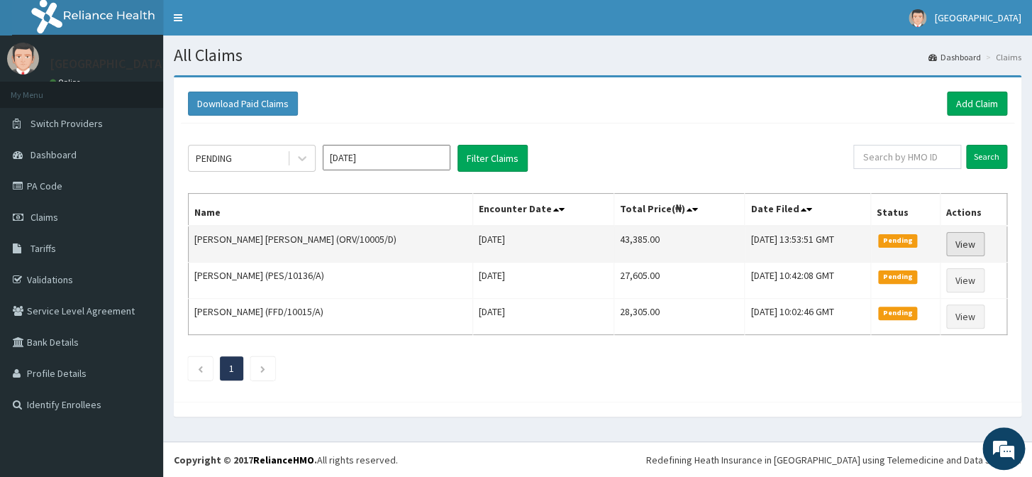
click at [969, 244] on link "View" at bounding box center [965, 244] width 38 height 24
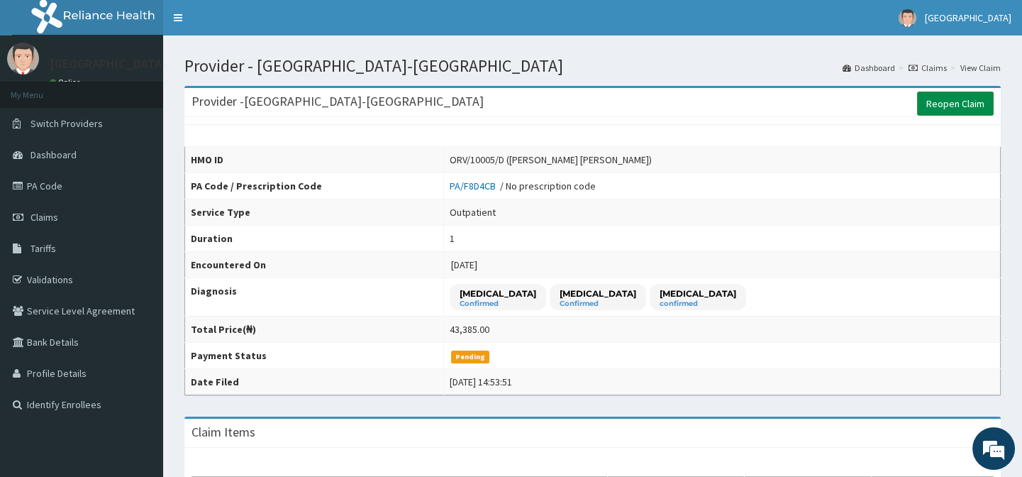
click at [964, 106] on link "Reopen Claim" at bounding box center [955, 104] width 77 height 24
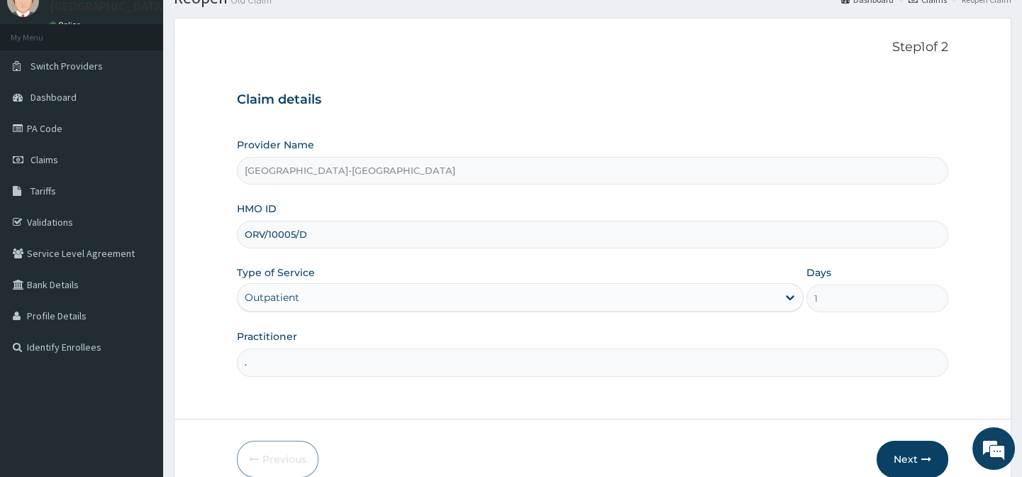
scroll to position [127, 0]
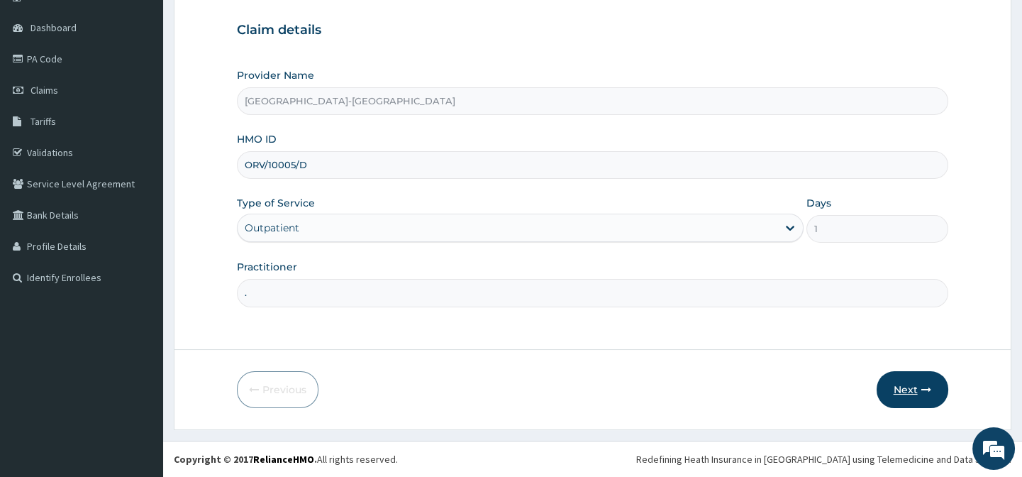
click at [913, 388] on button "Next" at bounding box center [913, 389] width 72 height 37
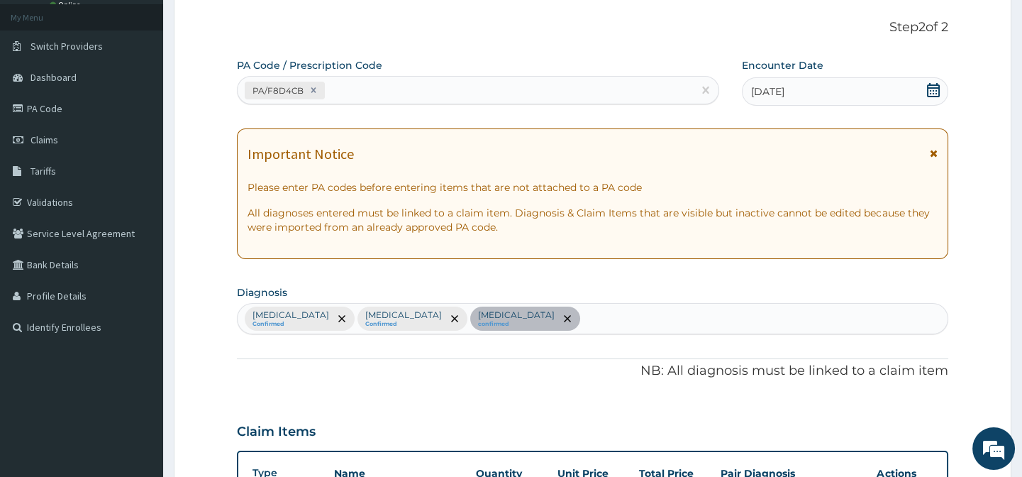
scroll to position [0, 0]
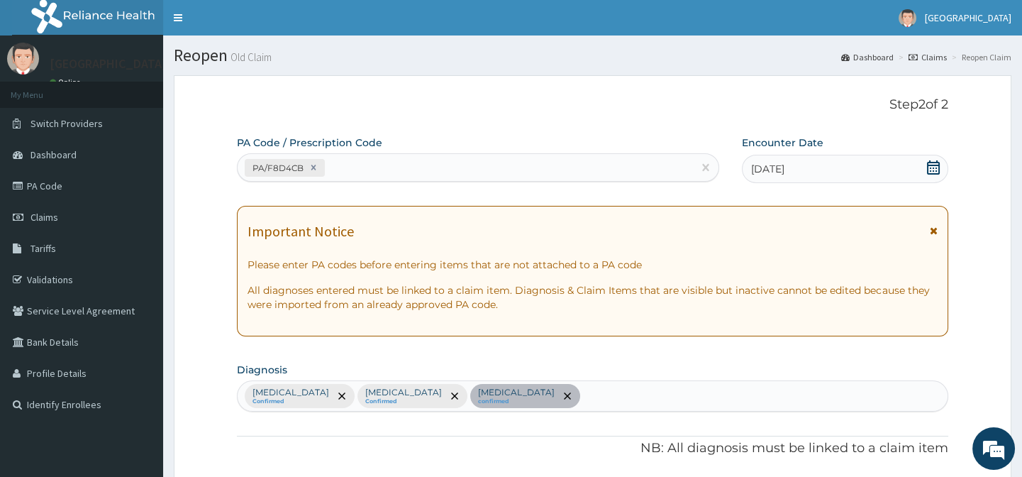
click at [351, 164] on div "PA/F8D4CB" at bounding box center [465, 167] width 455 height 23
paste input "PA/13A60C"
type input "PA/13A60C"
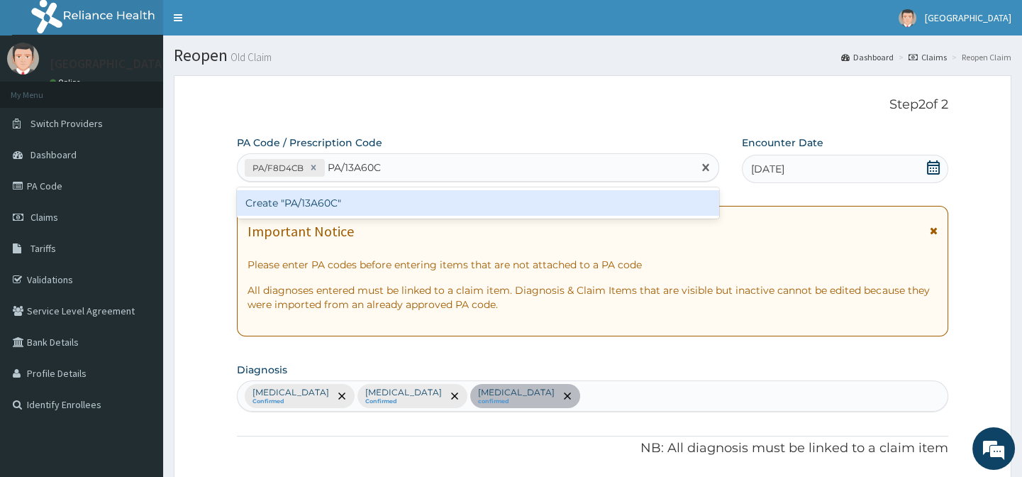
click at [377, 204] on div "Create "PA/13A60C"" at bounding box center [478, 203] width 482 height 26
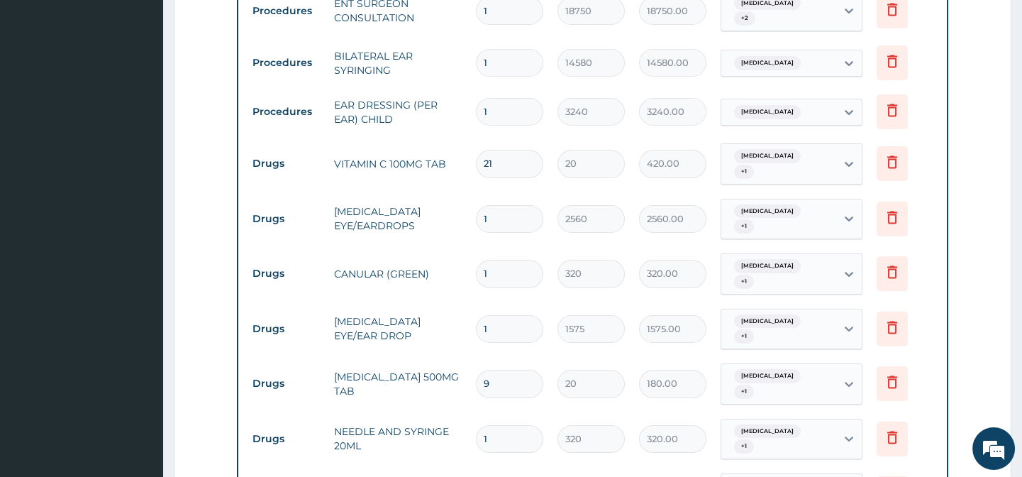
scroll to position [844, 0]
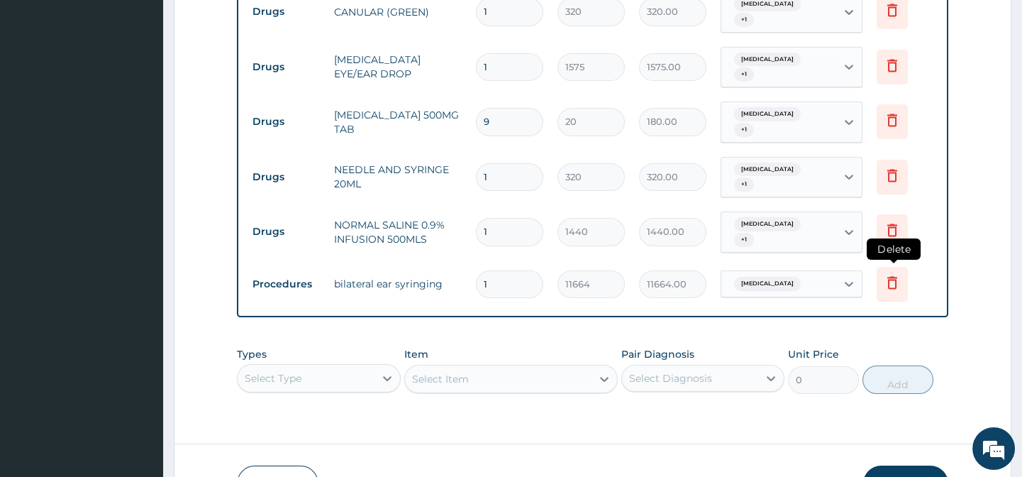
click at [897, 274] on icon at bounding box center [892, 282] width 17 height 17
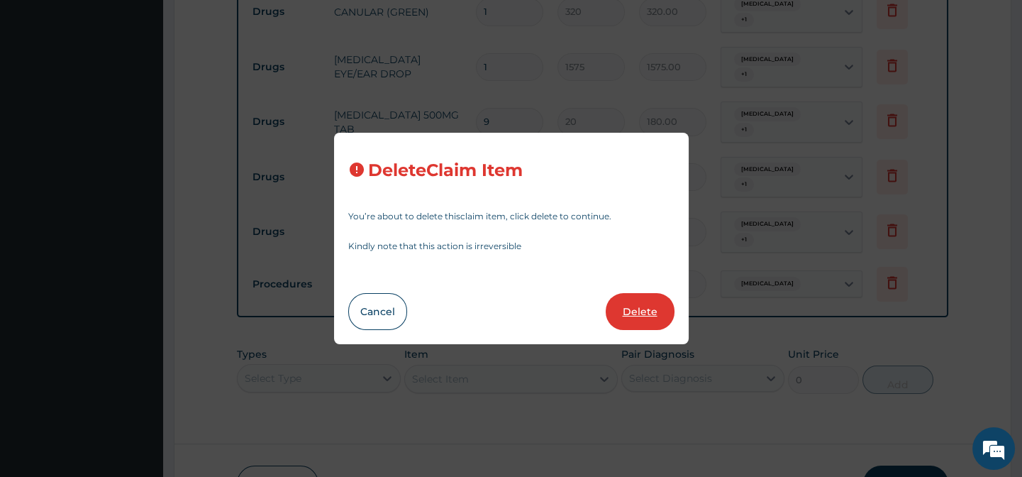
click at [651, 311] on button "Delete" at bounding box center [640, 311] width 69 height 37
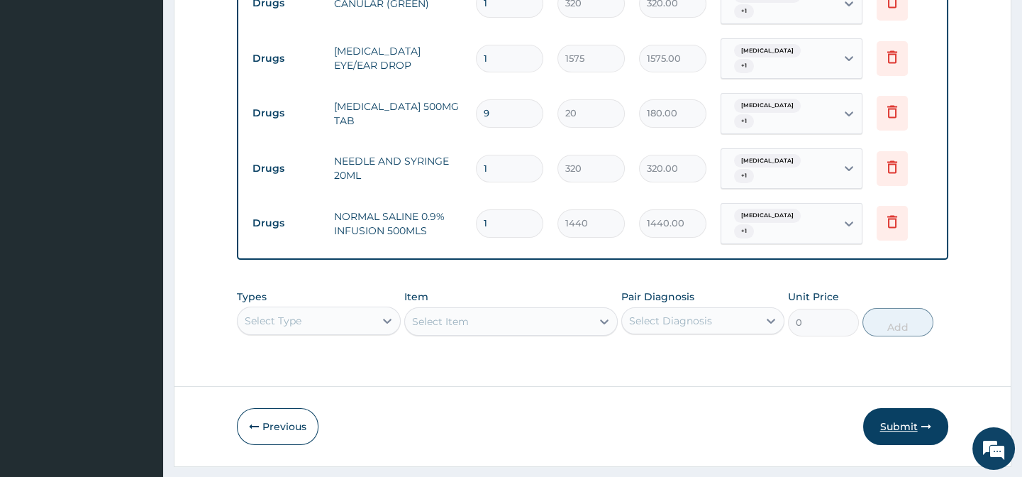
click at [893, 408] on button "Submit" at bounding box center [905, 426] width 85 height 37
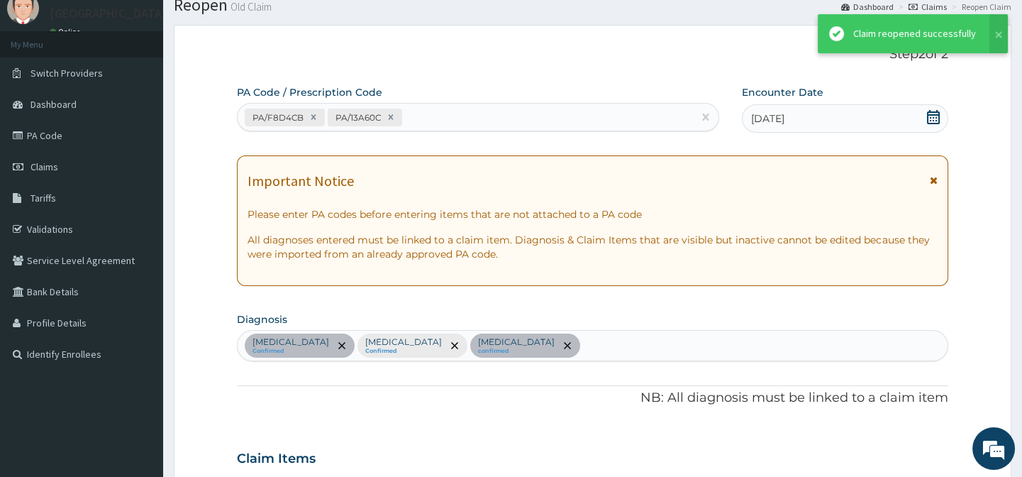
scroll to position [853, 0]
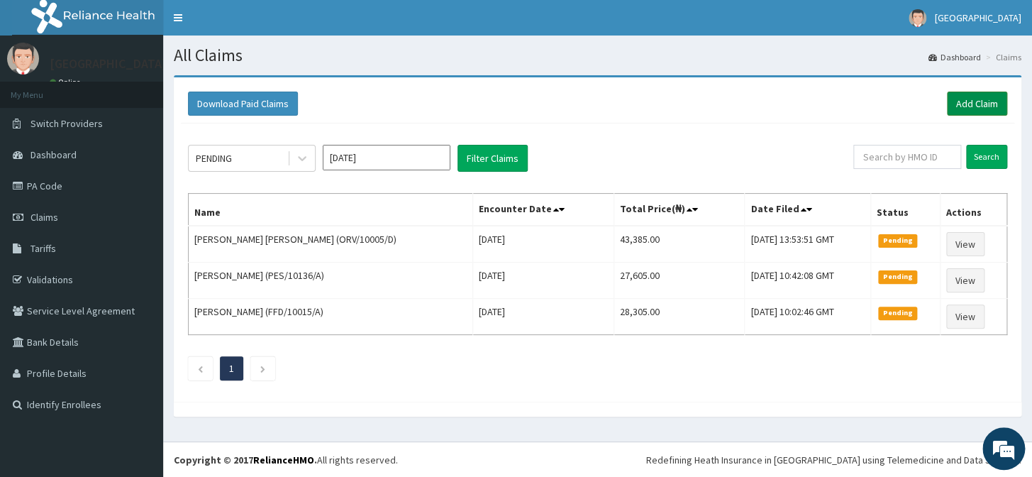
click at [973, 110] on link "Add Claim" at bounding box center [977, 104] width 60 height 24
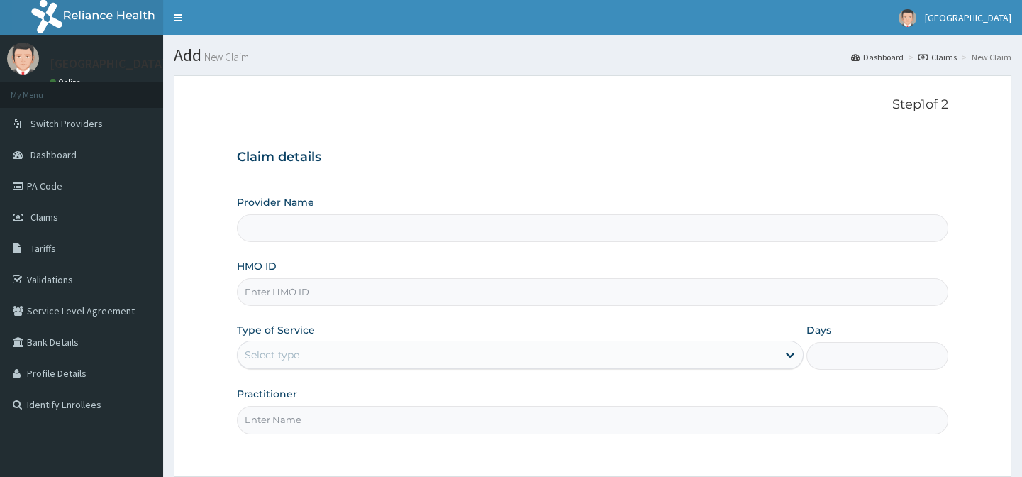
click at [292, 298] on input "HMO ID" at bounding box center [592, 292] width 711 height 28
paste input "ANL/10086/C"
type input "ANL/10086/C"
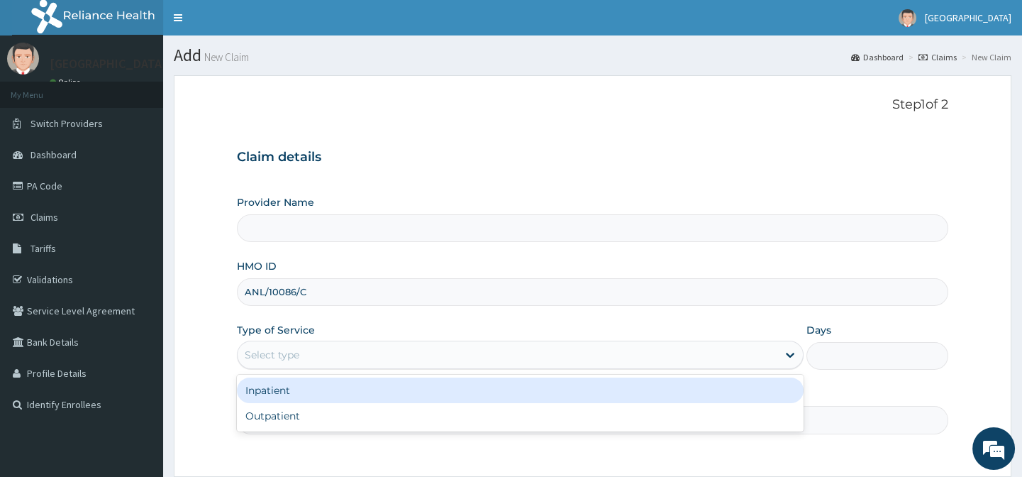
drag, startPoint x: 293, startPoint y: 353, endPoint x: 309, endPoint y: 402, distance: 50.7
click at [298, 369] on div "option Inpatient focused, 1 of 2. 2 results available. Use Up and Down to choos…" at bounding box center [520, 355] width 567 height 28
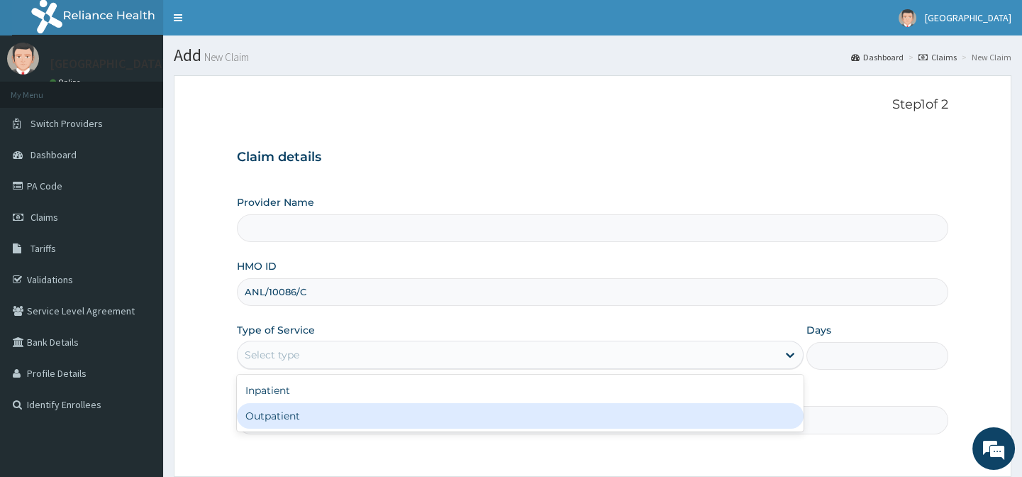
click at [313, 406] on div "Outpatient" at bounding box center [520, 416] width 567 height 26
type input "1"
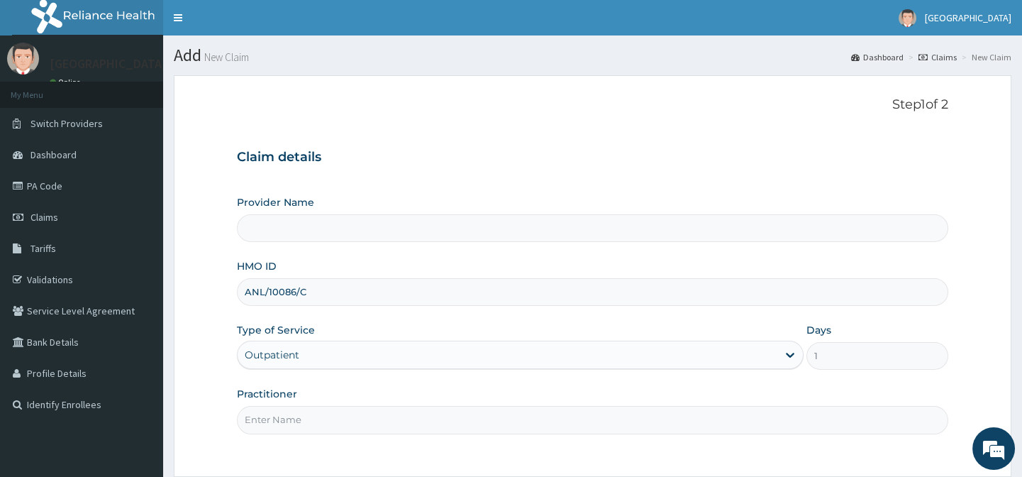
click at [313, 406] on input "Practitioner" at bounding box center [592, 420] width 711 height 28
type input "[GEOGRAPHIC_DATA]-[GEOGRAPHIC_DATA]"
type input "."
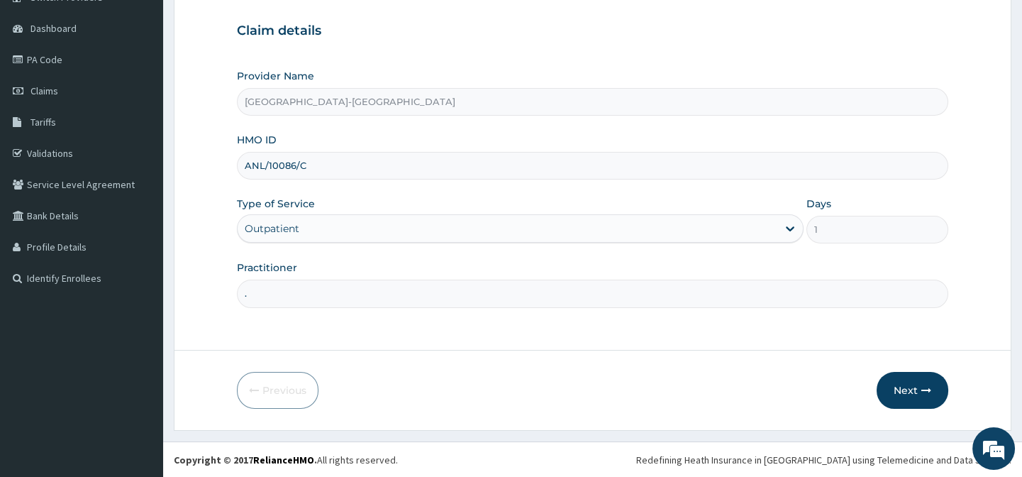
scroll to position [127, 0]
click at [837, 411] on form "Step 1 of 2 Claim details Provider Name [GEOGRAPHIC_DATA]-[GEOGRAPHIC_DATA] HMO…" at bounding box center [593, 189] width 838 height 482
click at [936, 392] on button "Next" at bounding box center [913, 389] width 72 height 37
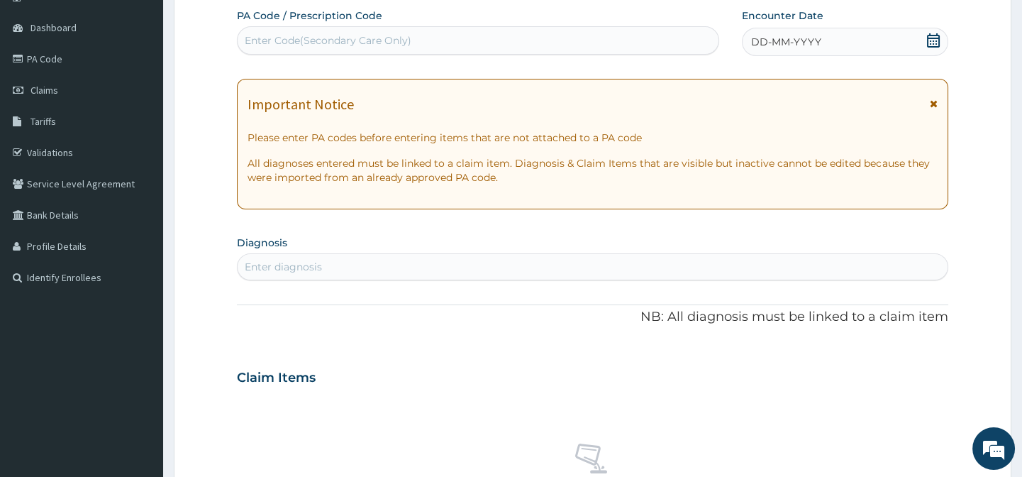
scroll to position [0, 0]
click at [773, 37] on span "DD-MM-YYYY" at bounding box center [786, 42] width 70 height 14
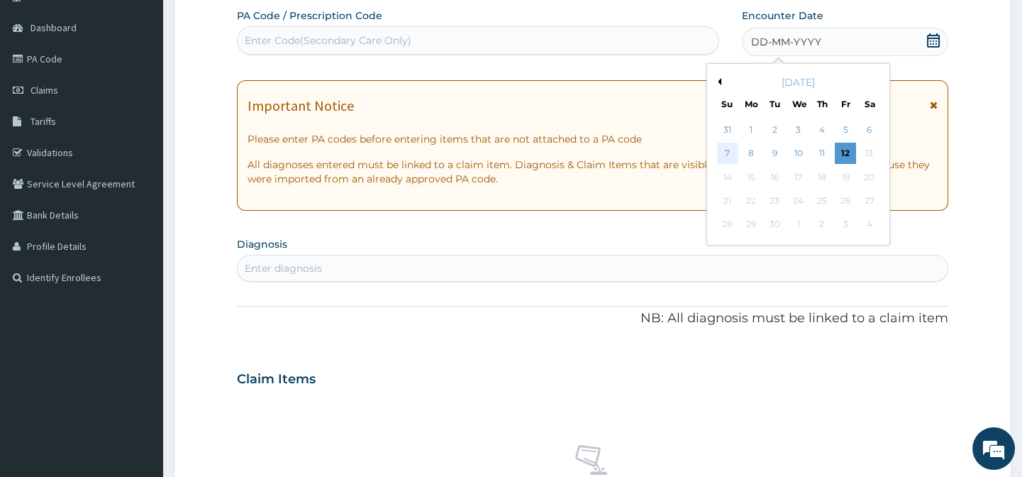
click at [718, 148] on div "7" at bounding box center [727, 153] width 21 height 21
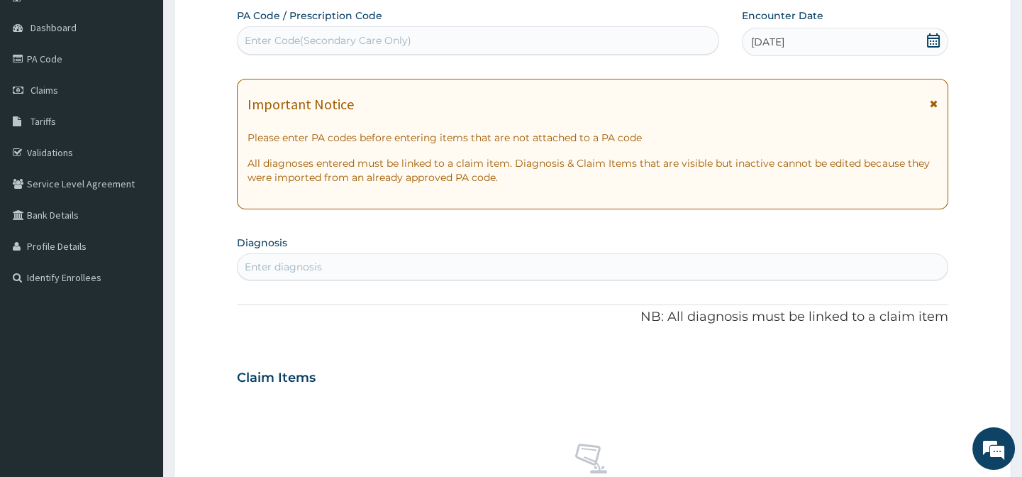
click at [370, 42] on div "Enter Code(Secondary Care Only)" at bounding box center [328, 40] width 167 height 14
click at [301, 267] on div "Enter diagnosis" at bounding box center [283, 267] width 77 height 14
type input "[MEDICAL_DATA]"
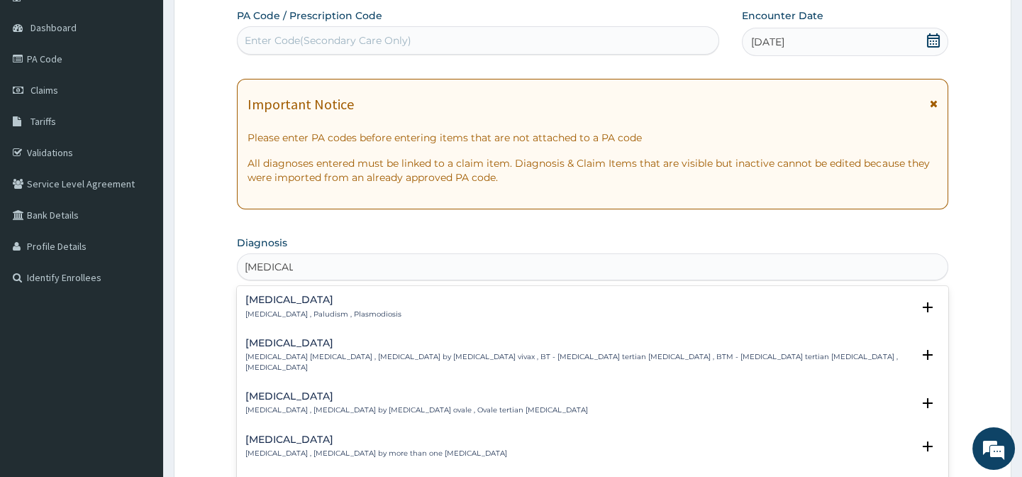
click at [299, 298] on h4 "[MEDICAL_DATA]" at bounding box center [323, 299] width 156 height 11
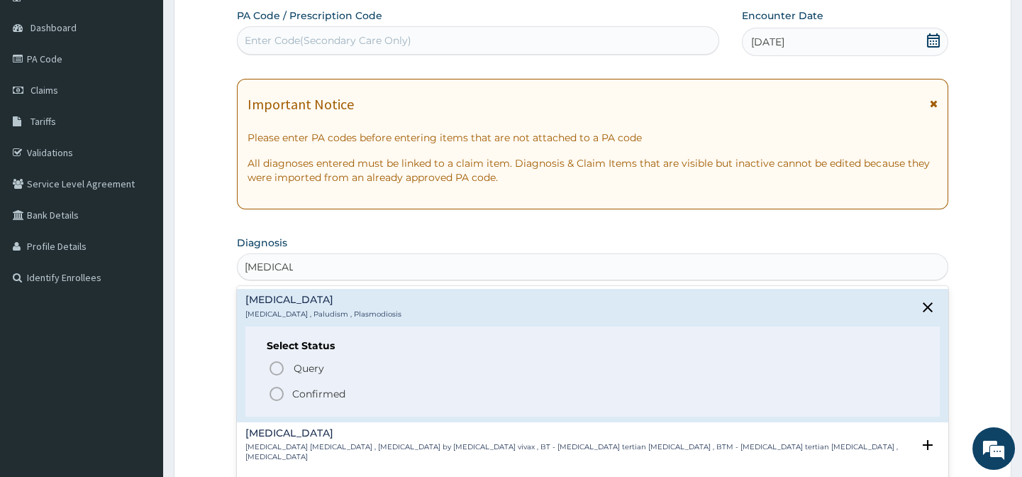
click at [273, 393] on icon "status option filled" at bounding box center [276, 393] width 17 height 17
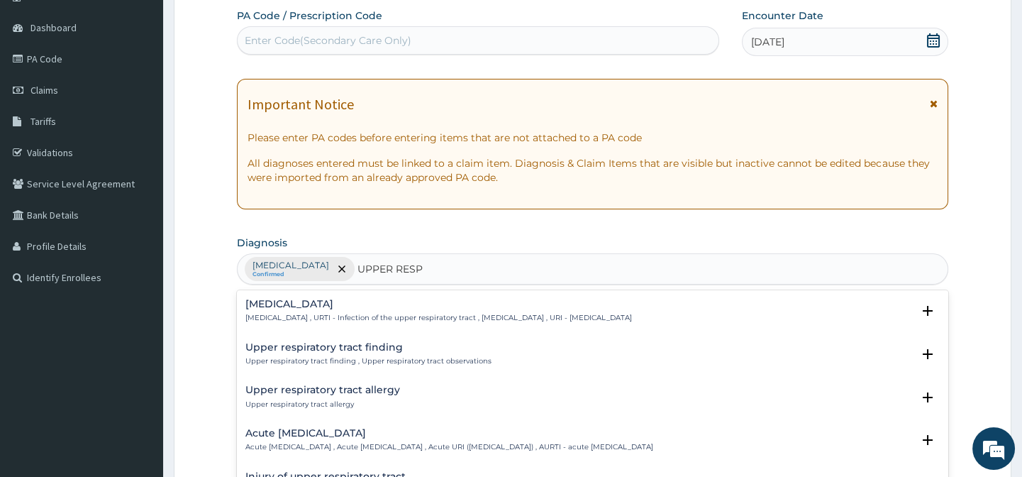
type input "UPPER RESPI"
click at [316, 302] on h4 "[MEDICAL_DATA]" at bounding box center [438, 304] width 387 height 11
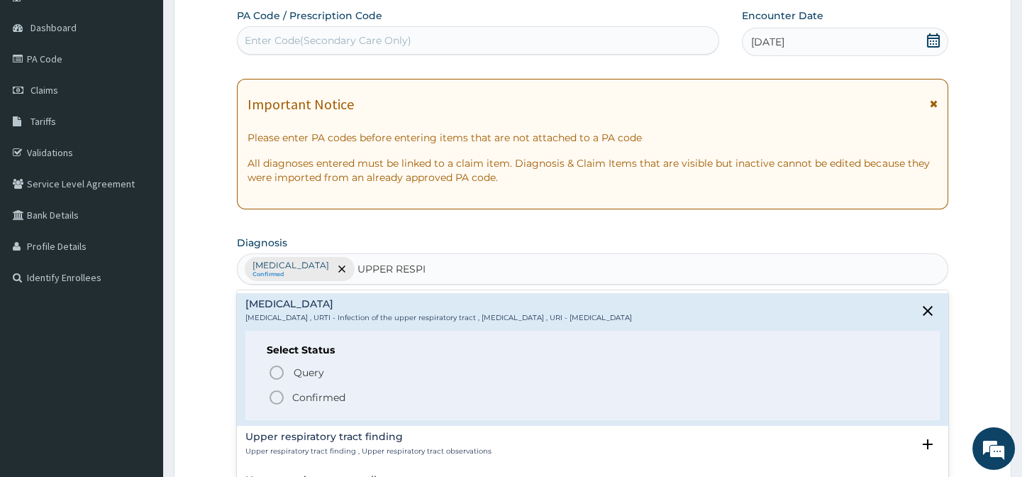
click at [275, 391] on circle "status option filled" at bounding box center [276, 397] width 13 height 13
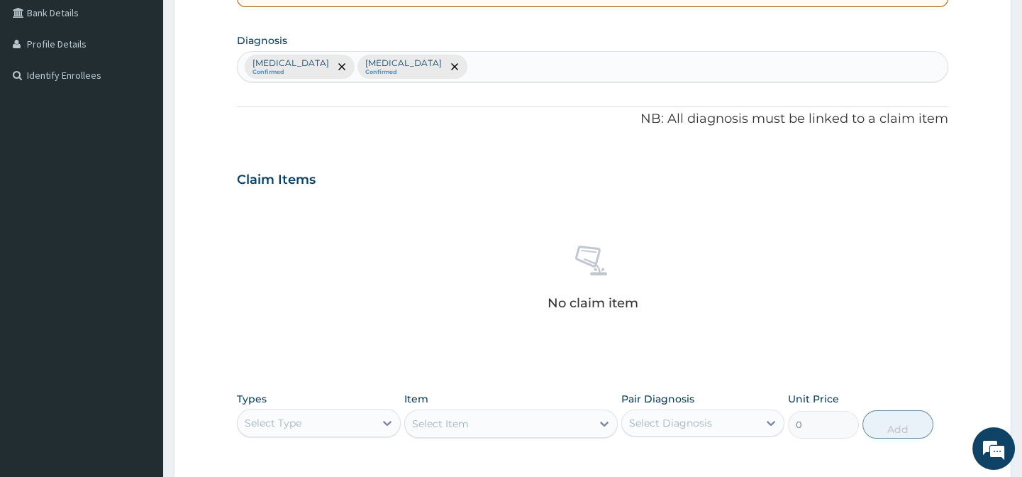
scroll to position [449, 0]
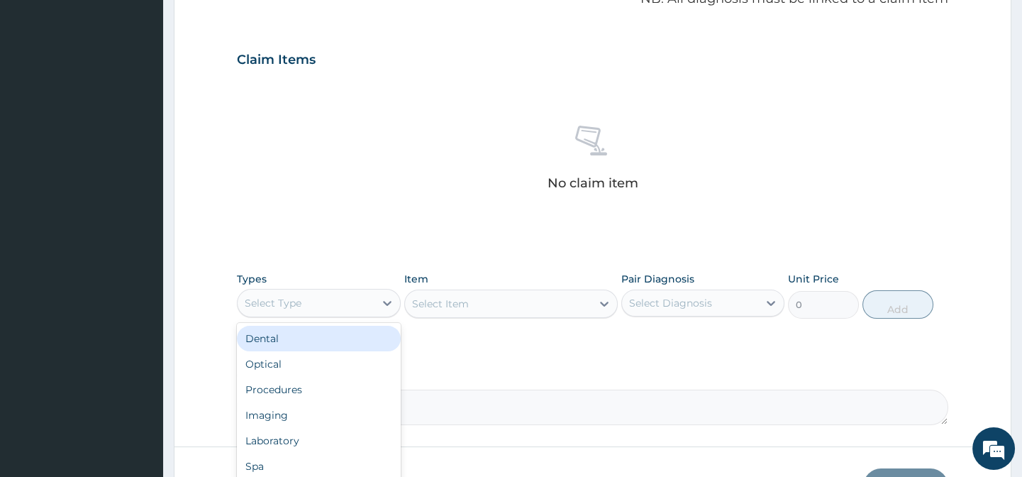
click at [291, 312] on div "Select Type" at bounding box center [306, 303] width 136 height 23
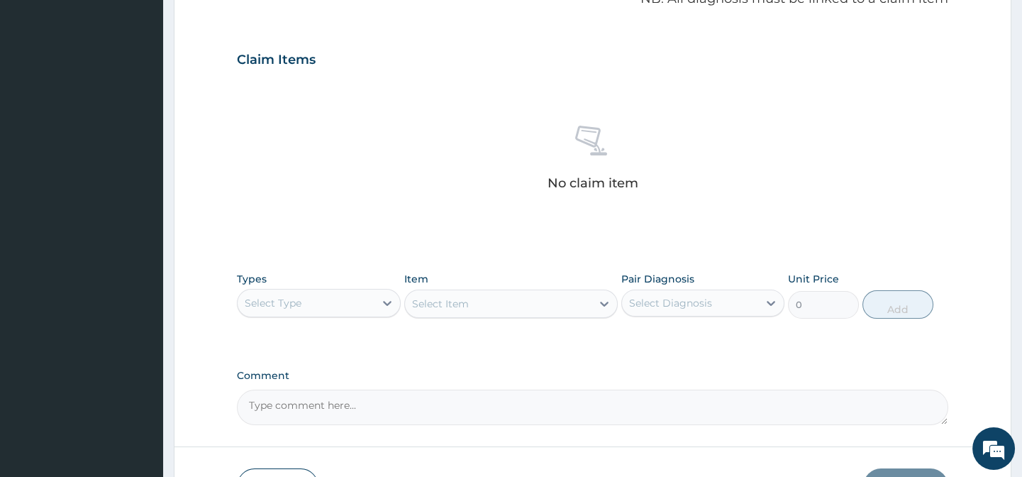
click at [277, 301] on div "Select Type" at bounding box center [273, 303] width 57 height 14
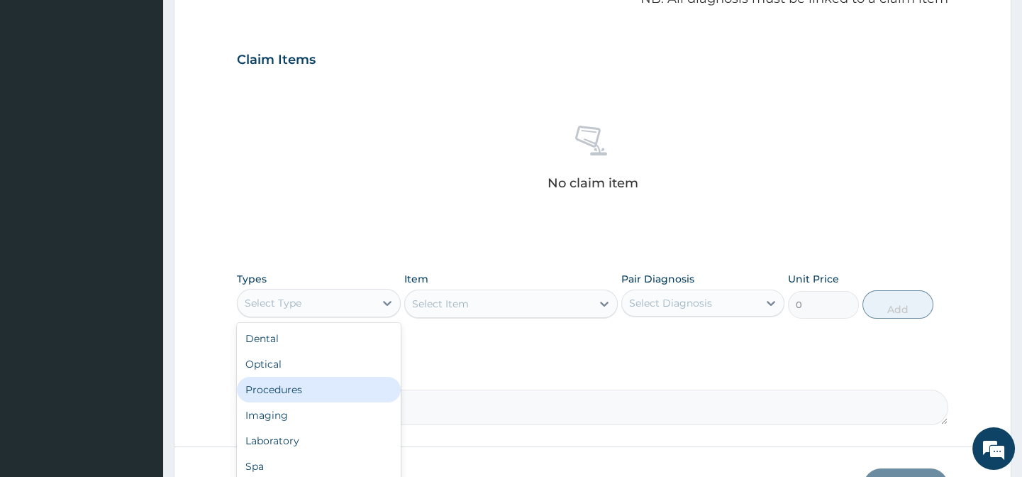
click at [284, 397] on div "Procedures" at bounding box center [318, 390] width 163 height 26
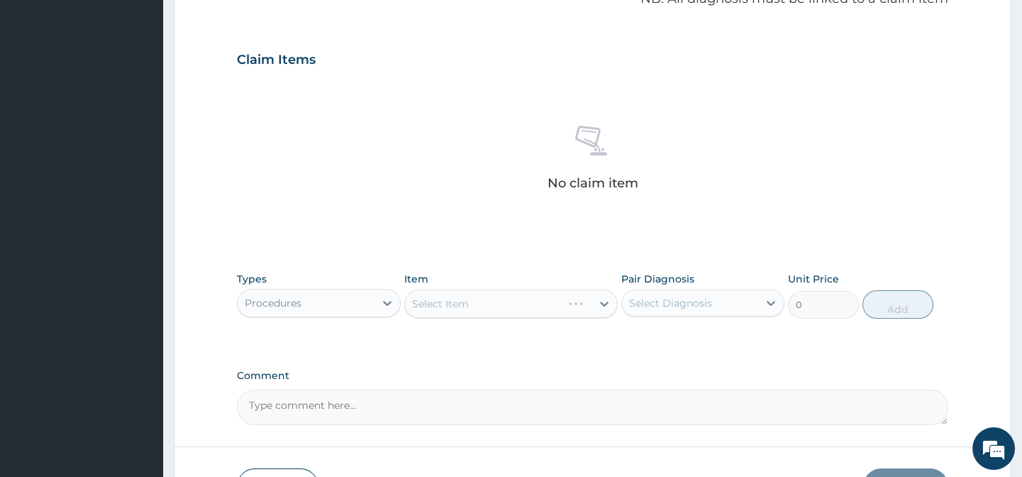
click at [472, 305] on div "Select Item" at bounding box center [511, 303] width 214 height 28
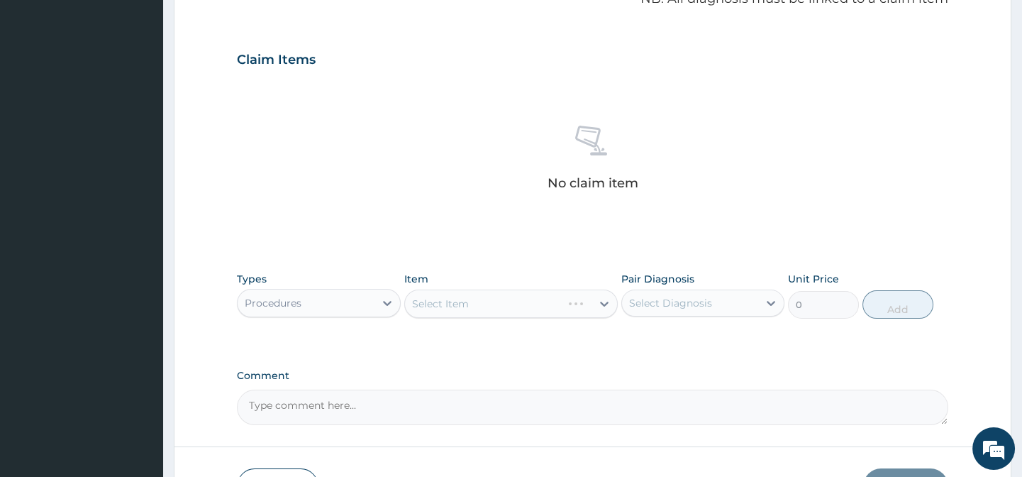
click at [468, 207] on div "No claim item" at bounding box center [592, 160] width 711 height 163
click at [512, 313] on div "Select Item" at bounding box center [511, 303] width 214 height 28
click at [517, 347] on div "PA Code / Prescription Code Enter Code(Secondary Care Only) Encounter Date [DAT…" at bounding box center [592, 55] width 711 height 739
click at [492, 309] on div "Select Item" at bounding box center [511, 303] width 214 height 28
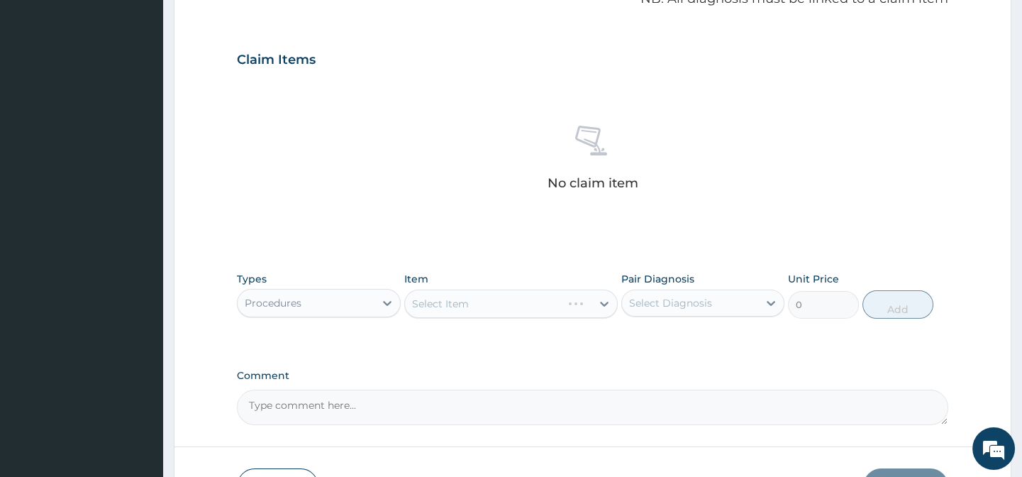
click at [489, 194] on div "No claim item" at bounding box center [592, 160] width 711 height 163
click at [500, 262] on div "PA Code / Prescription Code Enter Code(Secondary Care Only) Encounter Date [DAT…" at bounding box center [592, 55] width 711 height 739
click at [501, 303] on div "Select Item" at bounding box center [511, 303] width 214 height 28
drag, startPoint x: 501, startPoint y: 304, endPoint x: 502, endPoint y: 325, distance: 20.6
click at [501, 305] on div "Select Item" at bounding box center [511, 303] width 214 height 28
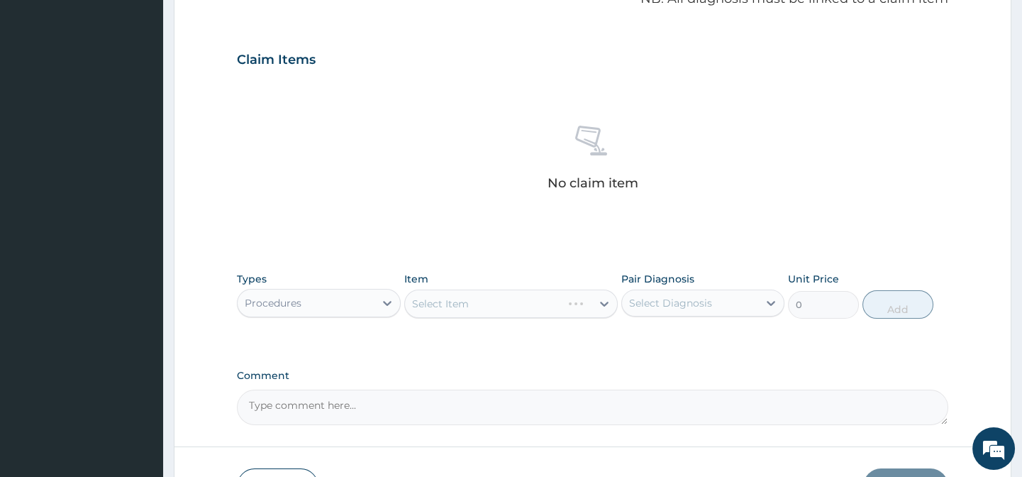
click at [502, 326] on div "Types Procedures Item Select Item Pair Diagnosis Select Diagnosis Unit Price 0 …" at bounding box center [592, 306] width 711 height 82
drag, startPoint x: 502, startPoint y: 326, endPoint x: 511, endPoint y: 360, distance: 35.8
click at [503, 327] on div "Types Procedures Item Select Item Pair Diagnosis Select Diagnosis Unit Price 0 …" at bounding box center [592, 306] width 711 height 82
click at [511, 360] on div "PA Code / Prescription Code Enter Code(Secondary Care Only) Encounter Date [DAT…" at bounding box center [592, 55] width 711 height 739
drag, startPoint x: 512, startPoint y: 360, endPoint x: 519, endPoint y: 371, distance: 12.4
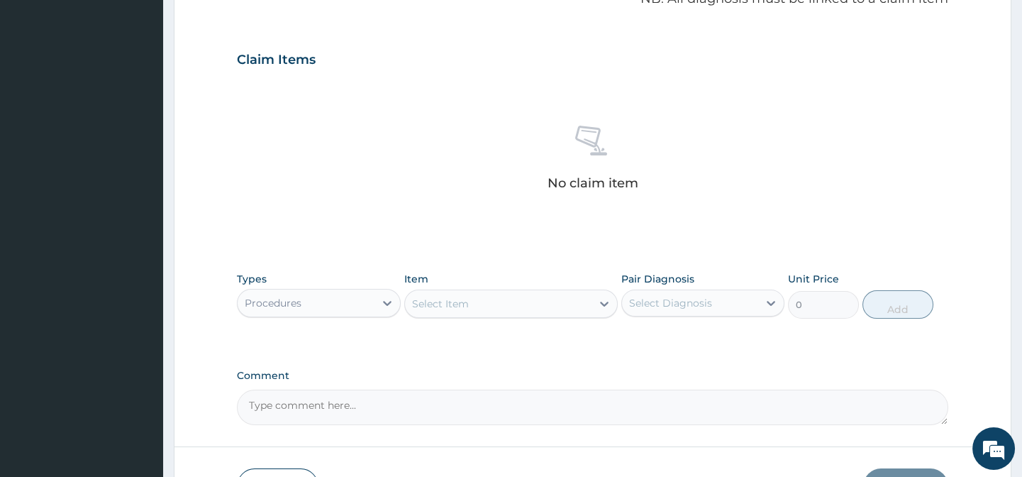
click at [513, 360] on div "PA Code / Prescription Code Enter Code(Secondary Care Only) Encounter Date [DAT…" at bounding box center [592, 55] width 711 height 739
click at [538, 413] on textarea "Comment" at bounding box center [592, 406] width 711 height 35
click at [547, 435] on form "Step 2 of 2 PA Code / Prescription Code Enter Code(Secondary Care Only) Encount…" at bounding box center [593, 76] width 838 height 900
click at [512, 340] on div "Types Procedures Item Select Item Pair Diagnosis Select Diagnosis Unit Price 0 …" at bounding box center [592, 306] width 711 height 82
click at [501, 301] on div "Select Item" at bounding box center [498, 303] width 187 height 23
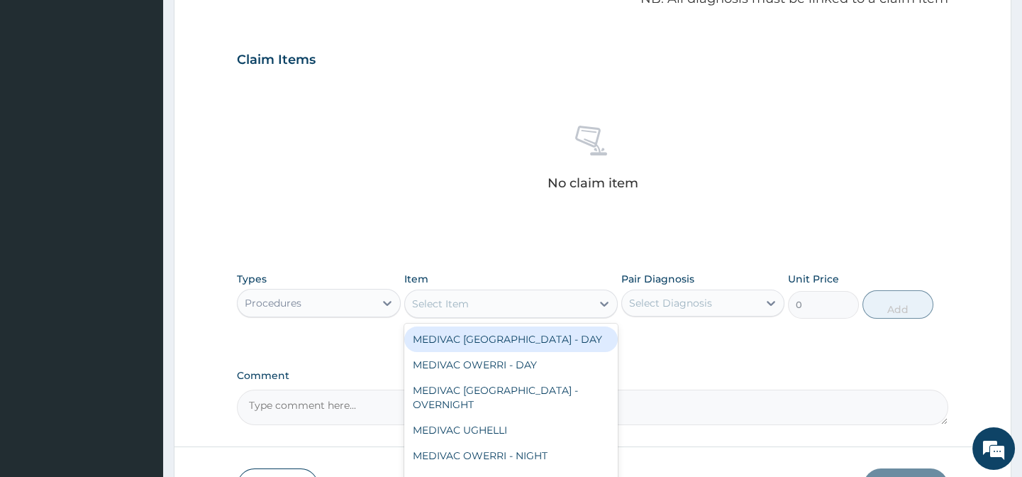
paste input "General Practitione"
type input "General Practitione"
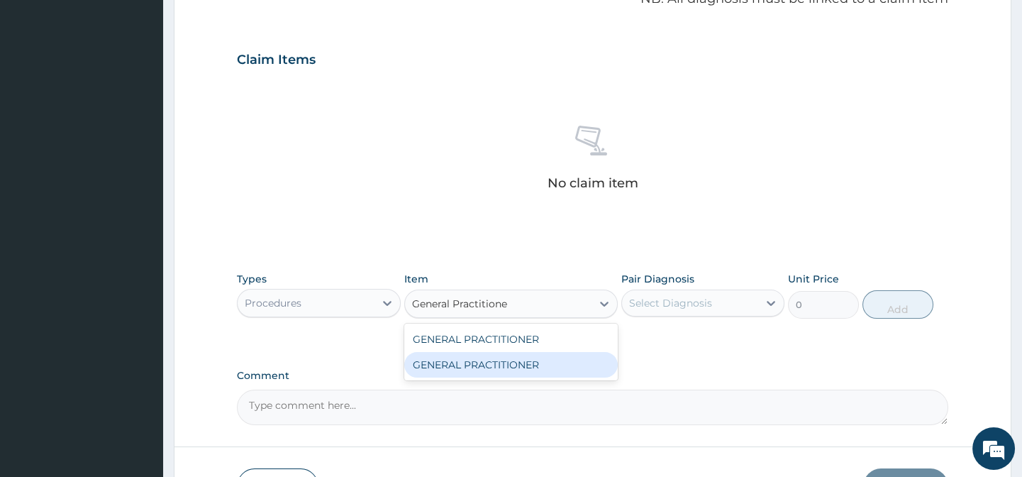
click at [555, 366] on div "GENERAL PRACTITIONER" at bounding box center [511, 365] width 214 height 26
type input "3125"
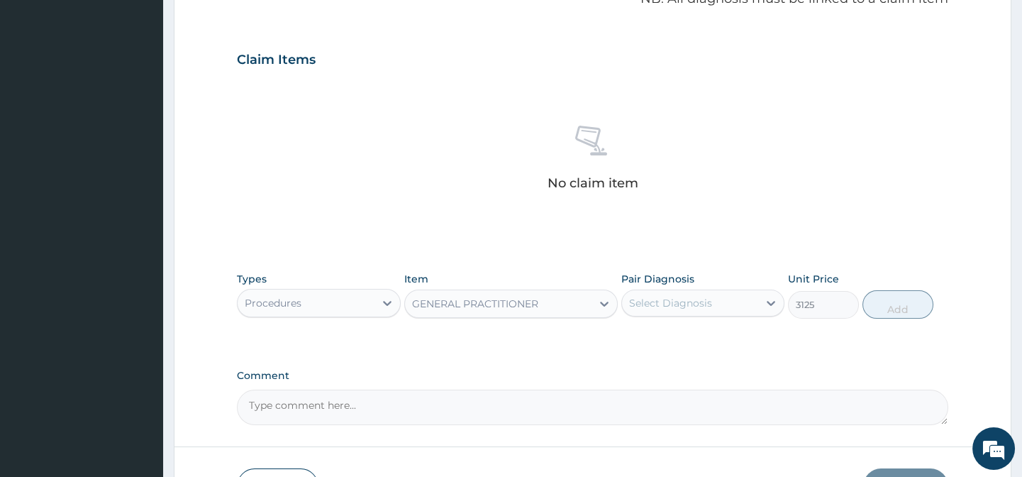
click at [629, 311] on div "Select Diagnosis" at bounding box center [690, 303] width 136 height 23
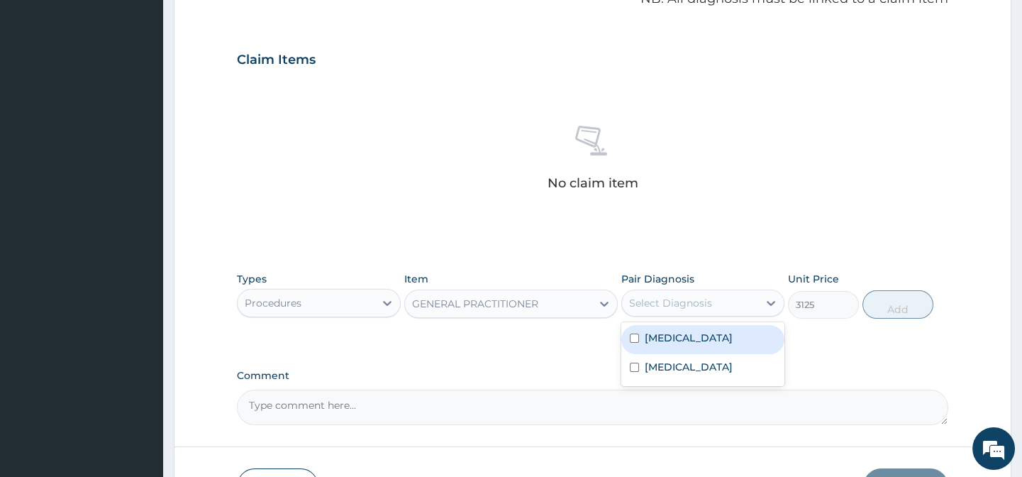
click at [684, 348] on div "[MEDICAL_DATA]" at bounding box center [702, 339] width 163 height 29
checkbox input "true"
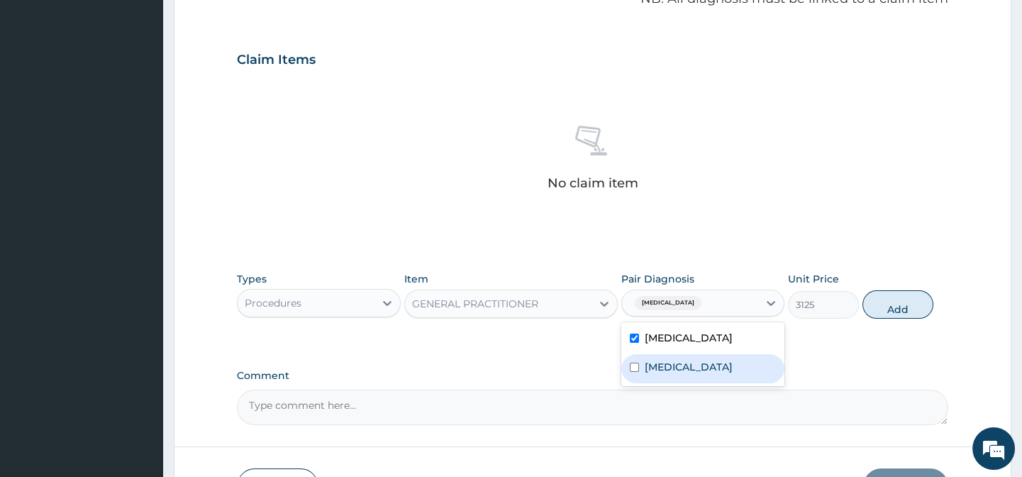
click at [714, 374] on label "[MEDICAL_DATA]" at bounding box center [689, 367] width 88 height 14
checkbox input "true"
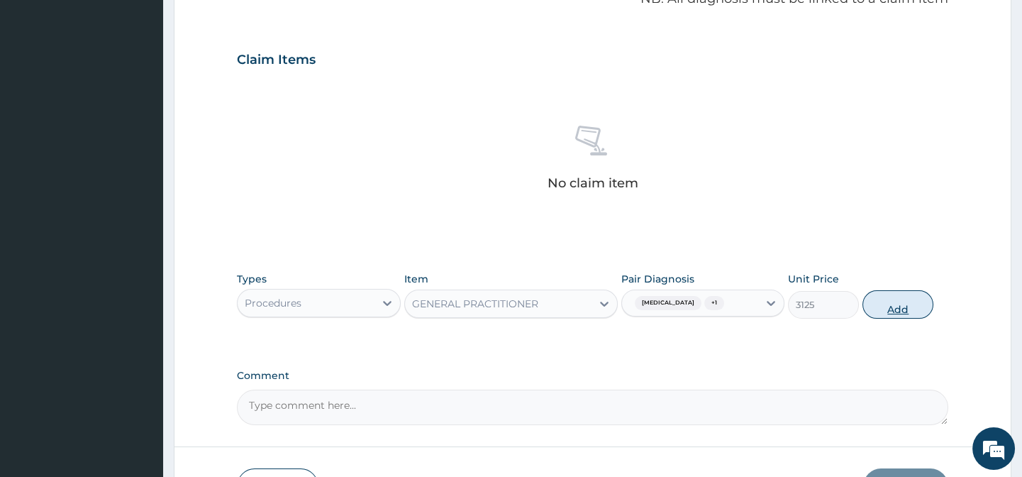
drag, startPoint x: 865, startPoint y: 328, endPoint x: 883, endPoint y: 307, distance: 27.3
click at [868, 328] on div "Types Procedures Item GENERAL PRACTITIONER Pair Diagnosis [MEDICAL_DATA] + 1 Un…" at bounding box center [592, 306] width 711 height 82
click at [890, 294] on button "Add" at bounding box center [898, 304] width 71 height 28
type input "0"
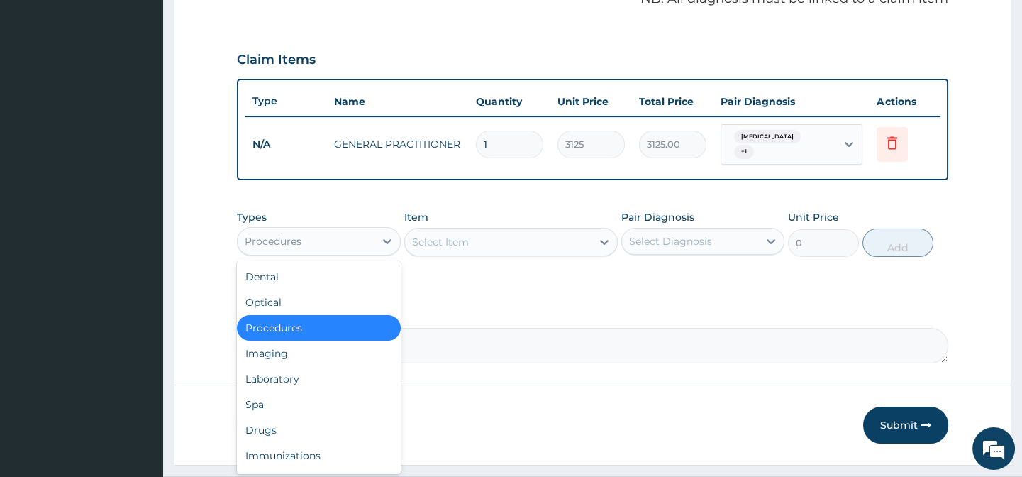
click at [339, 229] on div "Procedures" at bounding box center [318, 241] width 163 height 28
click at [277, 426] on div "Drugs" at bounding box center [318, 430] width 163 height 26
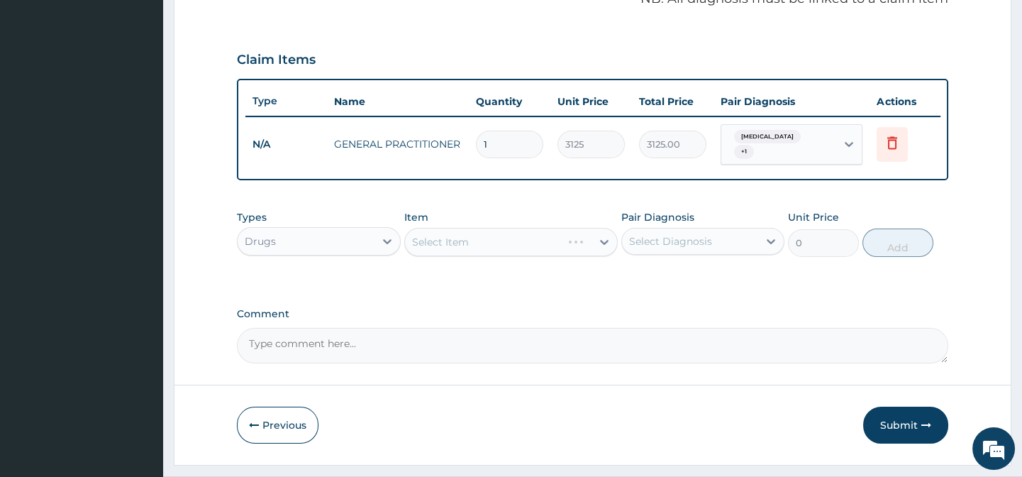
click at [454, 241] on div "Select Item" at bounding box center [511, 242] width 214 height 28
click at [469, 240] on div "Select Item" at bounding box center [511, 242] width 214 height 28
click at [580, 229] on div "Item Select Item" at bounding box center [511, 233] width 214 height 47
drag, startPoint x: 582, startPoint y: 221, endPoint x: 599, endPoint y: 241, distance: 26.2
click at [584, 221] on div "Item Select Item" at bounding box center [511, 233] width 214 height 47
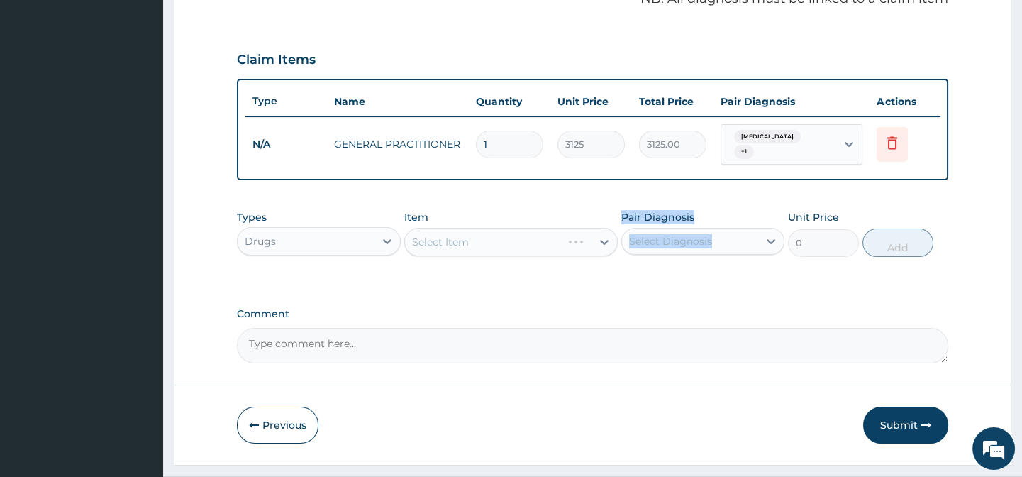
click at [619, 260] on div "Types Drugs Item Select Item Pair Diagnosis Select Diagnosis Unit Price 0 Add" at bounding box center [592, 233] width 711 height 61
click at [646, 270] on div "Types Drugs Item Select Item Pair Diagnosis Select Diagnosis Unit Price 0 Add" at bounding box center [592, 244] width 711 height 82
click at [602, 245] on div "Select Item" at bounding box center [511, 242] width 214 height 28
click at [454, 272] on div "Types Drugs Item Select Item Pair Diagnosis Select Diagnosis Unit Price 0 Add" at bounding box center [592, 244] width 711 height 82
click at [453, 236] on div "Select Item" at bounding box center [511, 242] width 214 height 28
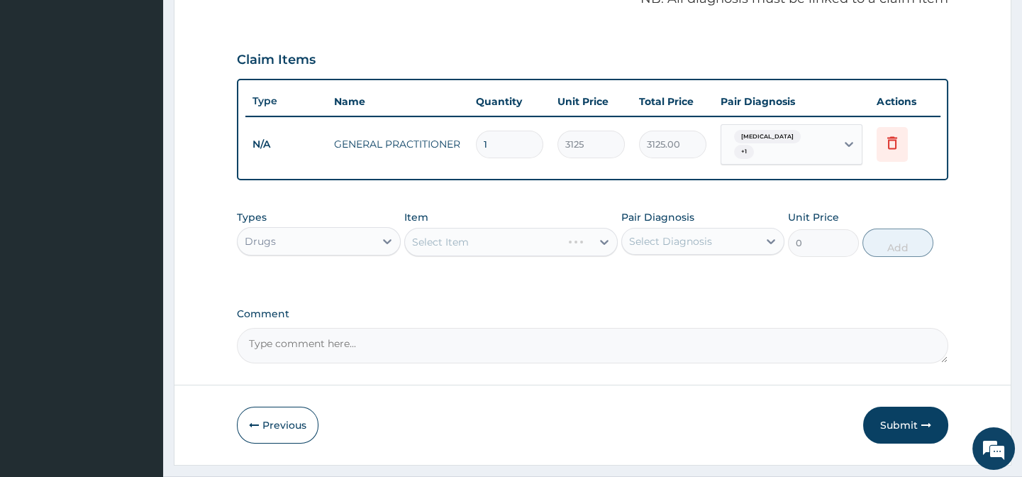
click at [449, 219] on div "Item Select Item" at bounding box center [511, 233] width 214 height 47
click at [449, 255] on div "Select Item" at bounding box center [511, 242] width 214 height 28
click at [410, 249] on div "Select Item" at bounding box center [511, 242] width 214 height 28
click at [460, 241] on div "Select Item" at bounding box center [511, 242] width 214 height 28
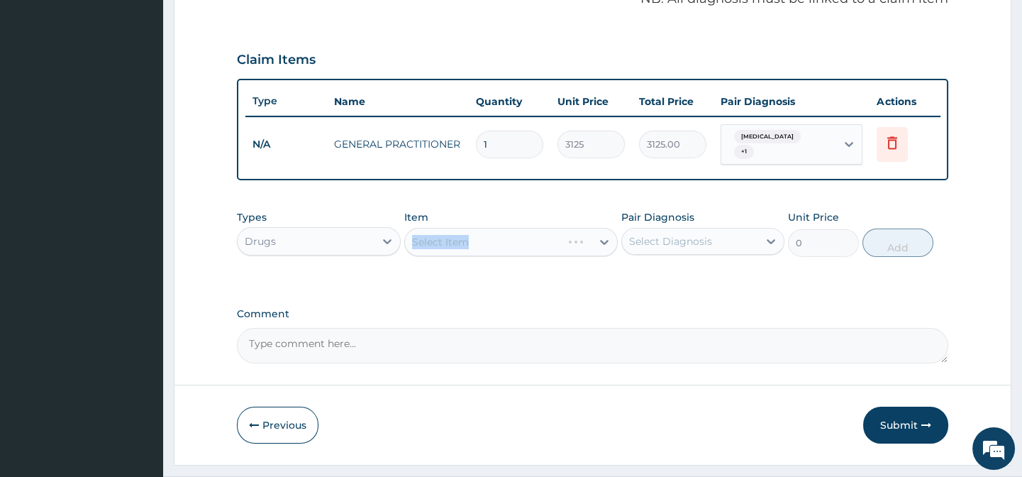
click at [460, 241] on div "Select Item" at bounding box center [511, 242] width 214 height 28
click at [482, 217] on div "Item Select Item" at bounding box center [511, 233] width 214 height 47
click at [495, 238] on div "Select Item" at bounding box center [498, 242] width 187 height 23
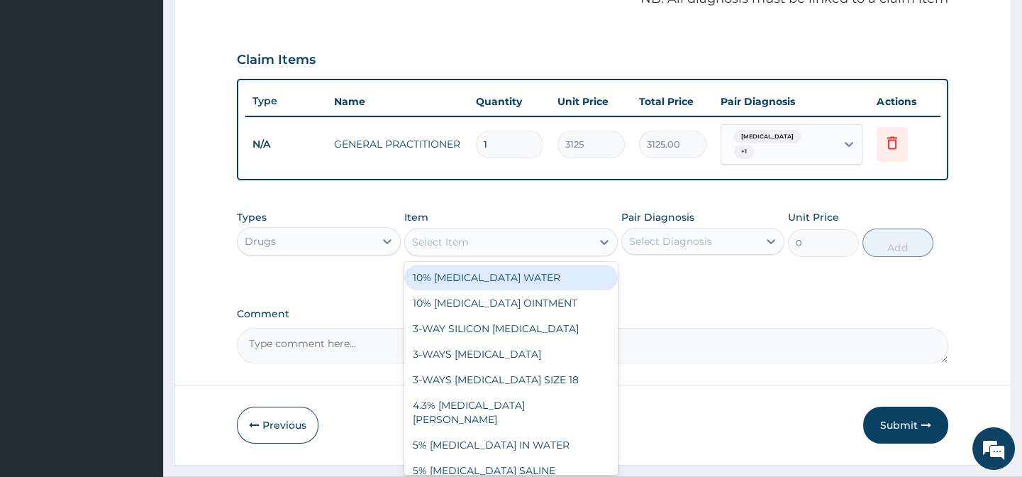
paste input "[MEDICAL_DATA] AND [MEDICAL_DATA] 80/480MG TAB (GENERIC)"
type input "[MEDICAL_DATA] AND [MEDICAL_DATA] 80/480MG TAB (GENERIC)"
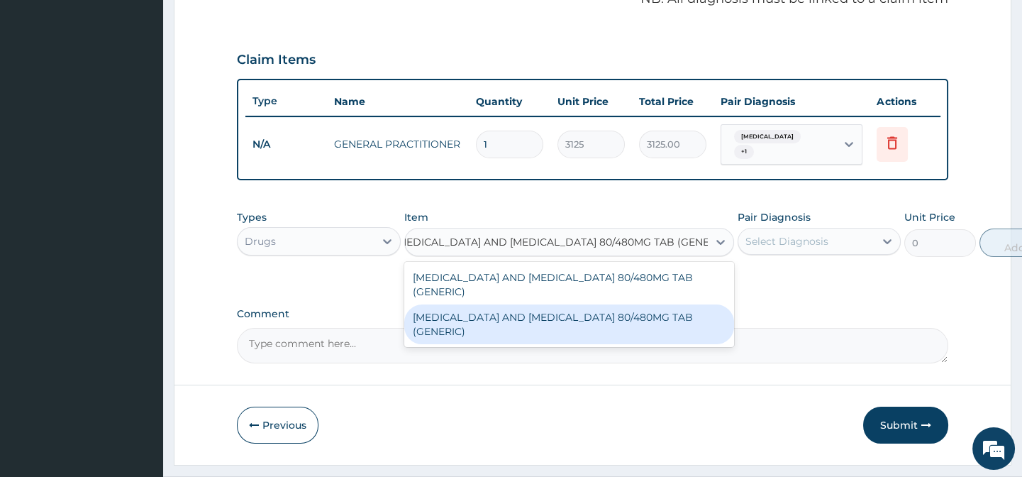
click at [574, 308] on div "[MEDICAL_DATA] AND [MEDICAL_DATA] 80/480MG TAB (GENERIC)" at bounding box center [569, 324] width 330 height 40
type input "210"
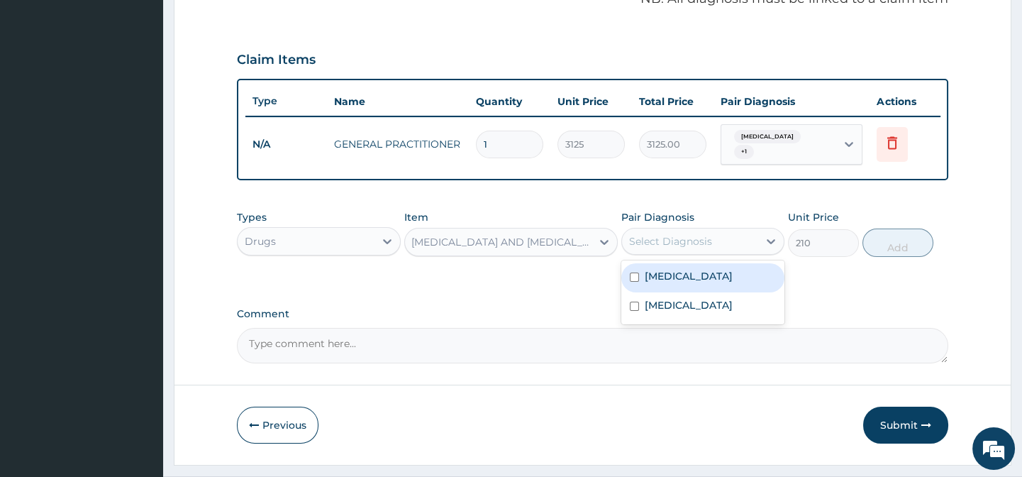
click at [731, 237] on div "Select Diagnosis" at bounding box center [690, 241] width 136 height 23
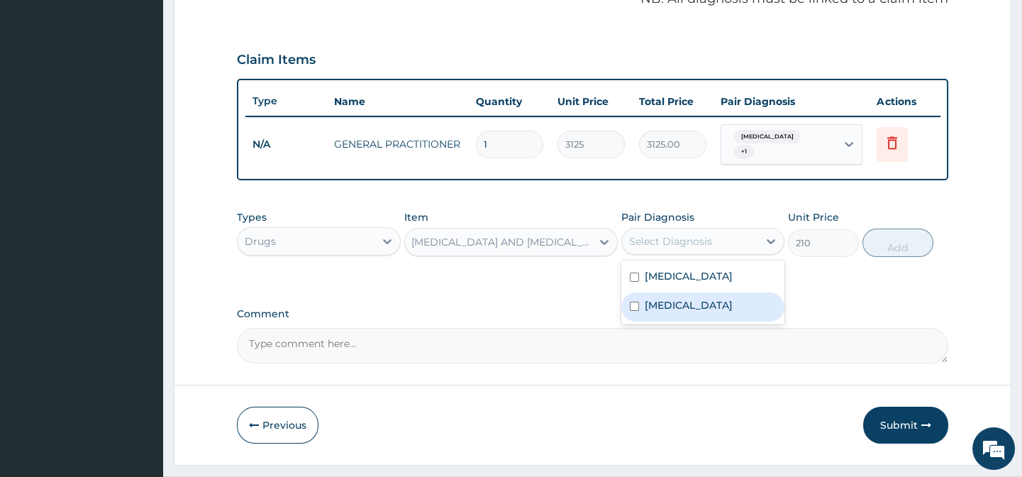
click at [737, 277] on div "[MEDICAL_DATA]" at bounding box center [702, 277] width 163 height 29
checkbox input "true"
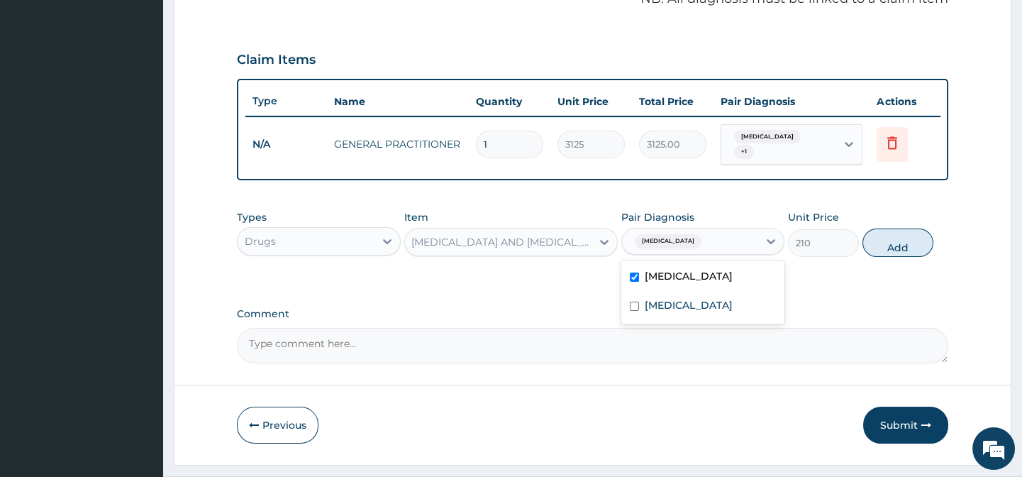
click at [860, 284] on div "Types Drugs Item [MEDICAL_DATA] AND [MEDICAL_DATA] 80/480MG TAB (GENERIC) Pair …" at bounding box center [592, 244] width 711 height 82
click at [909, 245] on button "Add" at bounding box center [898, 242] width 71 height 28
type input "0"
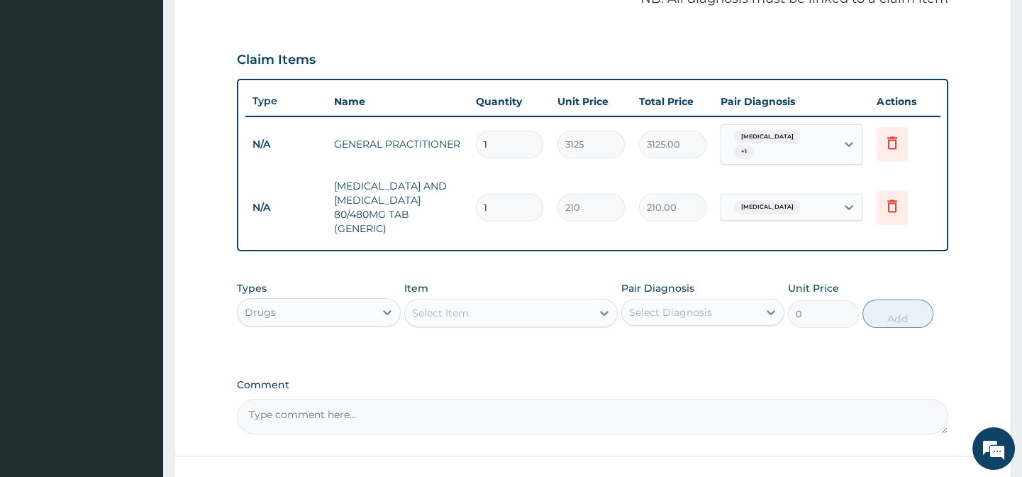
scroll to position [0, 0]
click at [443, 318] on div "Select Item" at bounding box center [440, 313] width 57 height 14
paste input "[MEDICAL_DATA] 500MG TAB"
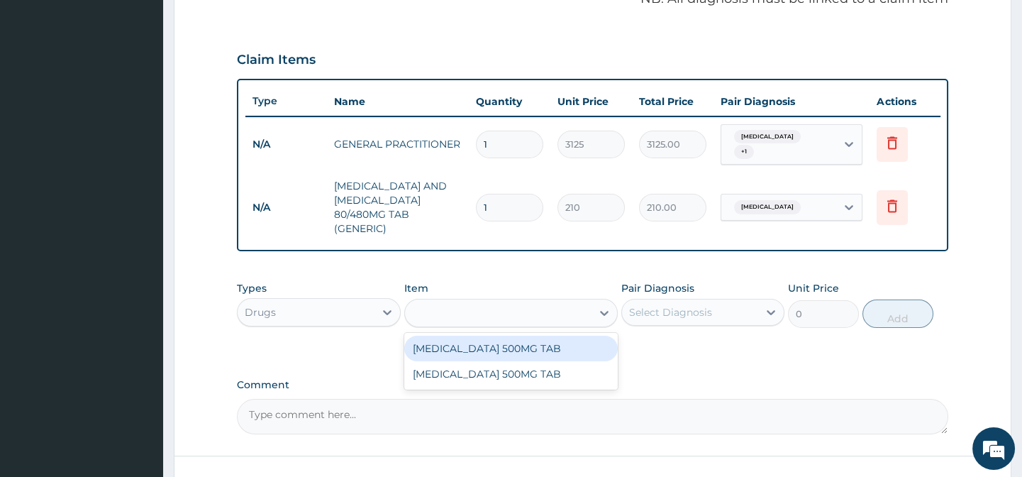
type input "[MEDICAL_DATA] 500MG TAB"
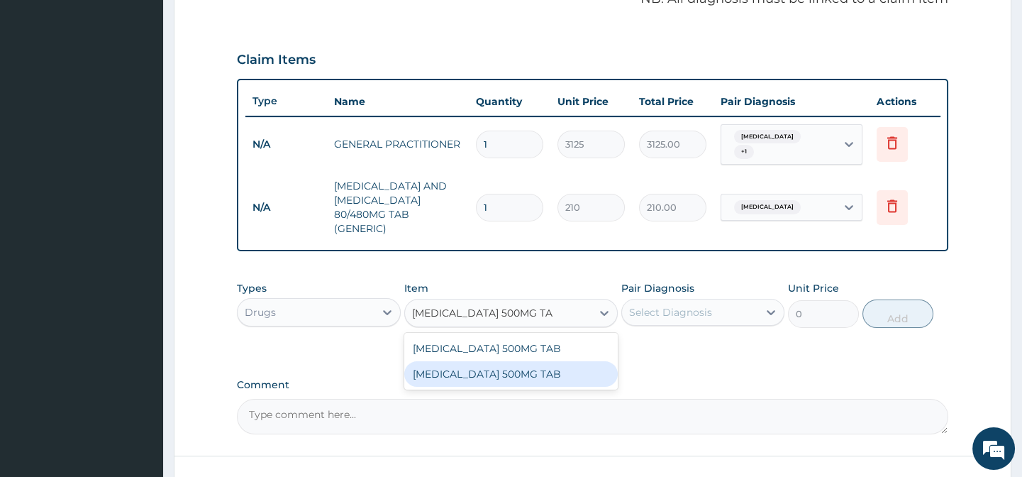
click at [557, 374] on div "[MEDICAL_DATA] 500MG TAB" at bounding box center [511, 374] width 214 height 26
type input "20"
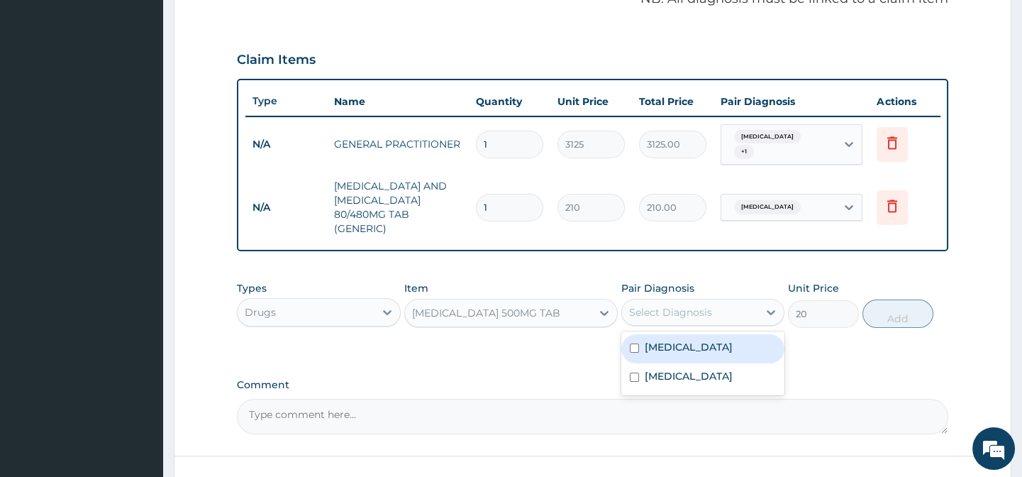
click at [680, 319] on div "Select Diagnosis" at bounding box center [670, 312] width 83 height 14
click at [716, 354] on div "[MEDICAL_DATA]" at bounding box center [702, 348] width 163 height 29
checkbox input "true"
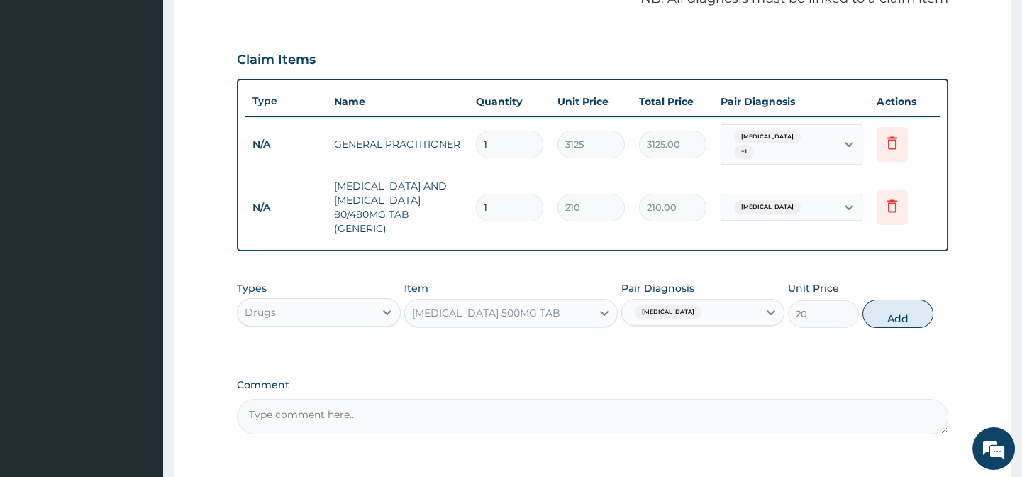
click at [851, 335] on div "Types Drugs Item [MEDICAL_DATA] 500MG TAB Pair Diagnosis [MEDICAL_DATA] Unit Pr…" at bounding box center [592, 304] width 711 height 61
click at [923, 304] on button "Add" at bounding box center [898, 313] width 71 height 28
type input "0"
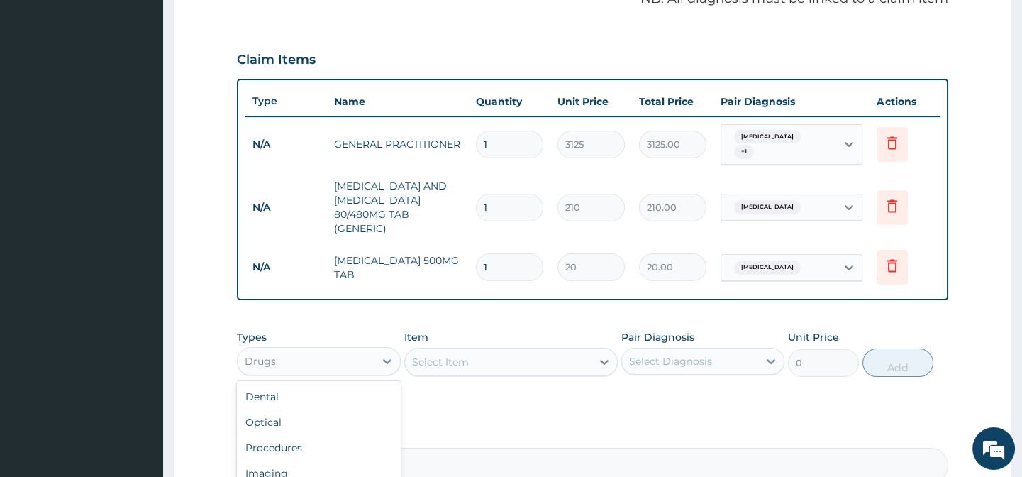
click at [320, 366] on div "Drugs" at bounding box center [306, 361] width 136 height 23
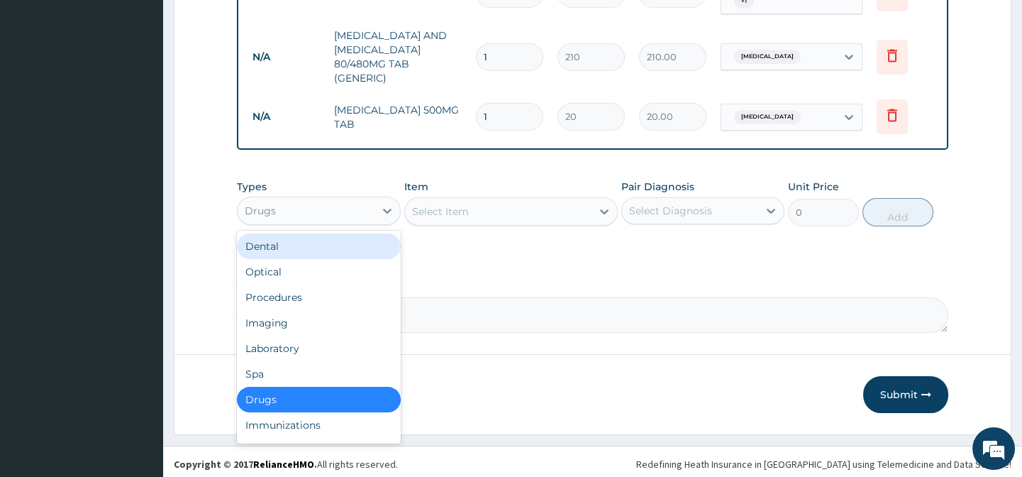
scroll to position [608, 0]
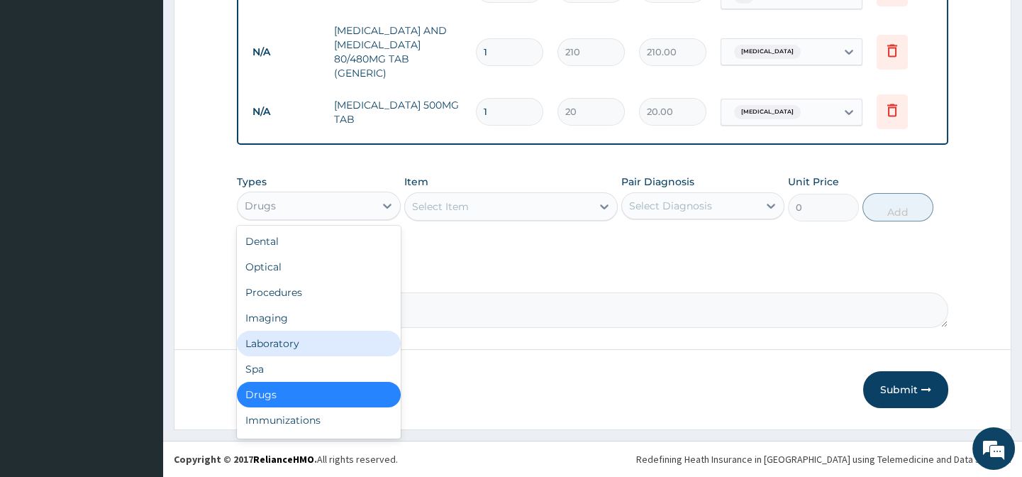
click at [304, 342] on div "Laboratory" at bounding box center [318, 344] width 163 height 26
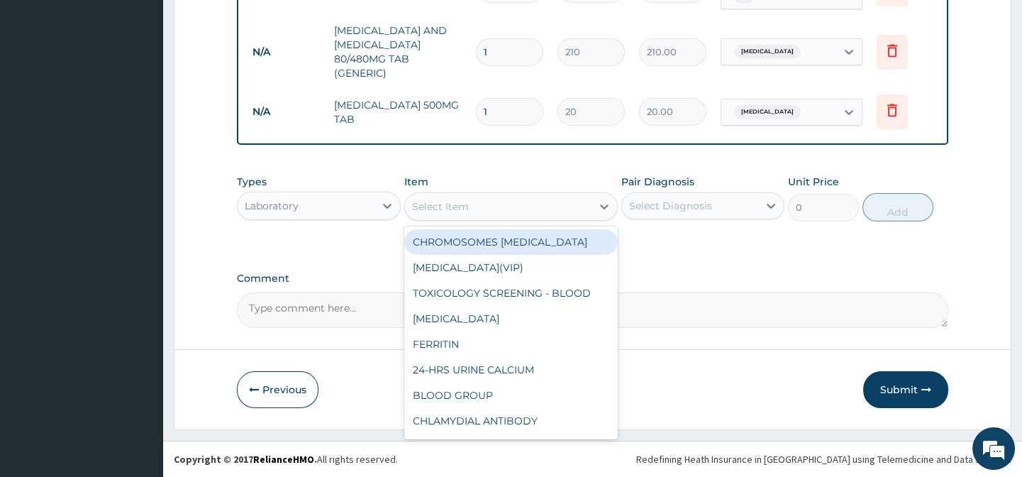
click at [479, 199] on div "Select Item" at bounding box center [498, 206] width 187 height 23
paste input "[MEDICAL_DATA]"
type input "[MEDICAL_DATA]"
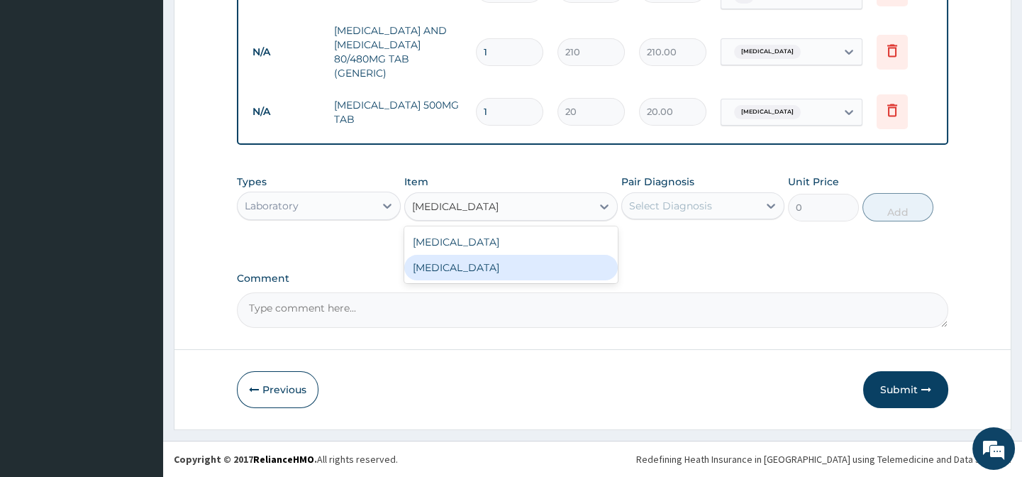
click at [587, 262] on div "[MEDICAL_DATA]" at bounding box center [511, 268] width 214 height 26
type input "3375"
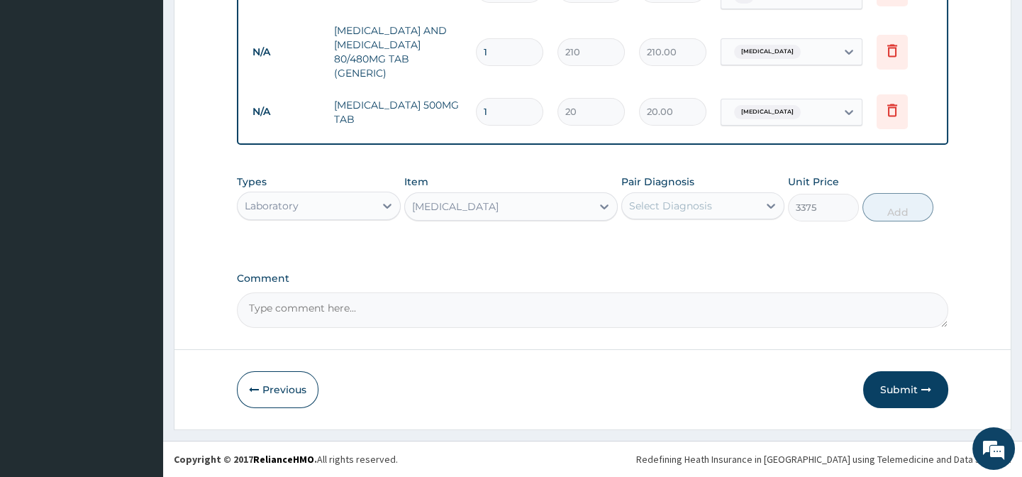
click at [714, 205] on div "Select Diagnosis" at bounding box center [690, 205] width 136 height 23
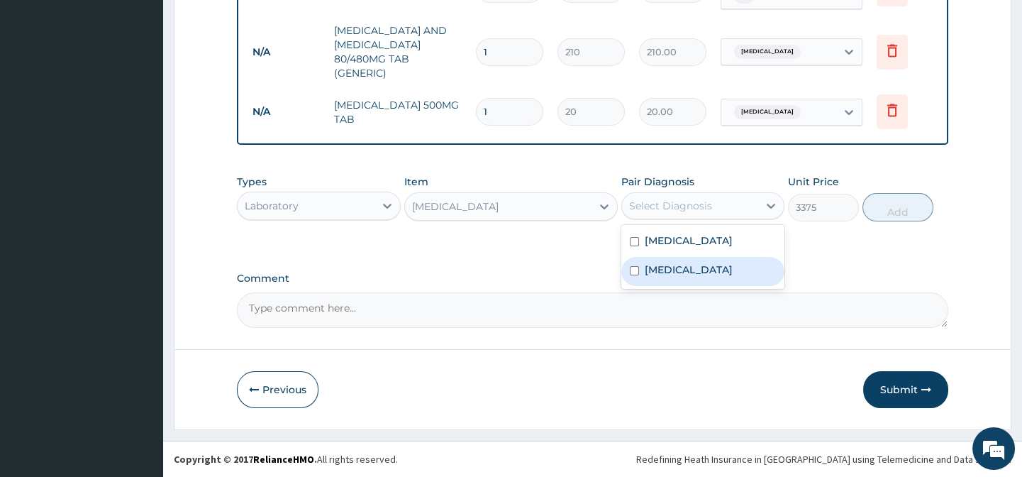
click at [776, 277] on div "[MEDICAL_DATA]" at bounding box center [702, 271] width 163 height 29
checkbox input "true"
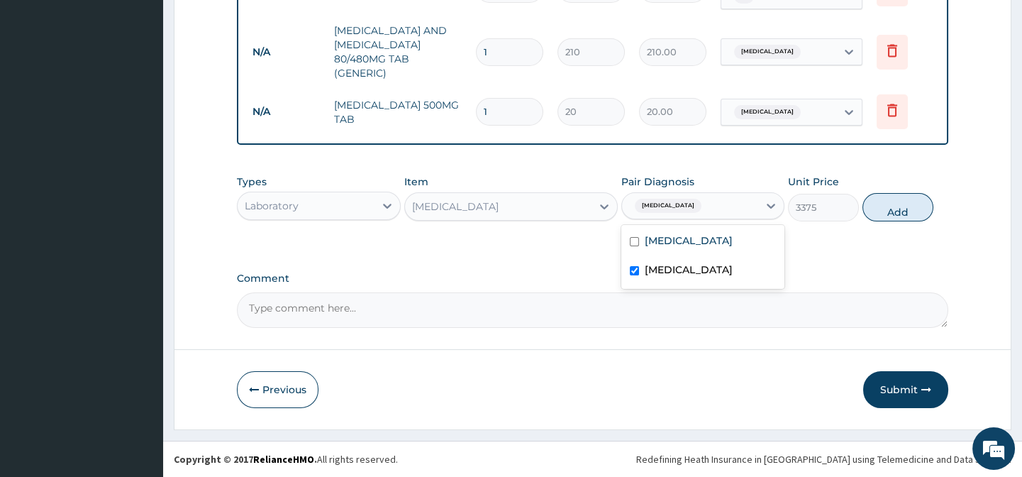
click at [887, 237] on div "Types Laboratory Item [MEDICAL_DATA] Pair Diagnosis option [MEDICAL_DATA], sele…" at bounding box center [592, 208] width 711 height 82
click at [911, 206] on button "Add" at bounding box center [898, 207] width 71 height 28
type input "0"
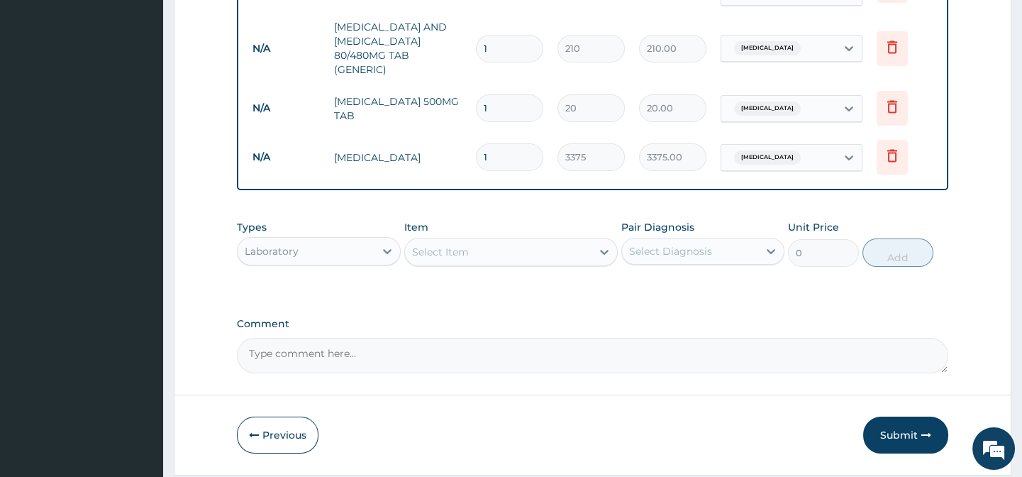
click at [451, 240] on div "Item Select Item" at bounding box center [511, 243] width 214 height 47
click at [453, 253] on div "Select Item" at bounding box center [440, 252] width 57 height 14
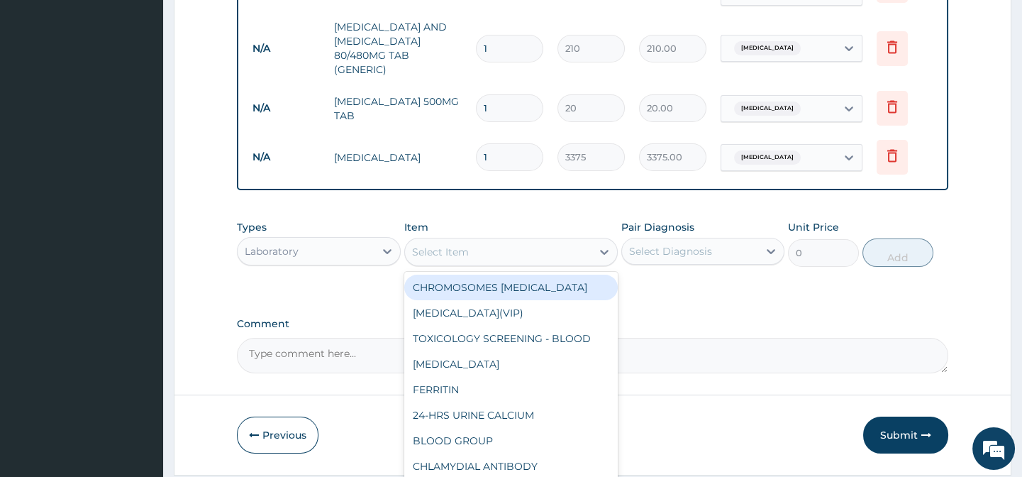
paste input "[MEDICAL_DATA] [MEDICAL_DATA]"
type input "[MEDICAL_DATA] [MEDICAL_DATA]"
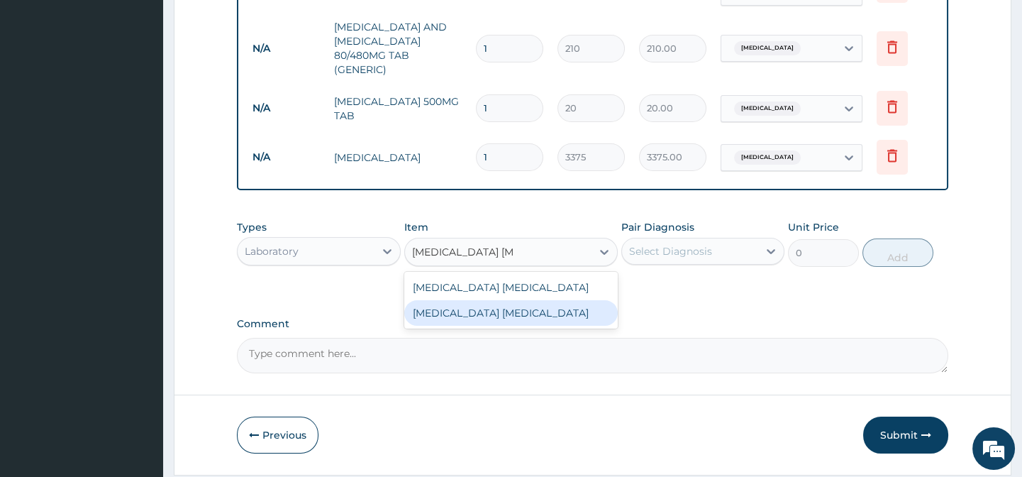
drag, startPoint x: 562, startPoint y: 309, endPoint x: 637, endPoint y: 287, distance: 78.2
click at [563, 309] on div "[MEDICAL_DATA] [MEDICAL_DATA]" at bounding box center [511, 313] width 214 height 26
type input "2025"
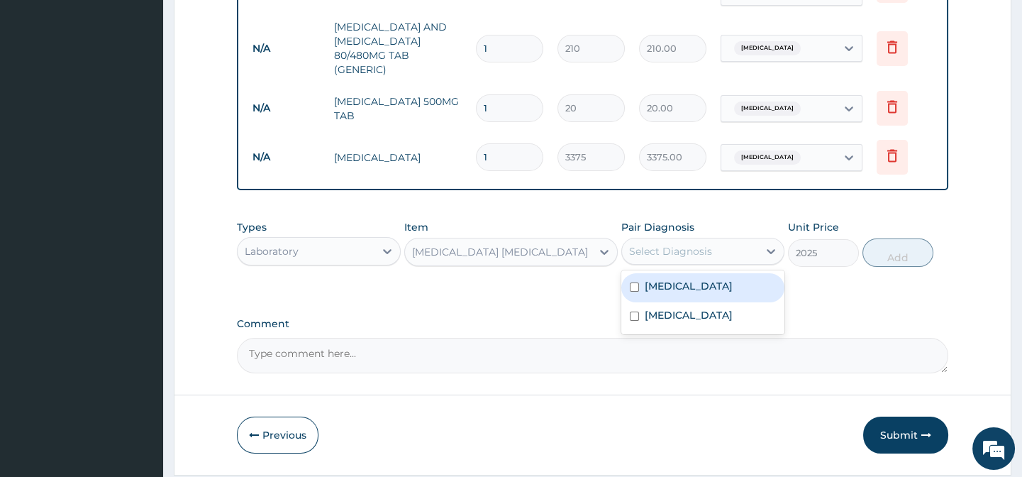
click at [667, 265] on div "Select Diagnosis" at bounding box center [702, 251] width 163 height 27
click at [709, 299] on div "[MEDICAL_DATA]" at bounding box center [702, 287] width 163 height 29
checkbox input "true"
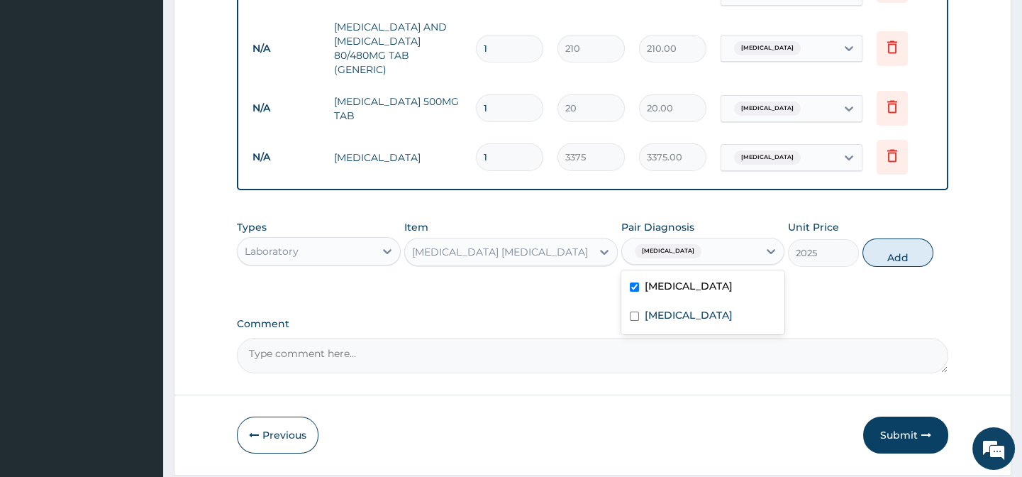
click at [816, 284] on div "Types Laboratory Item [MEDICAL_DATA] [MEDICAL_DATA] Pair Diagnosis option [MEDI…" at bounding box center [592, 254] width 711 height 82
click at [901, 265] on button "Add" at bounding box center [898, 252] width 71 height 28
type input "0"
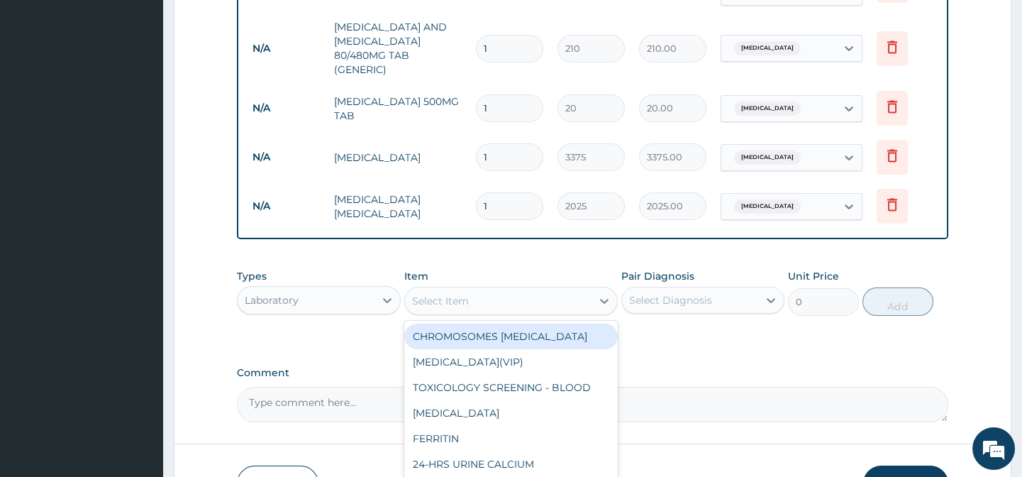
click at [450, 298] on div "Select Item" at bounding box center [440, 301] width 57 height 14
paste input "[MEDICAL_DATA]"
type input "[MEDICAL_DATA]"
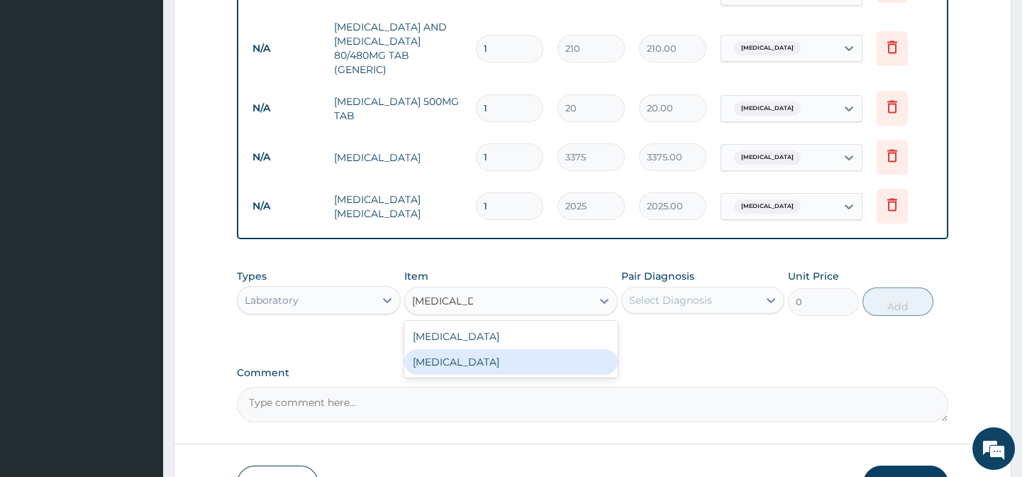
click at [517, 372] on div "[MEDICAL_DATA]" at bounding box center [511, 362] width 214 height 26
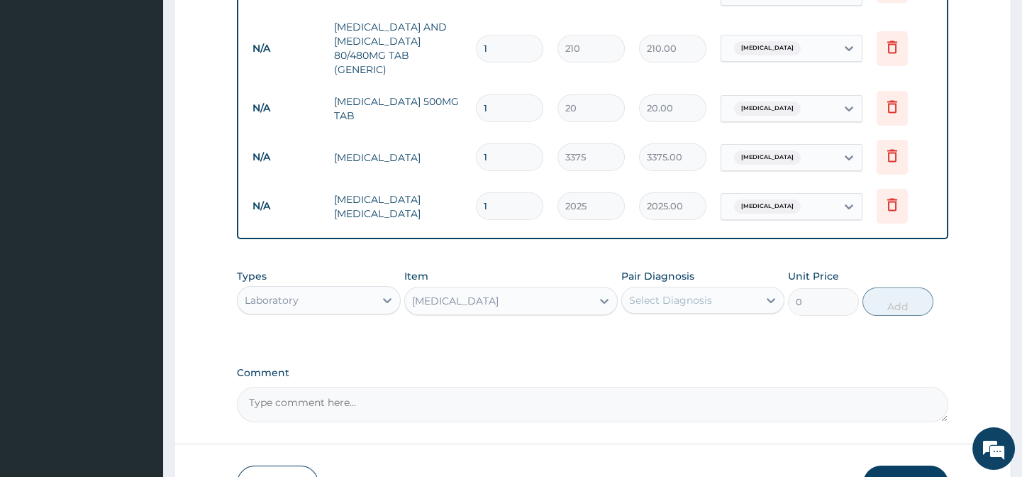
type input "1215"
click at [680, 294] on div "Select Diagnosis" at bounding box center [690, 300] width 136 height 23
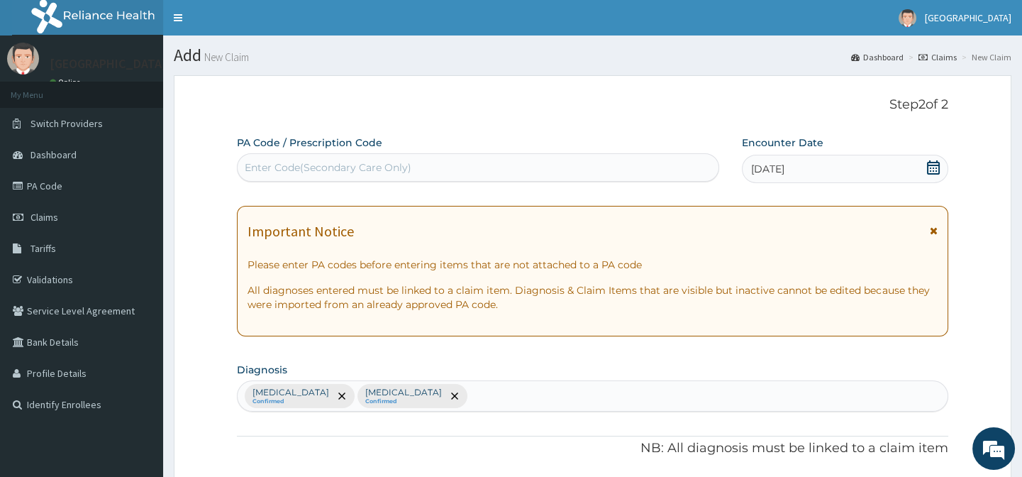
scroll to position [258, 0]
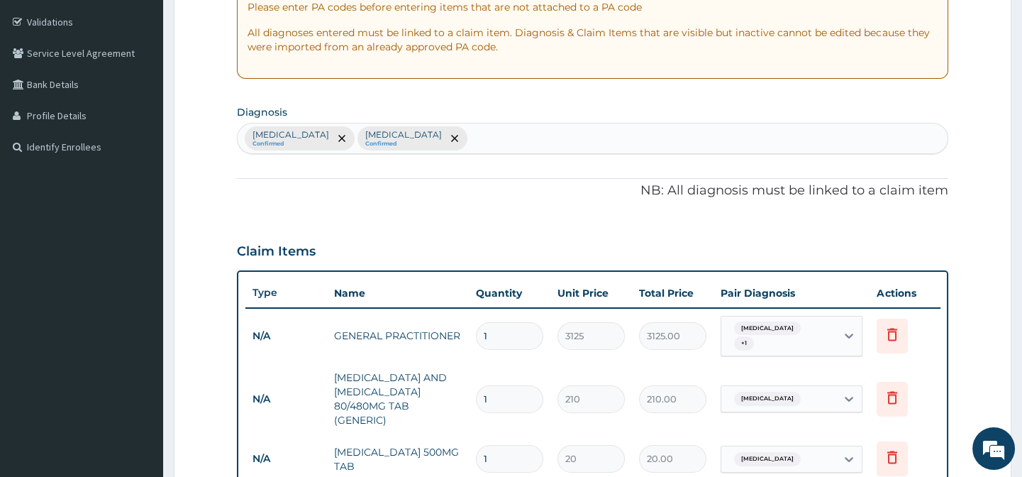
click at [502, 134] on div "[MEDICAL_DATA] Confirmed [MEDICAL_DATA] Confirmed" at bounding box center [592, 138] width 709 height 30
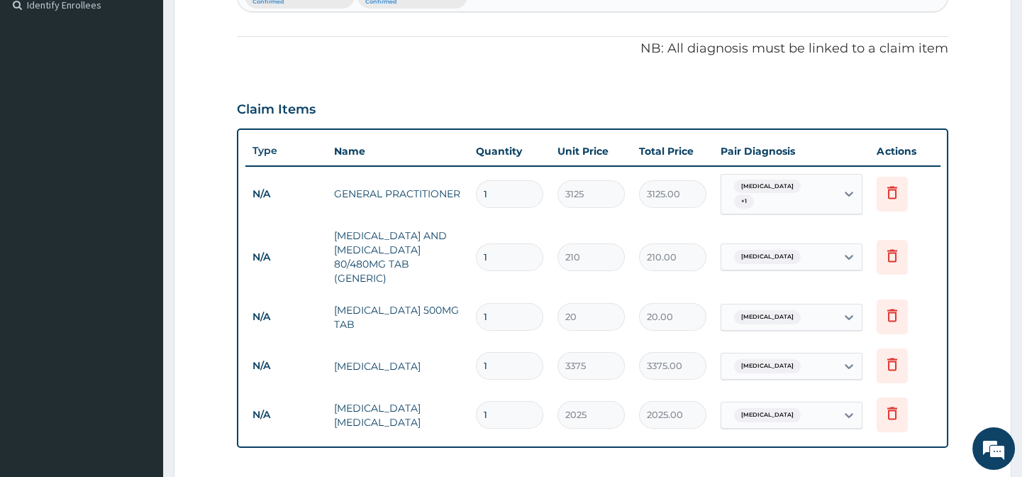
scroll to position [193, 0]
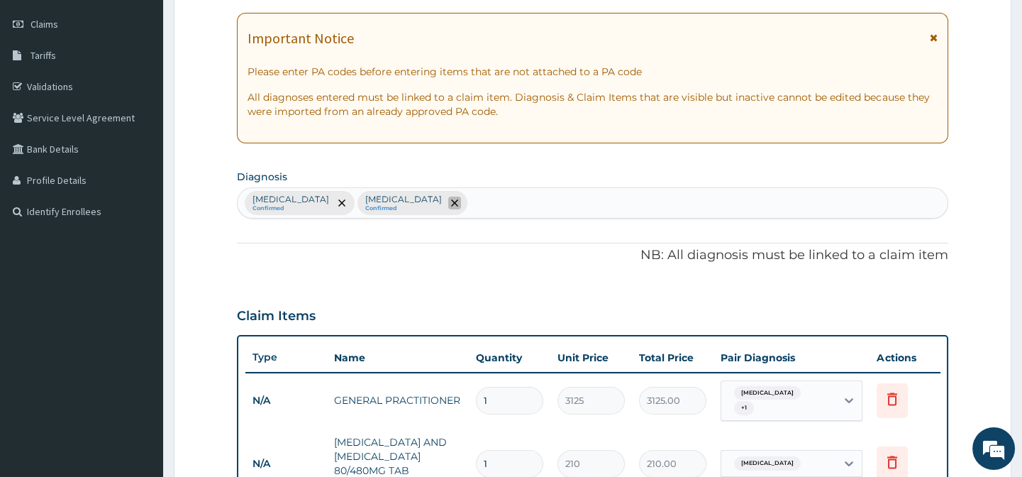
click at [451, 199] on icon "remove selection option" at bounding box center [454, 202] width 7 height 7
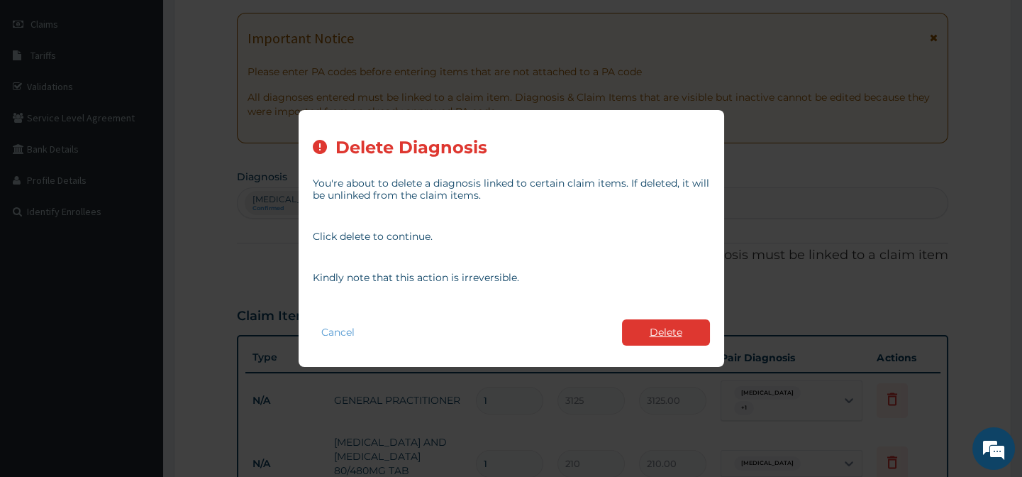
click at [670, 338] on button "Delete" at bounding box center [666, 332] width 88 height 26
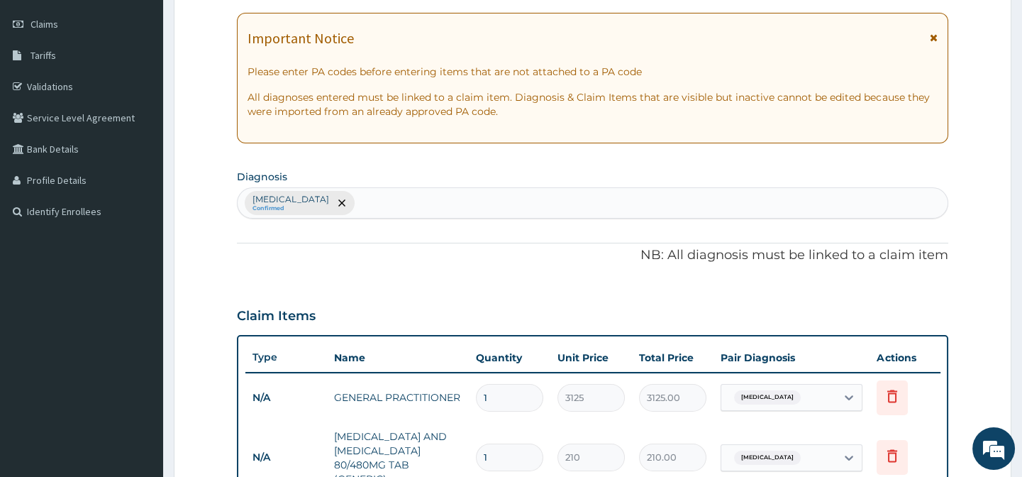
click at [365, 209] on div "[MEDICAL_DATA] Confirmed" at bounding box center [592, 203] width 709 height 30
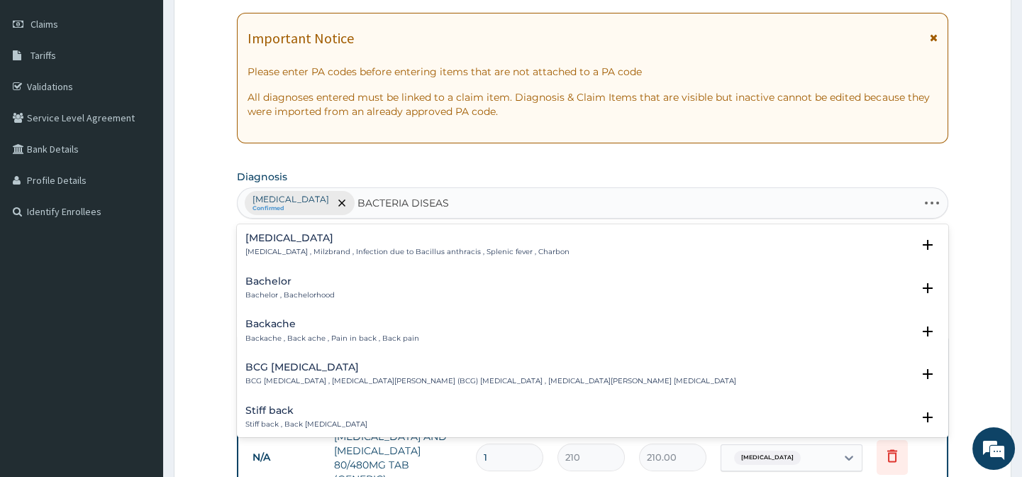
type input "BACTERIA DISEASE"
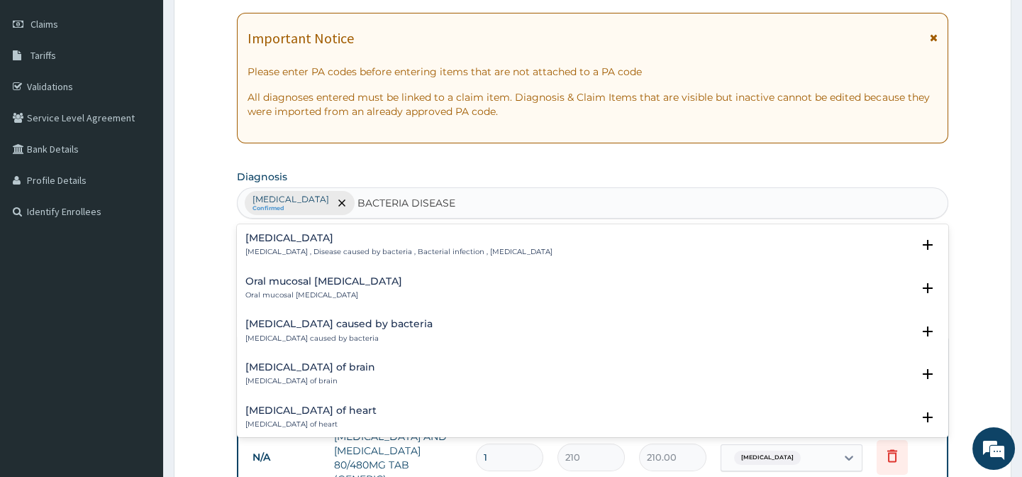
click at [361, 248] on p "[MEDICAL_DATA] , Disease caused by bacteria , Bacterial infection , [MEDICAL_DA…" at bounding box center [398, 252] width 307 height 10
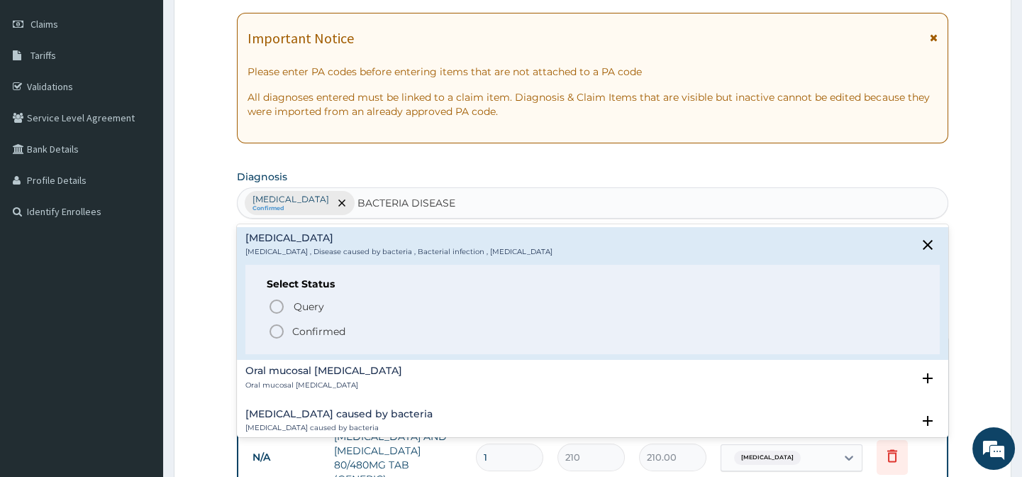
click at [277, 328] on icon "status option filled" at bounding box center [276, 331] width 17 height 17
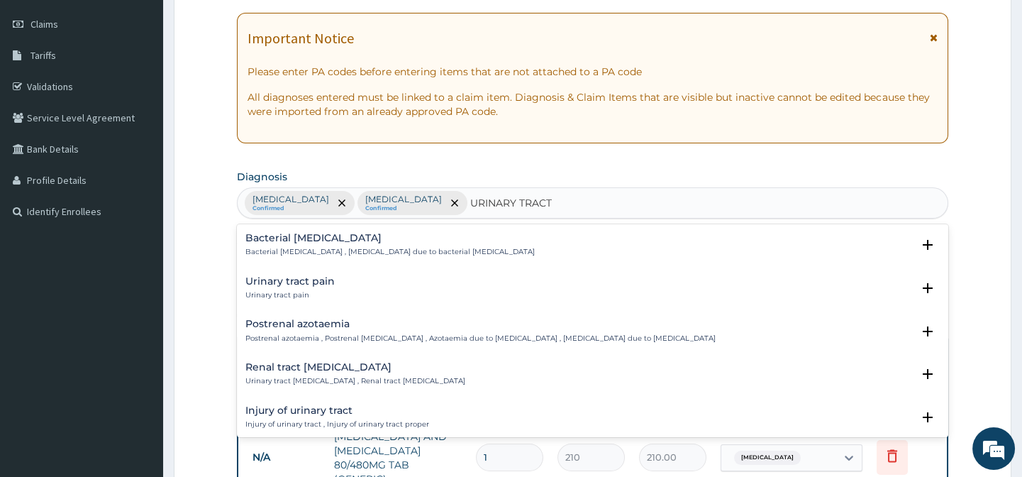
type input "URINARY TRACT I"
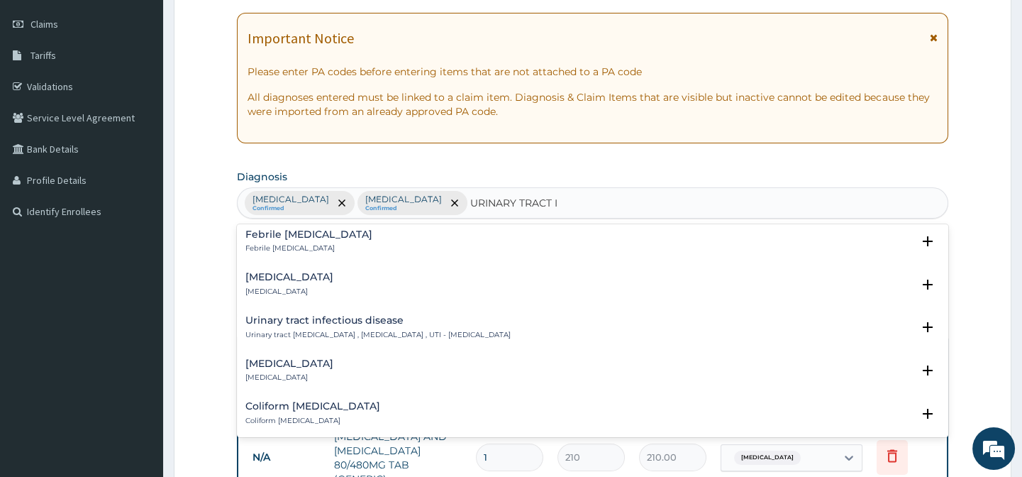
scroll to position [322, 0]
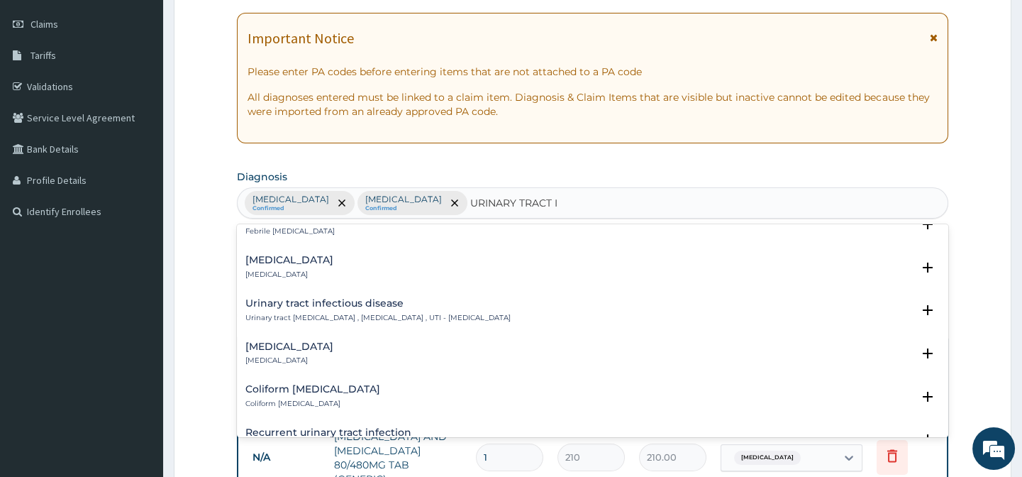
click at [315, 300] on h4 "Urinary tract infectious disease" at bounding box center [377, 303] width 265 height 11
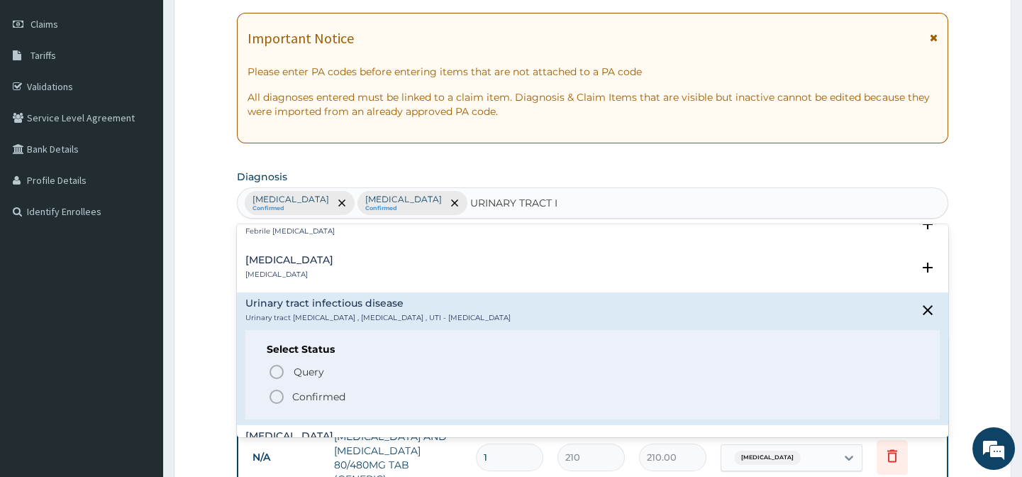
click at [277, 395] on icon "status option filled" at bounding box center [276, 396] width 17 height 17
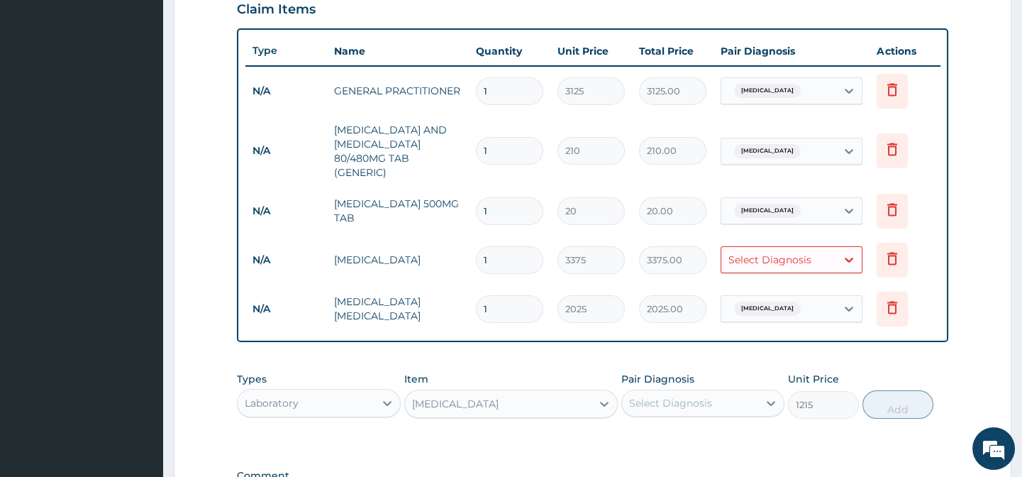
scroll to position [516, 0]
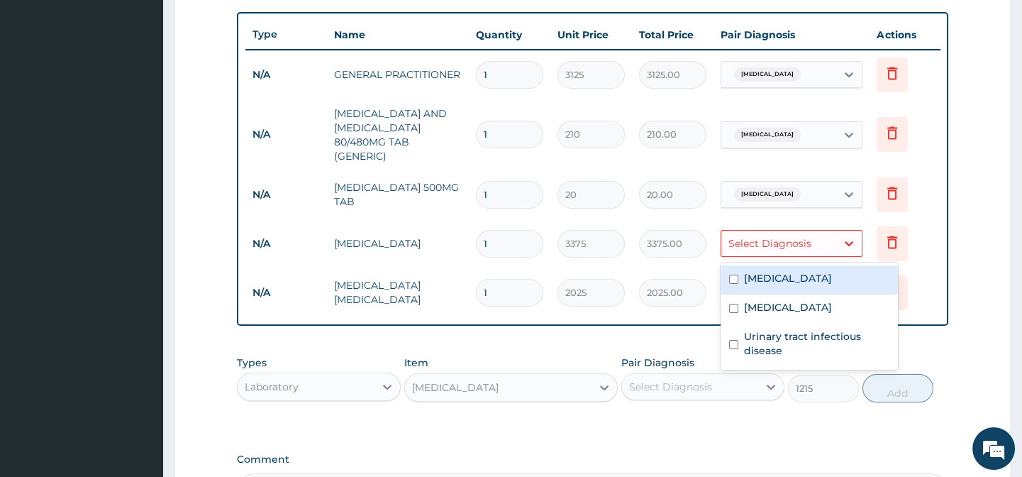
click at [767, 244] on div "Select Diagnosis" at bounding box center [770, 243] width 83 height 14
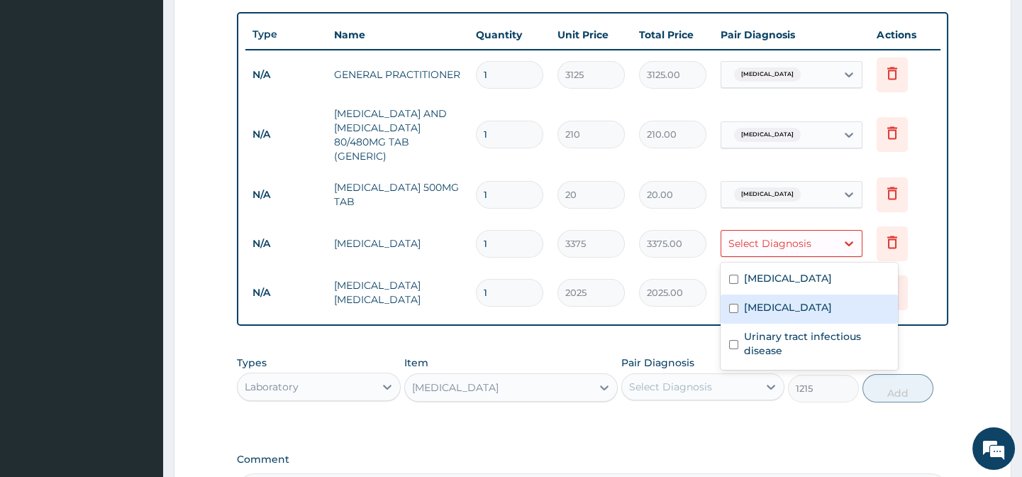
click at [783, 310] on label "[MEDICAL_DATA]" at bounding box center [788, 307] width 88 height 14
checkbox input "true"
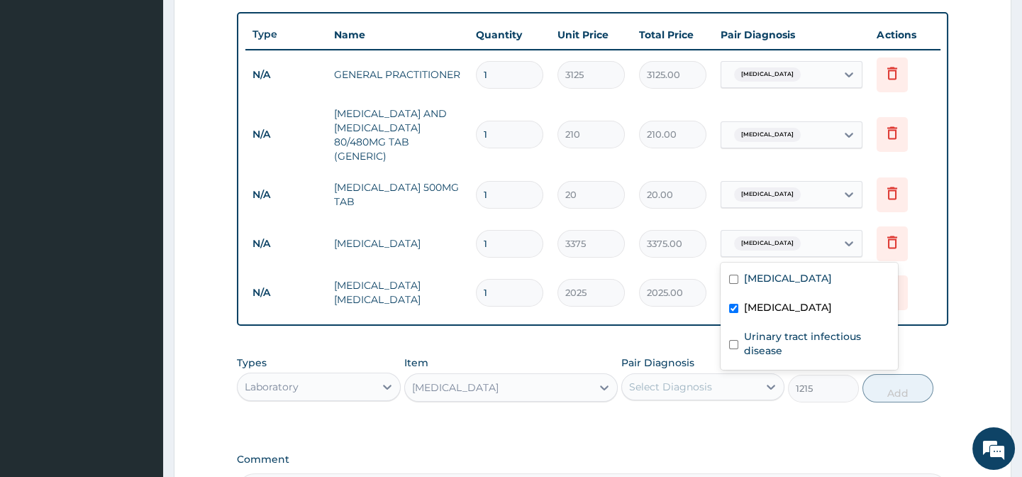
click at [701, 310] on td "2025.00" at bounding box center [673, 293] width 82 height 42
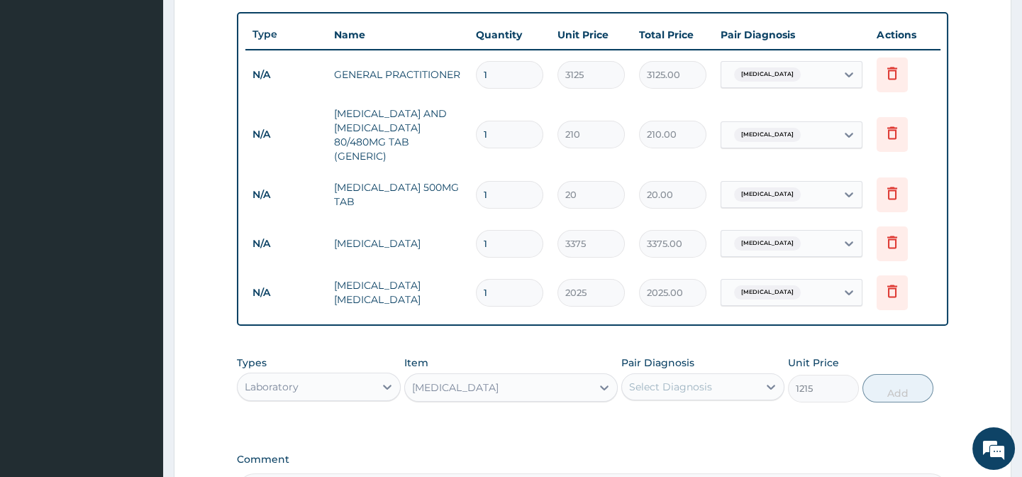
click at [715, 395] on div "Select Diagnosis" at bounding box center [690, 386] width 136 height 23
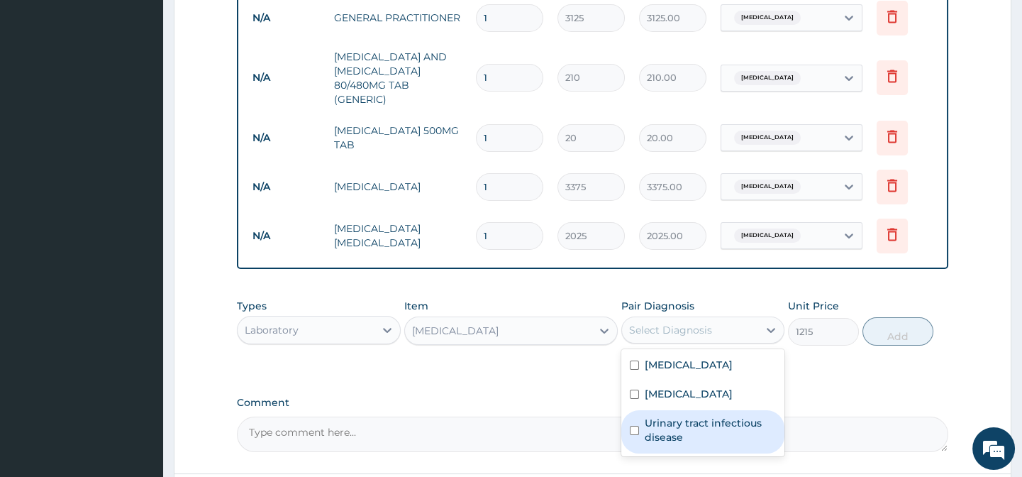
scroll to position [645, 0]
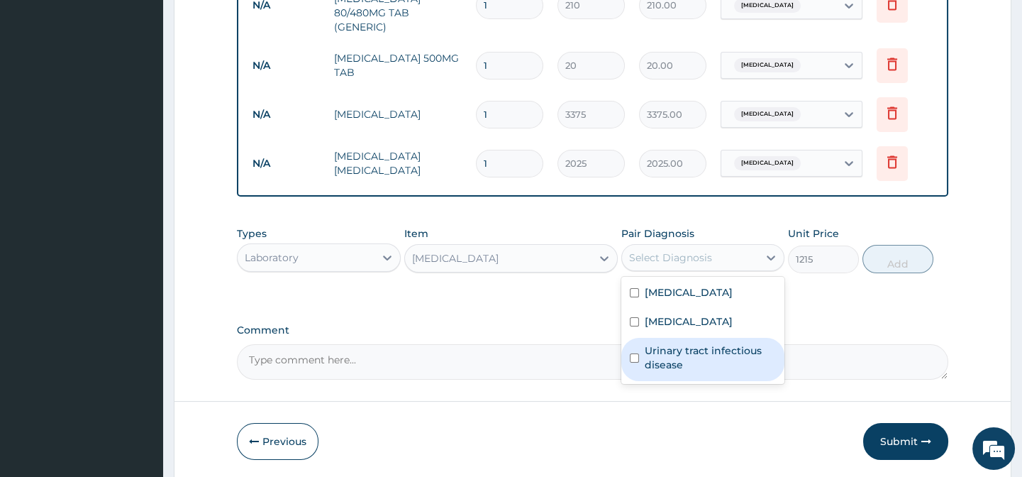
click at [695, 372] on label "Urinary tract infectious disease" at bounding box center [710, 357] width 131 height 28
checkbox input "true"
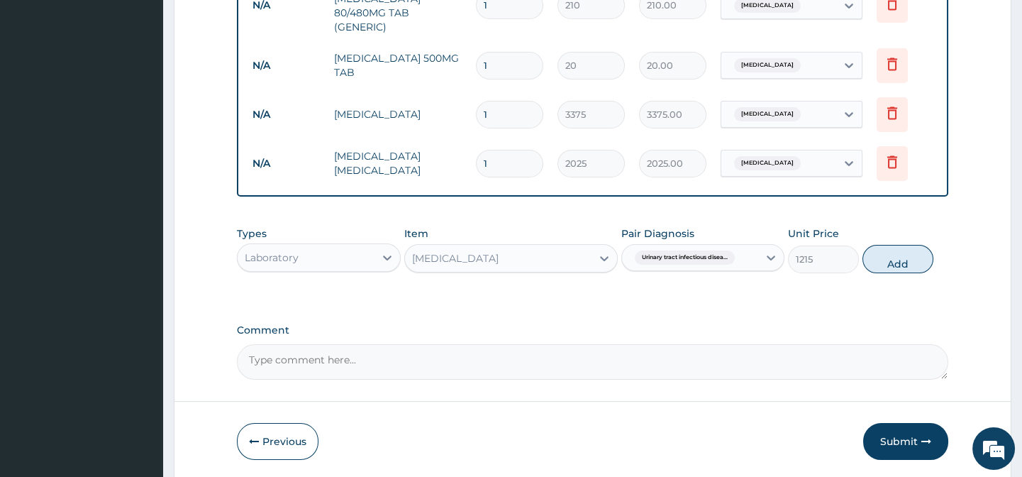
click at [849, 302] on div "Types Laboratory Item [MEDICAL_DATA] Pair Diagnosis Urinary tract infectious di…" at bounding box center [592, 260] width 711 height 82
click at [891, 269] on button "Add" at bounding box center [898, 259] width 71 height 28
type input "0"
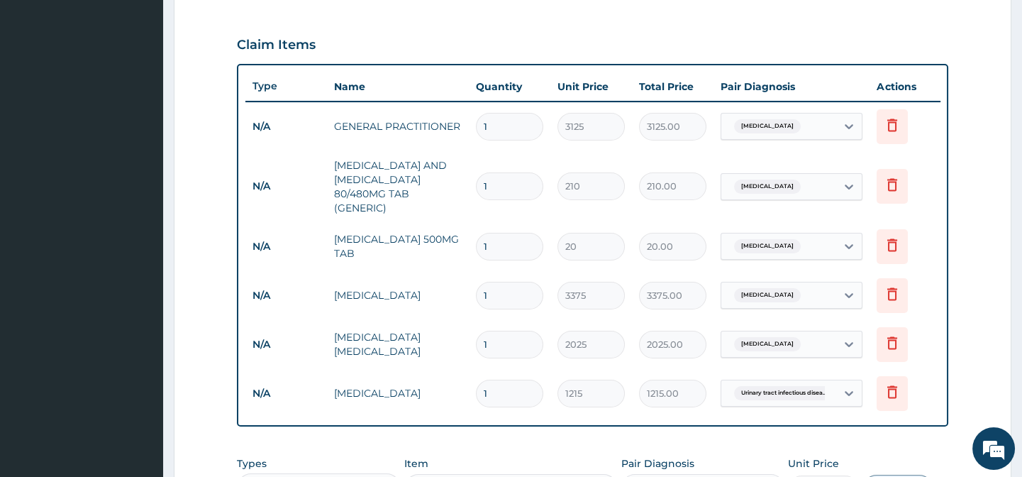
scroll to position [451, 0]
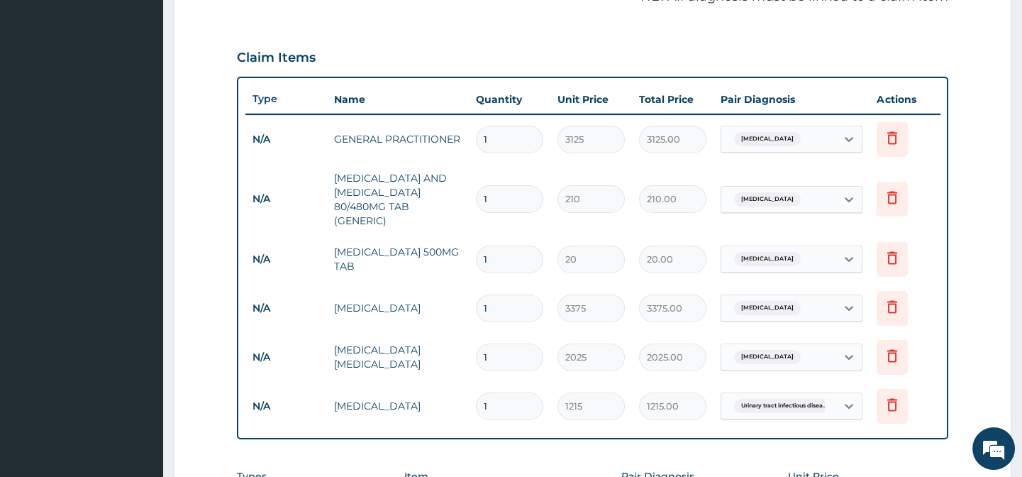
click at [502, 197] on input "1" at bounding box center [509, 199] width 67 height 28
click at [500, 196] on input "1" at bounding box center [509, 199] width 67 height 28
click at [499, 195] on input "1" at bounding box center [509, 199] width 67 height 28
type input "16"
type input "3360.00"
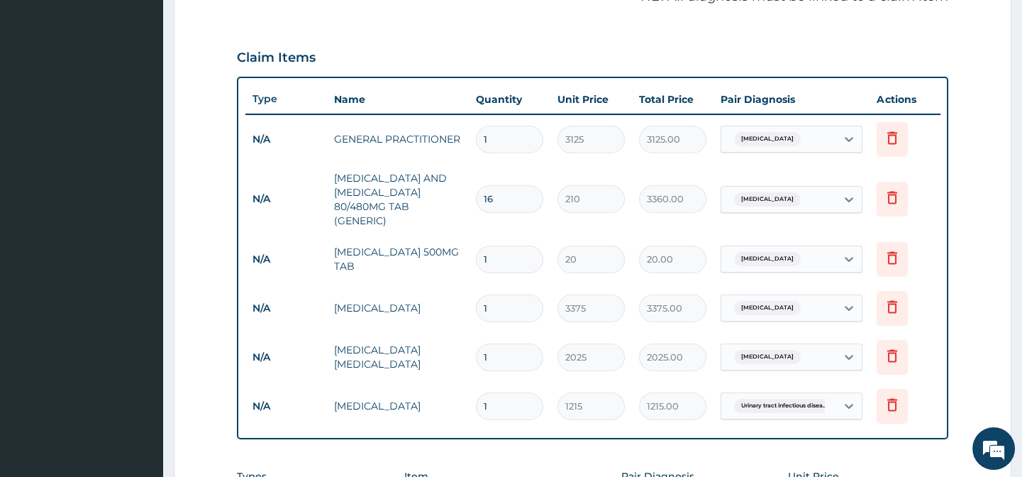
click at [498, 195] on input "16" at bounding box center [509, 199] width 67 height 28
type input "6"
type input "1260.00"
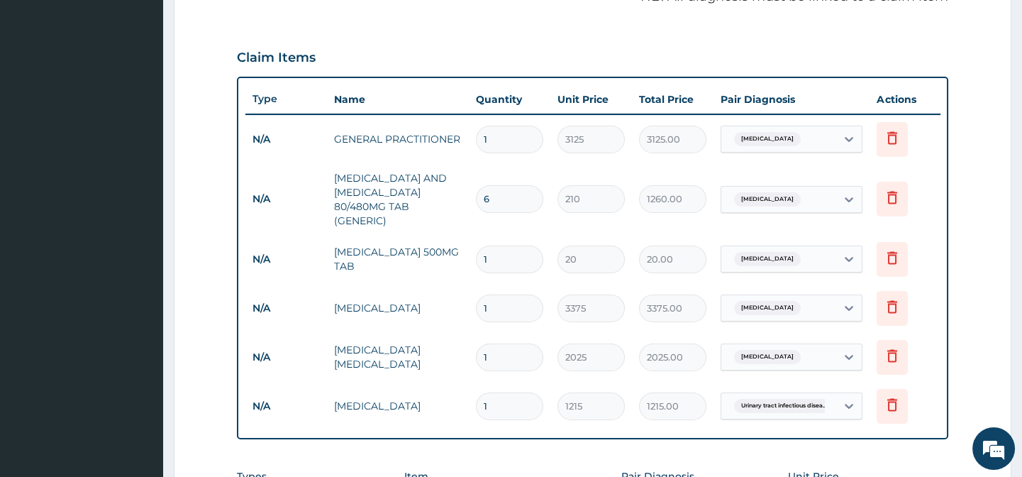
type input "6"
click at [499, 255] on input "1" at bounding box center [509, 259] width 67 height 28
type input "3"
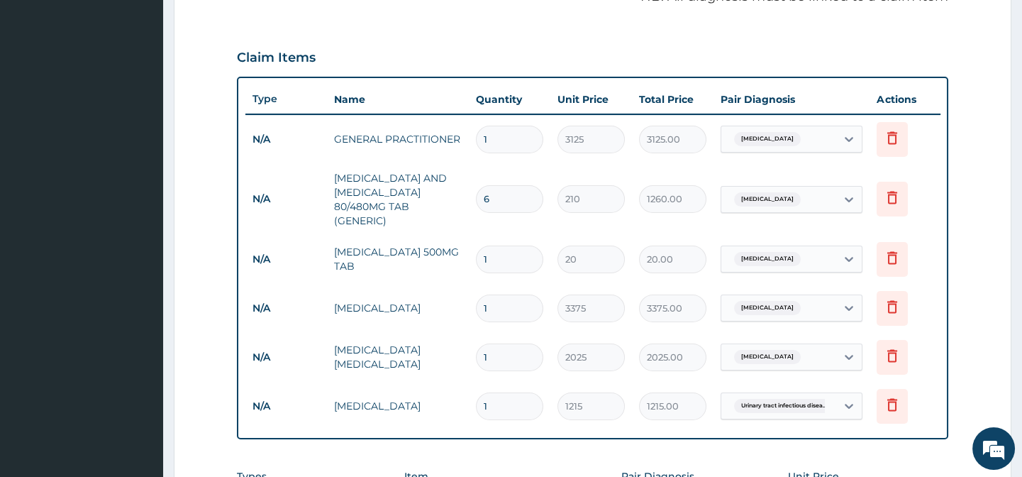
type input "60.00"
type input "30"
type input "600.00"
type input "30"
click at [433, 280] on tr "N/A [MEDICAL_DATA] 500MG TAB 30 20 600.00 [MEDICAL_DATA] Delete" at bounding box center [592, 259] width 695 height 49
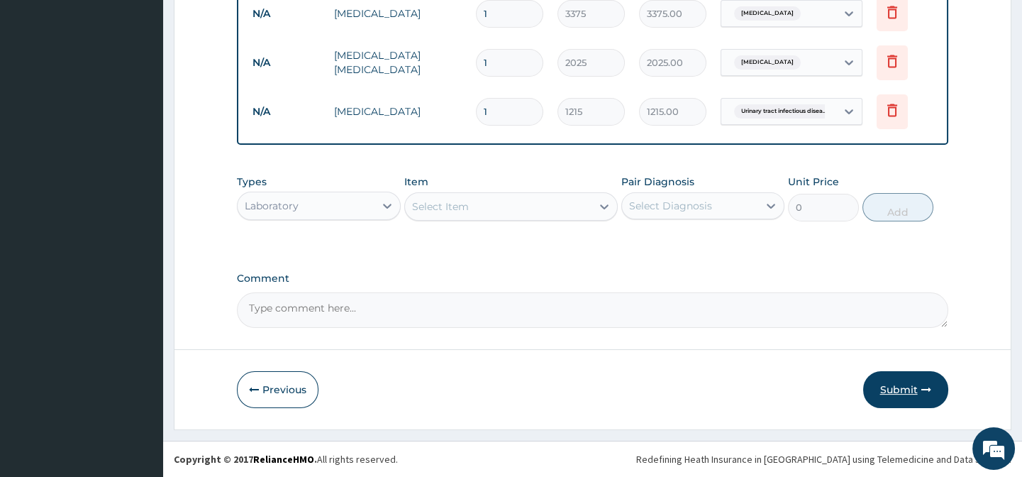
click at [875, 382] on button "Submit" at bounding box center [905, 389] width 85 height 37
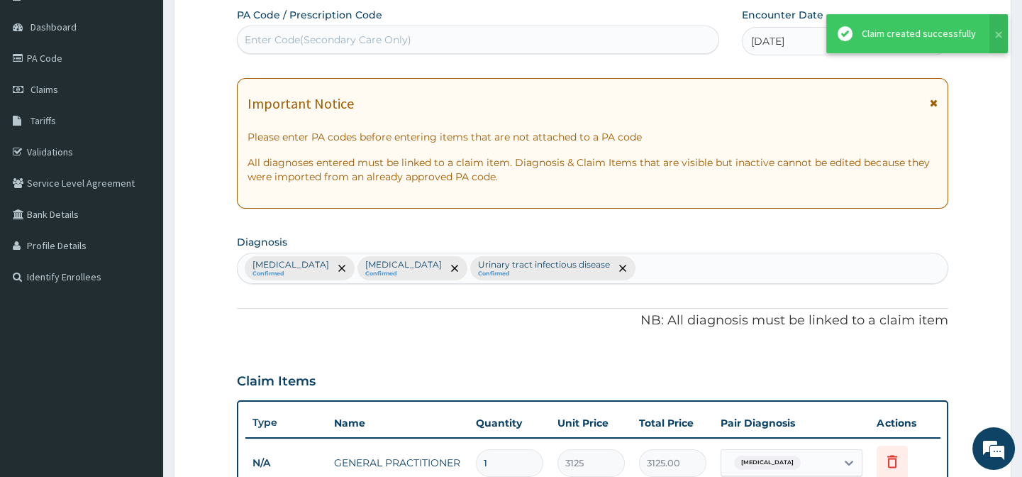
scroll to position [46, 0]
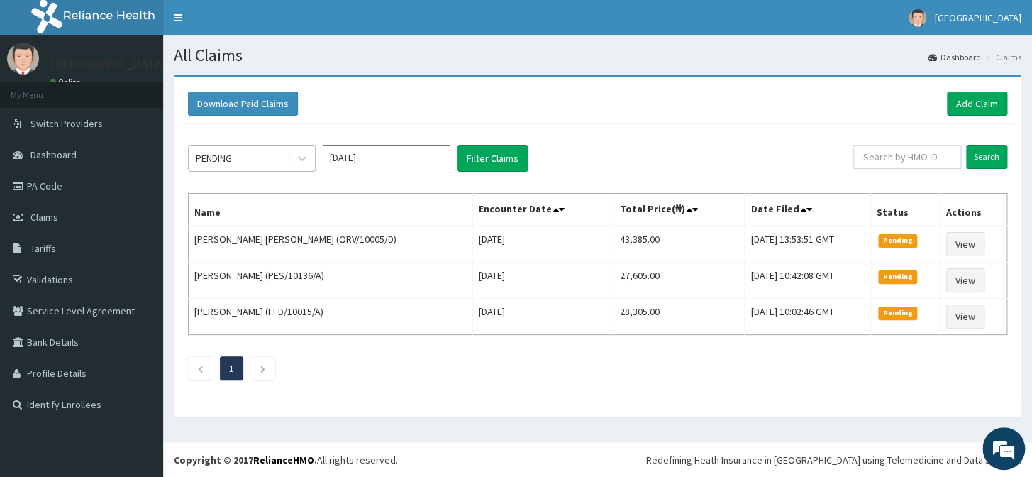
click at [248, 155] on div "PENDING" at bounding box center [238, 158] width 99 height 23
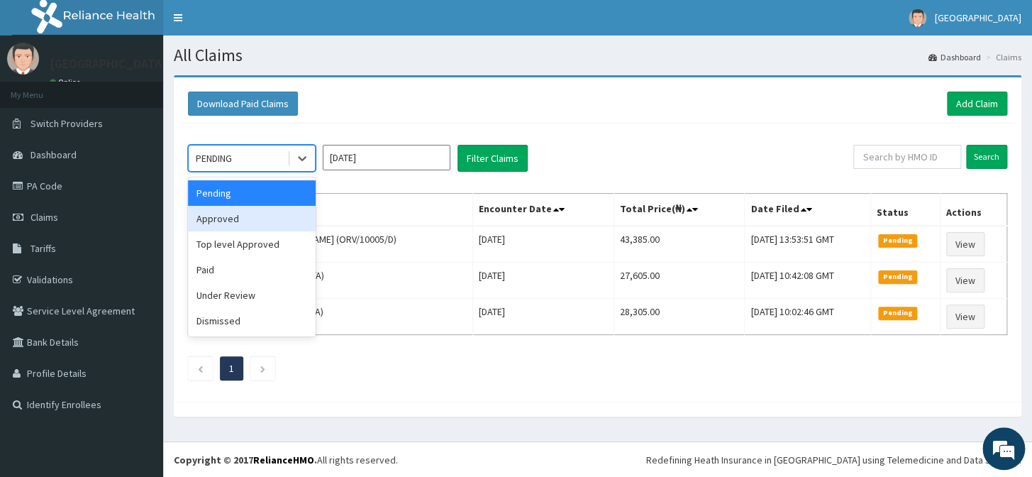
click at [265, 215] on div "Approved" at bounding box center [252, 219] width 128 height 26
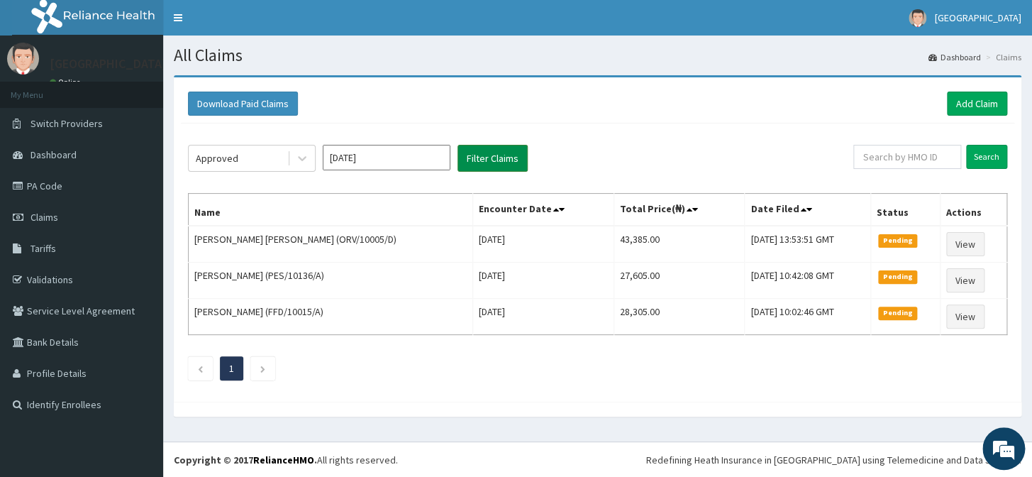
click at [511, 158] on button "Filter Claims" at bounding box center [493, 158] width 70 height 27
